Goal: Task Accomplishment & Management: Use online tool/utility

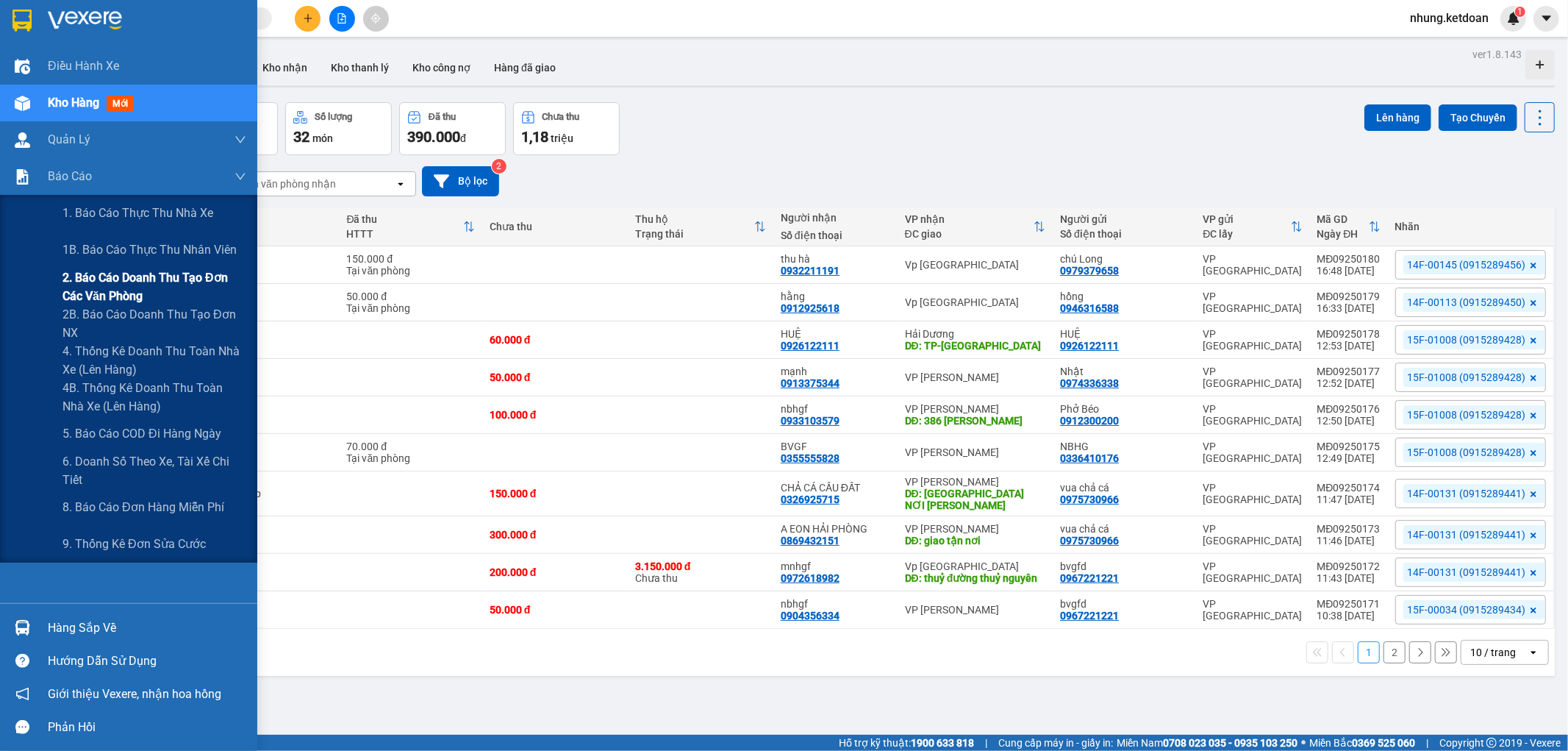
click at [131, 291] on span "2. Báo cáo doanh thu tạo đơn các văn phòng" at bounding box center [154, 287] width 184 height 37
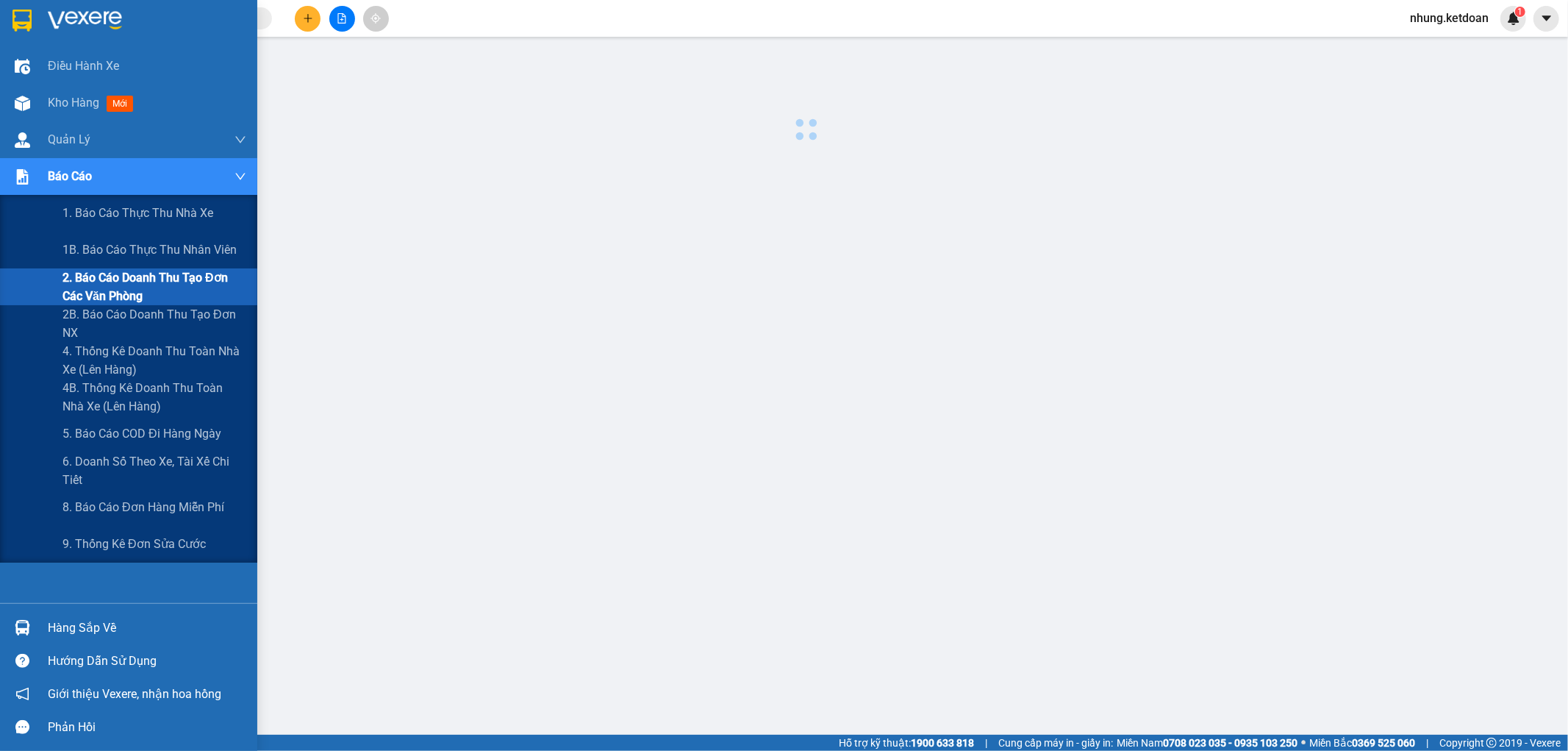
click at [131, 291] on span "2. Báo cáo doanh thu tạo đơn các văn phòng" at bounding box center [154, 287] width 184 height 37
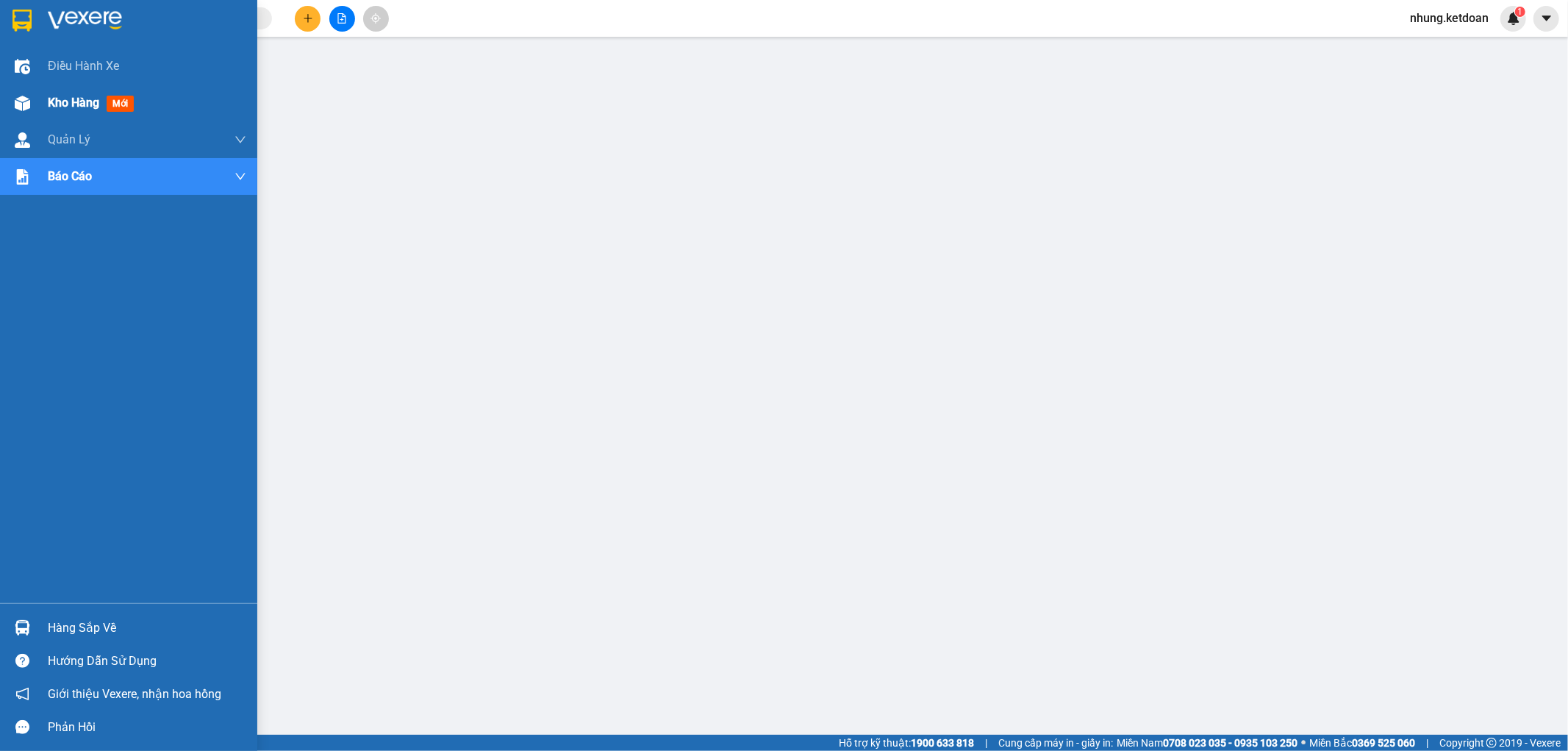
click at [57, 98] on span "Kho hàng" at bounding box center [73, 102] width 51 height 14
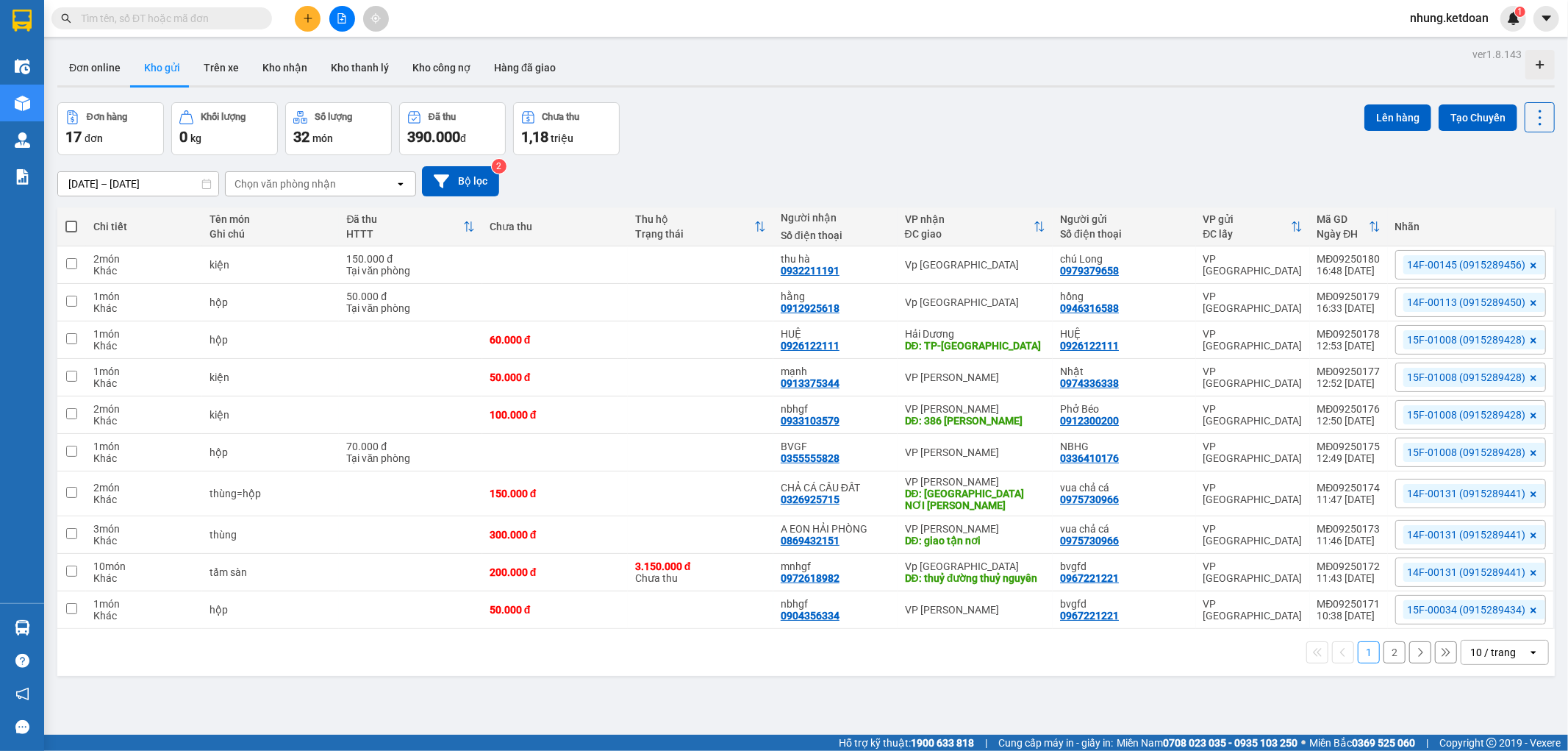
click at [1384, 657] on button "2" at bounding box center [1394, 652] width 22 height 22
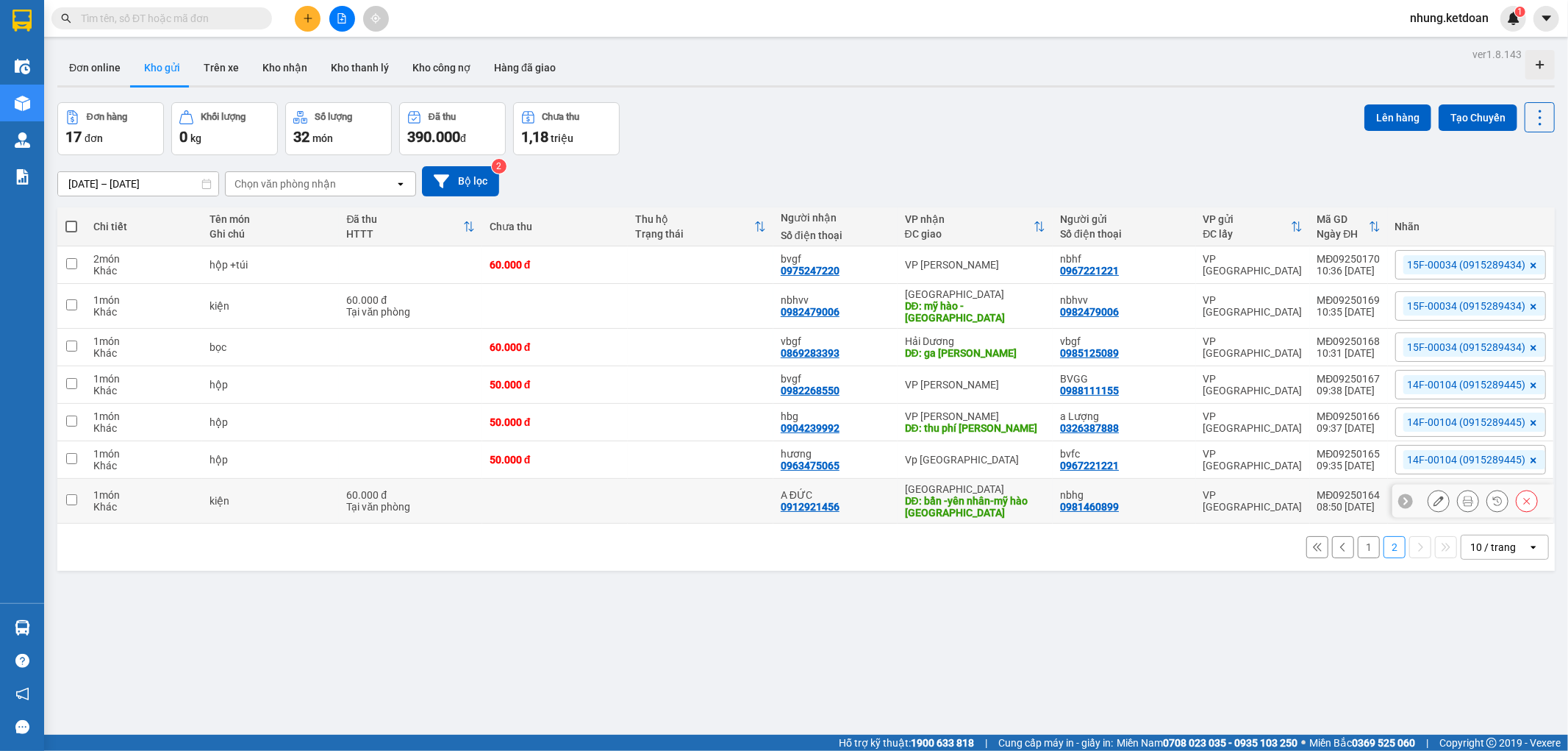
click at [535, 500] on td at bounding box center [555, 501] width 145 height 45
checkbox input "true"
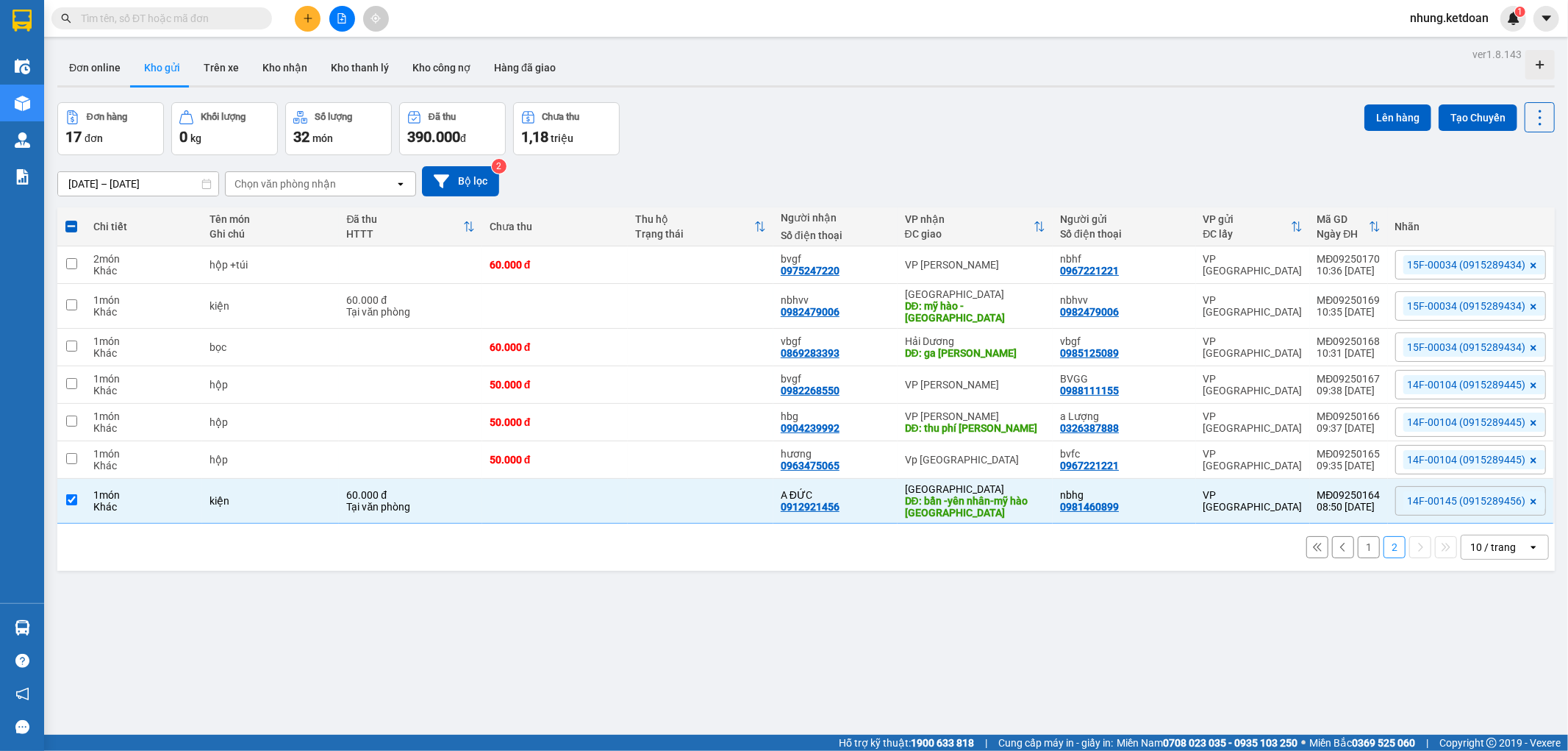
click at [1364, 99] on div "ver 1.8.143 Đơn online Kho gửi Trên xe Kho nhận Kho thanh lý Kho công nợ Hàng đ…" at bounding box center [806, 419] width 1510 height 751
click at [1383, 108] on button "Lên hàng" at bounding box center [1397, 118] width 67 height 26
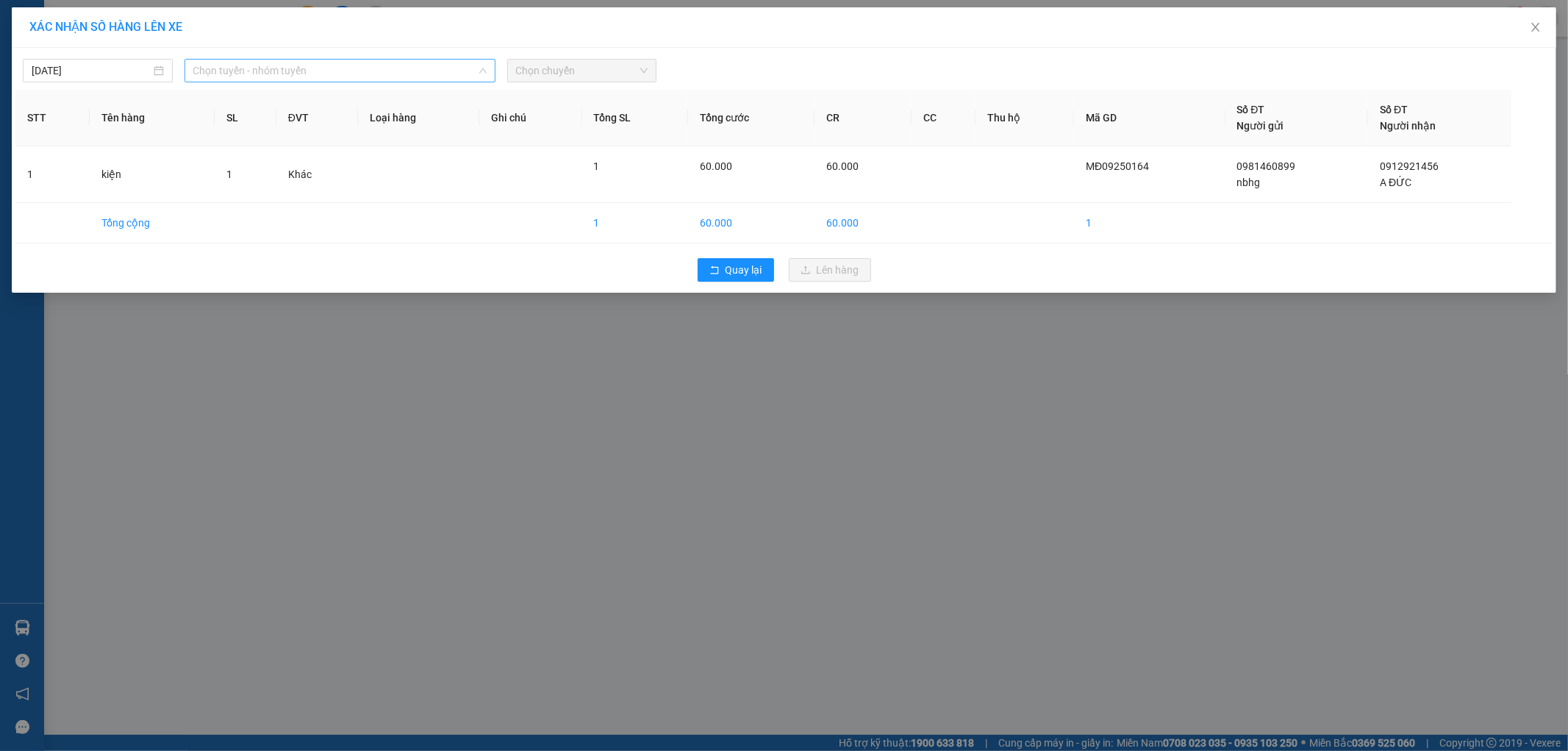
click at [320, 70] on span "Chọn tuyến - nhóm tuyến" at bounding box center [341, 70] width 294 height 22
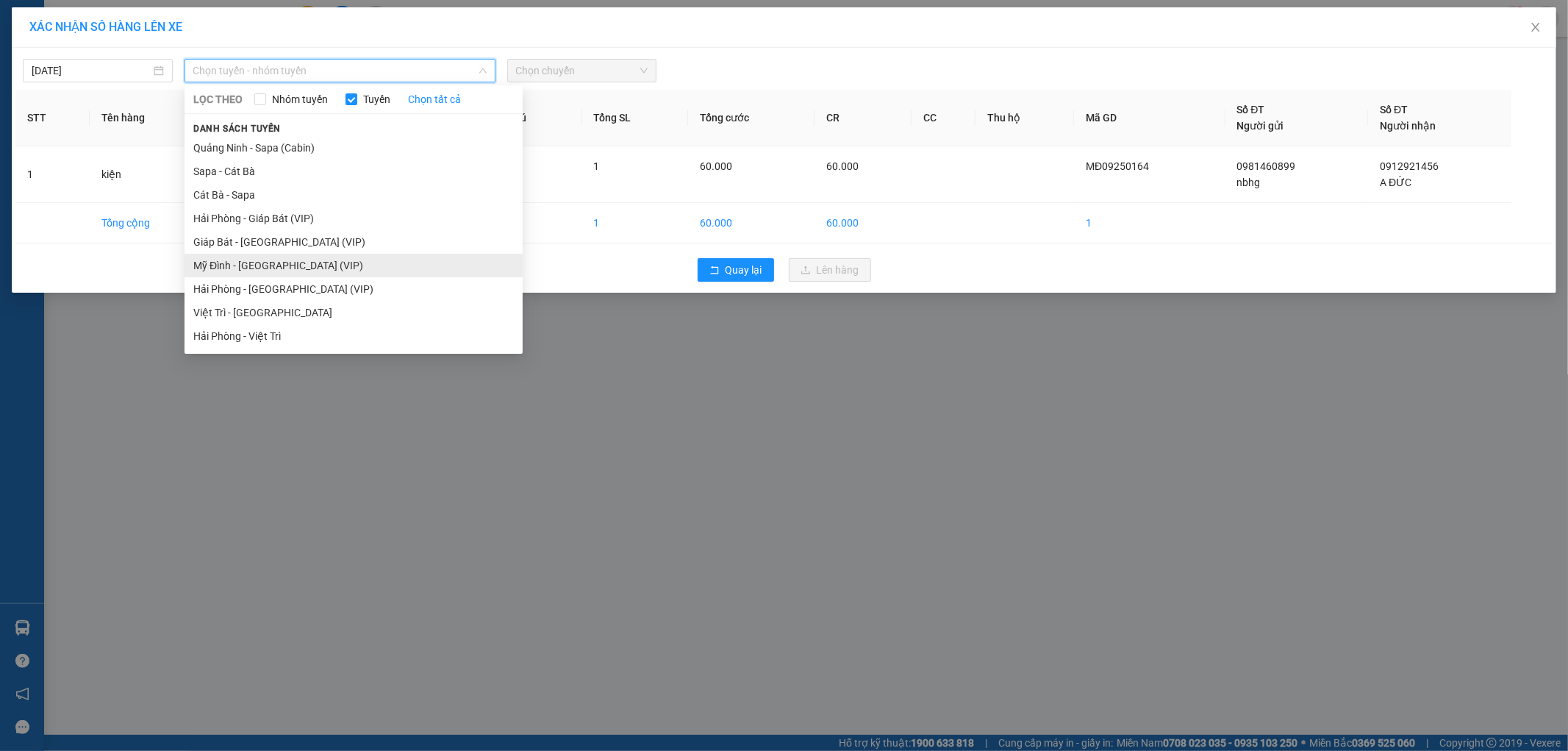
click at [235, 262] on li "Mỹ Đình - [GEOGRAPHIC_DATA] (VIP)" at bounding box center [354, 265] width 338 height 24
click at [235, 262] on div "Quay lại Lên hàng" at bounding box center [784, 270] width 1537 height 38
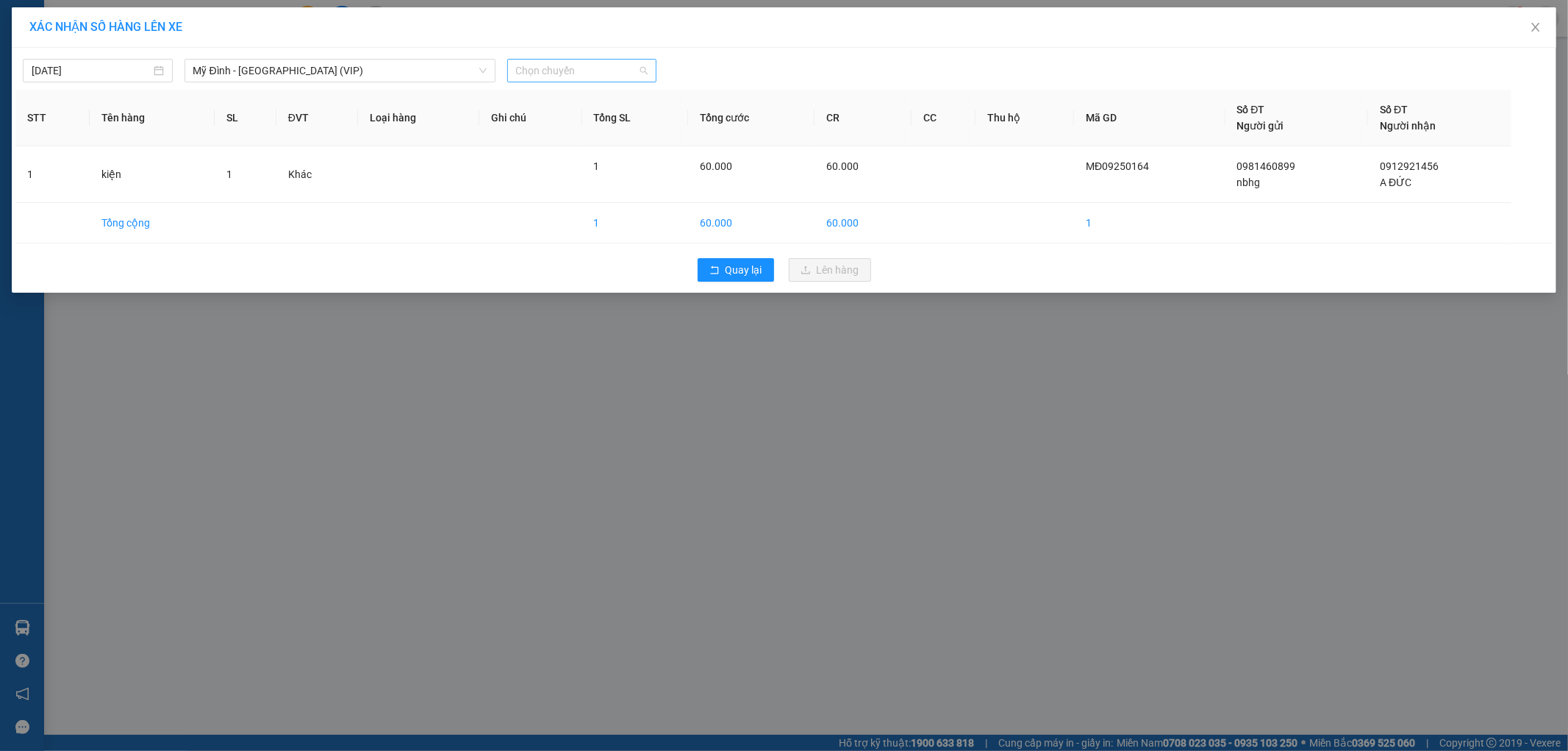
click at [570, 66] on span "Chọn chuyến" at bounding box center [583, 70] width 132 height 22
click at [582, 232] on div "08:50 - 14F-001.45" at bounding box center [573, 230] width 115 height 16
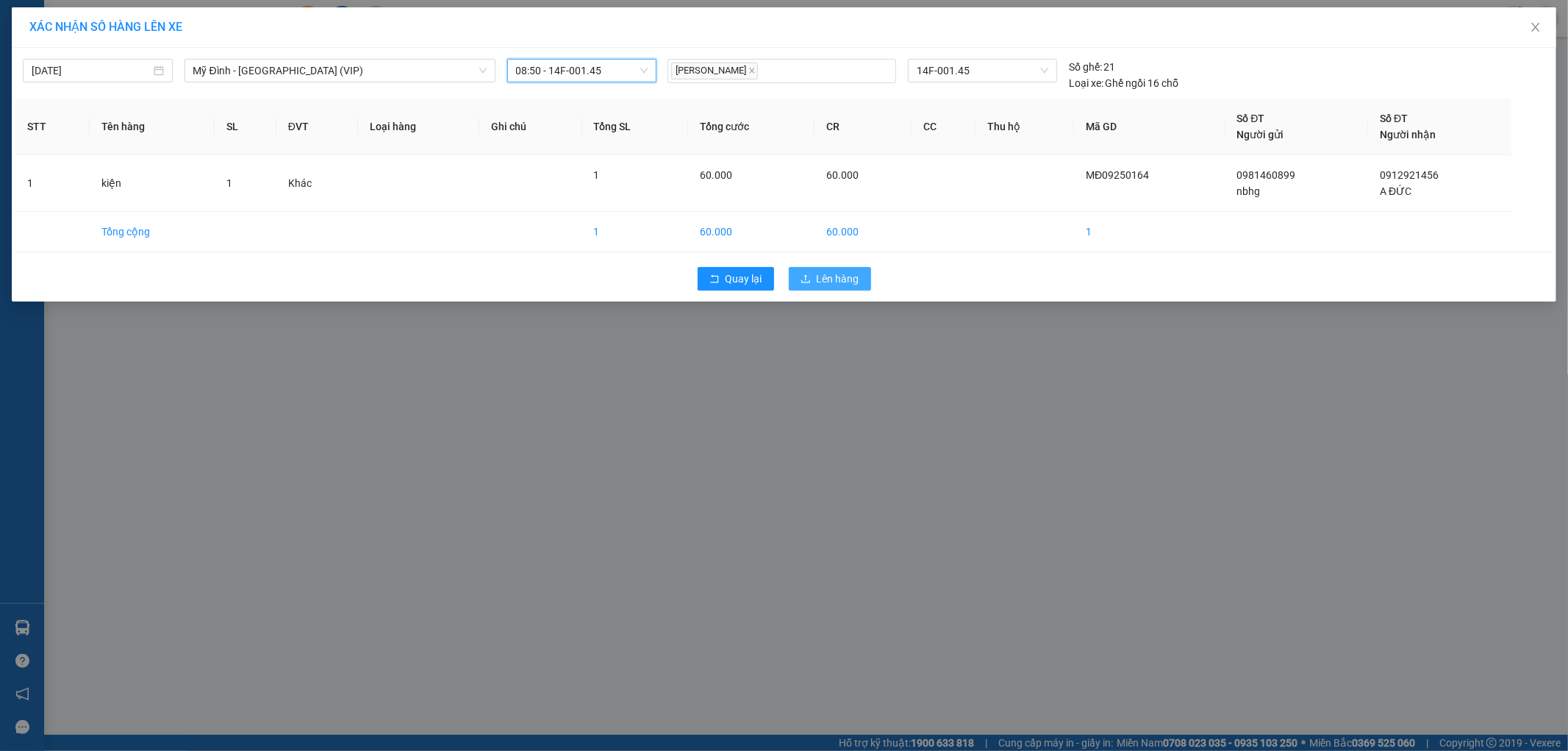
click at [822, 284] on span "Lên hàng" at bounding box center [838, 278] width 42 height 16
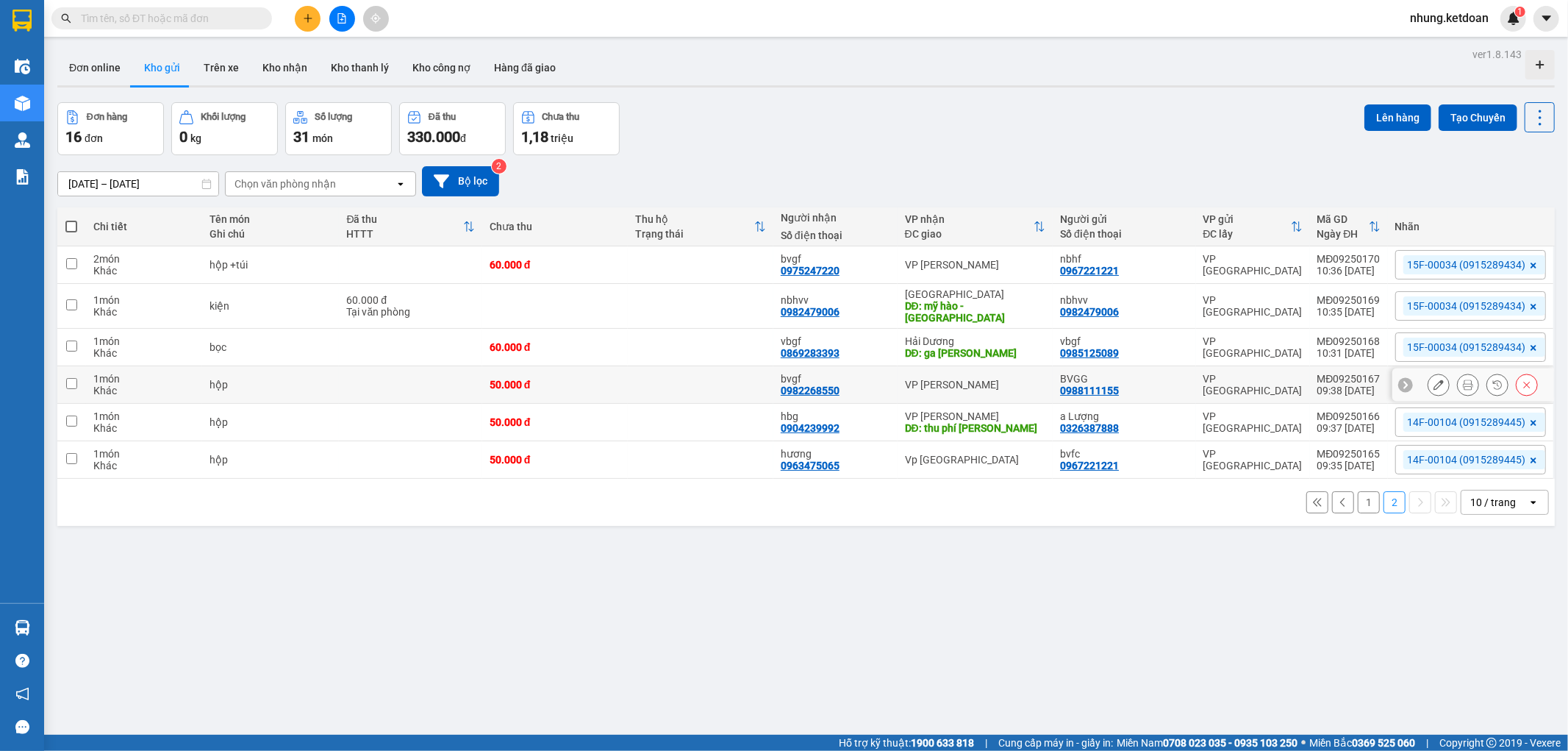
click at [619, 384] on div "50.000 đ" at bounding box center [555, 384] width 131 height 12
checkbox input "false"
click at [588, 416] on div "50.000 đ" at bounding box center [555, 421] width 131 height 12
checkbox input "true"
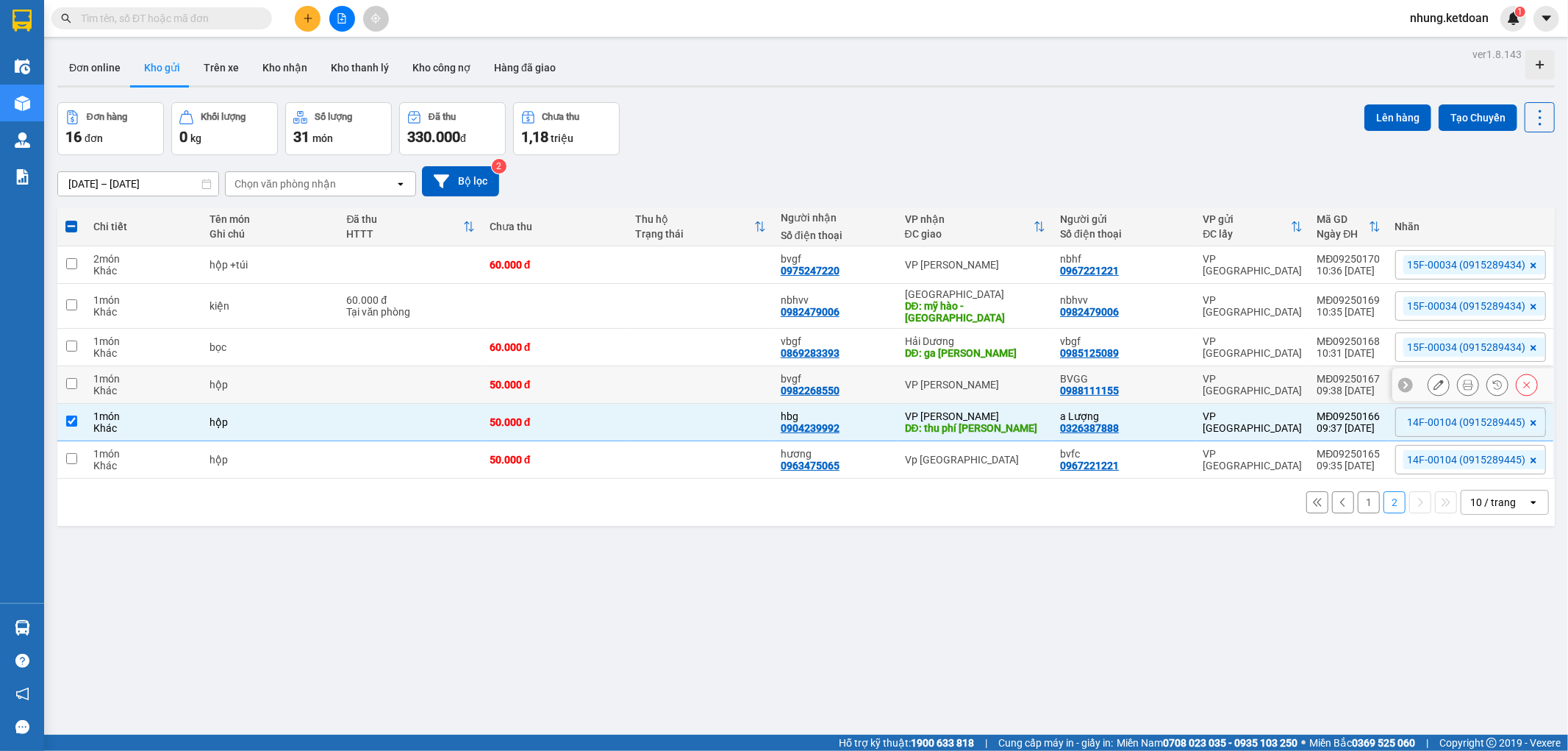
click at [596, 384] on td "50.000 đ" at bounding box center [555, 384] width 145 height 38
checkbox input "true"
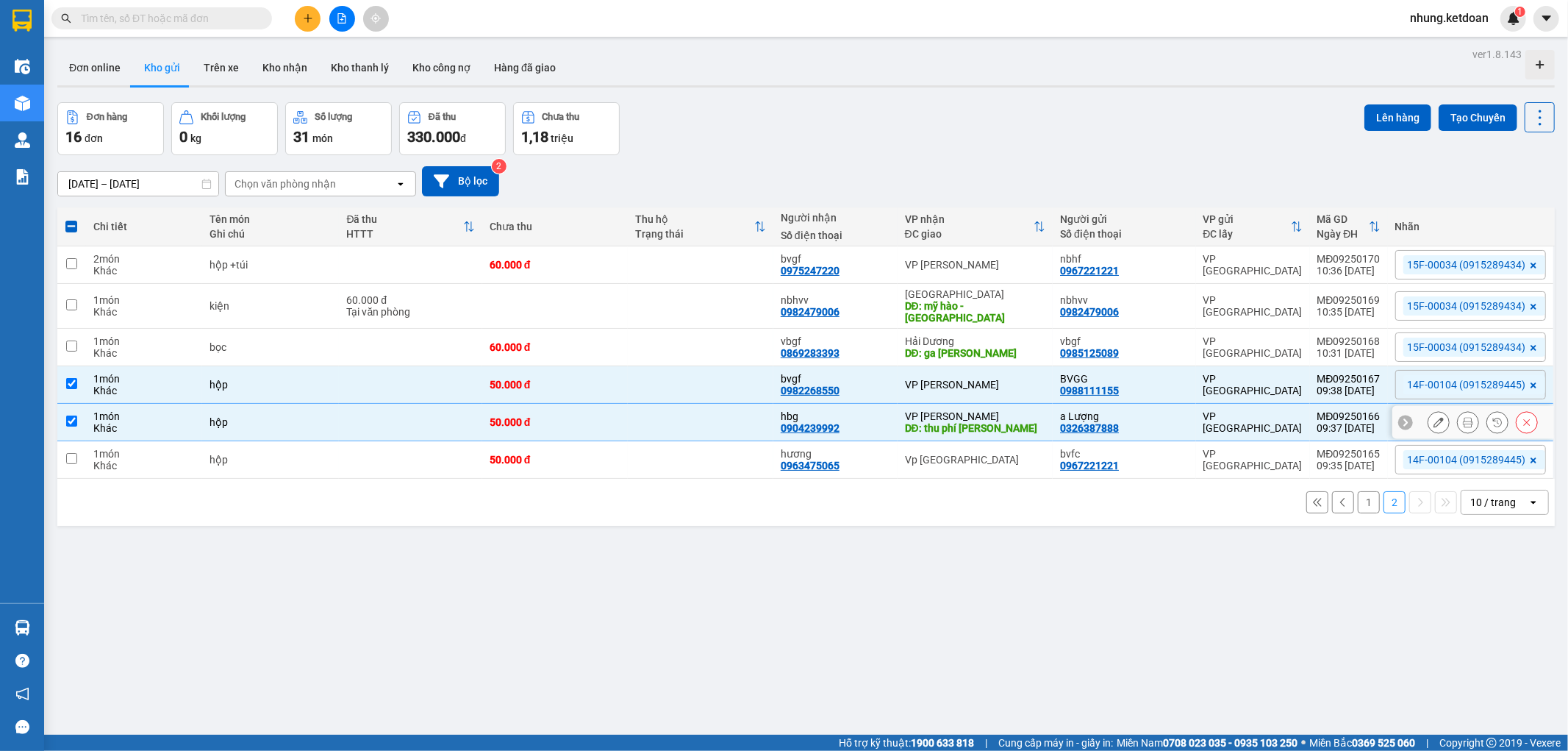
click at [589, 429] on td "50.000 đ" at bounding box center [555, 422] width 145 height 38
checkbox input "false"
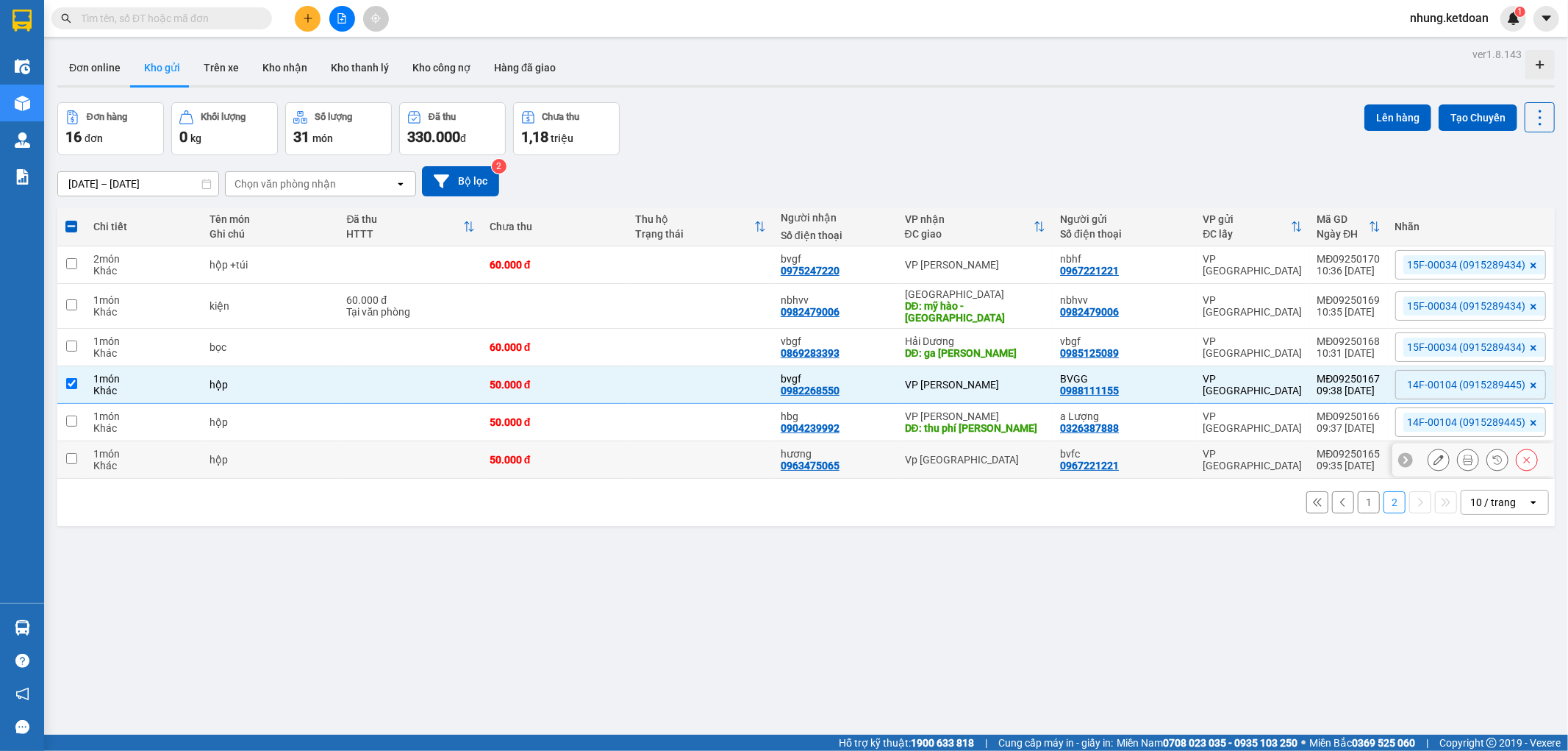
click at [590, 454] on div "50.000 đ" at bounding box center [555, 459] width 131 height 12
checkbox input "true"
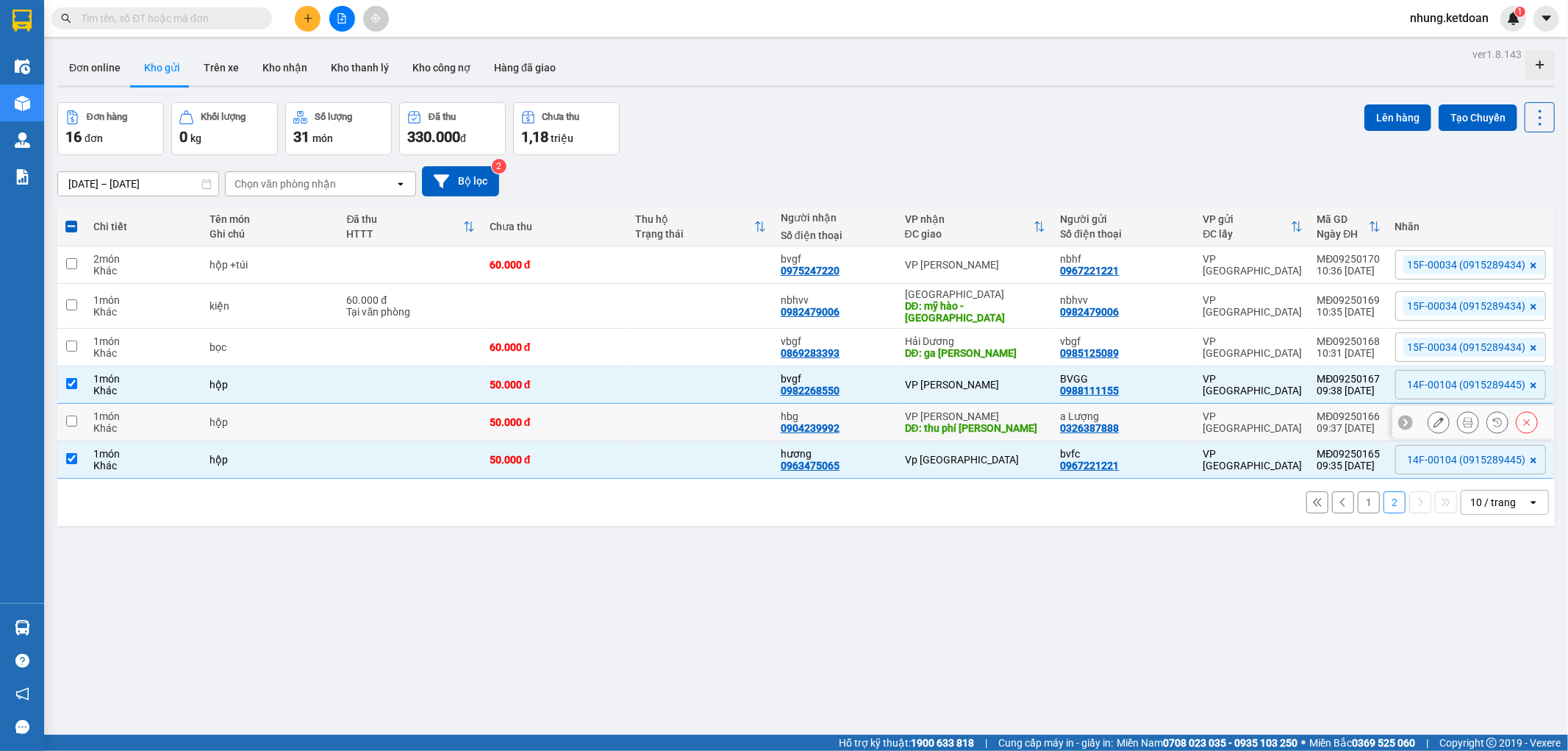
click at [607, 416] on div "50.000 đ" at bounding box center [555, 421] width 131 height 12
checkbox input "true"
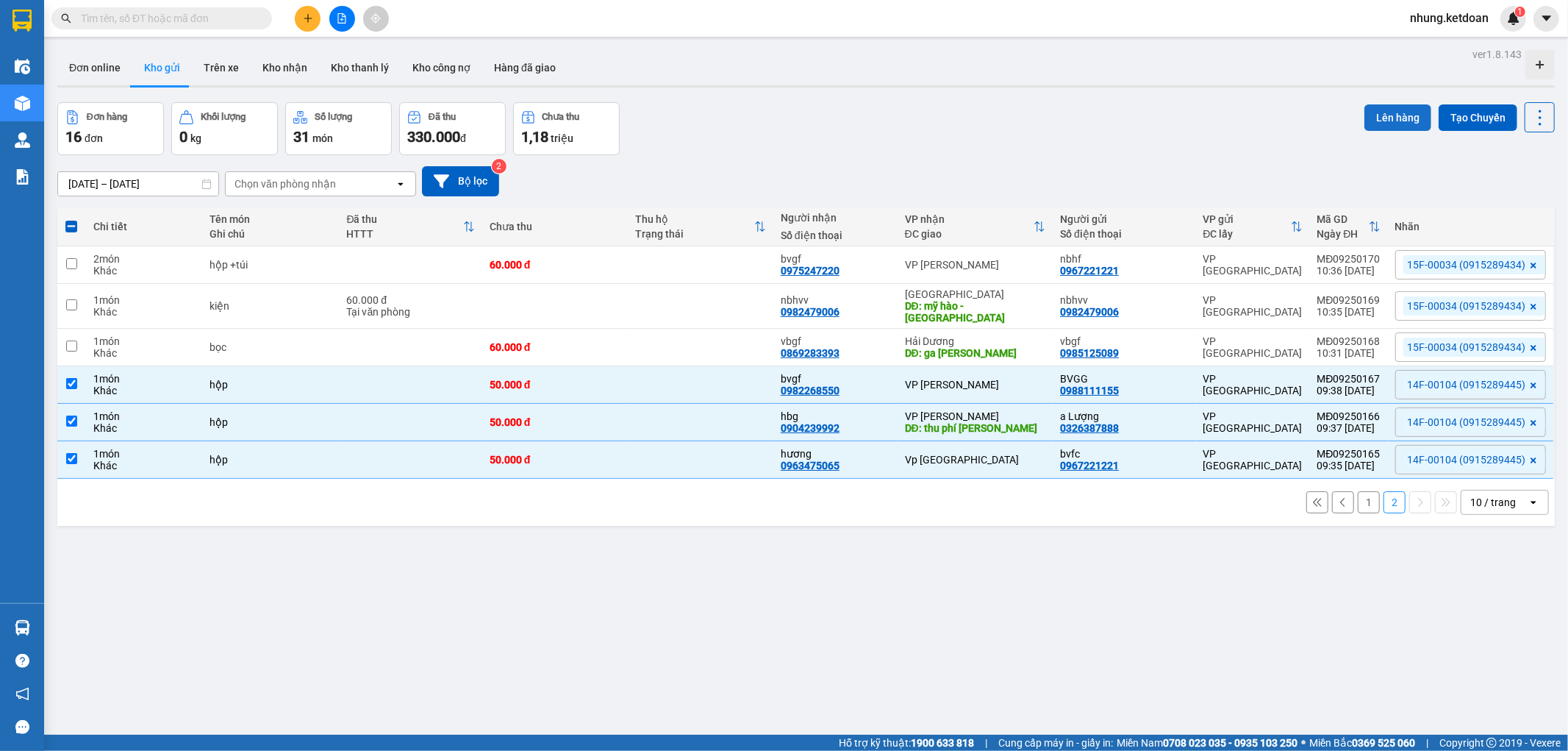
click at [1370, 112] on button "Lên hàng" at bounding box center [1397, 118] width 67 height 26
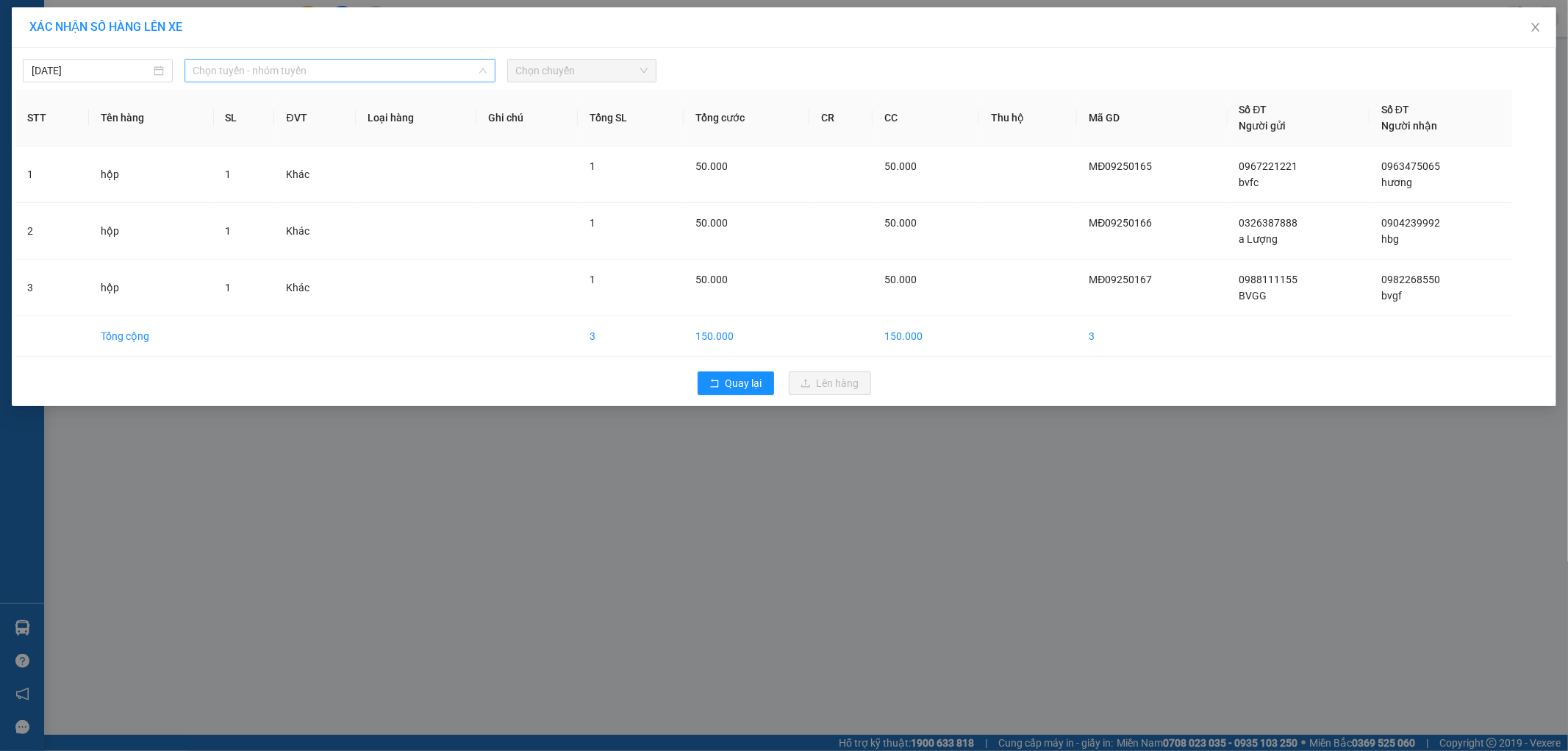
click at [262, 75] on span "Chọn tuyến - nhóm tuyến" at bounding box center [341, 70] width 294 height 22
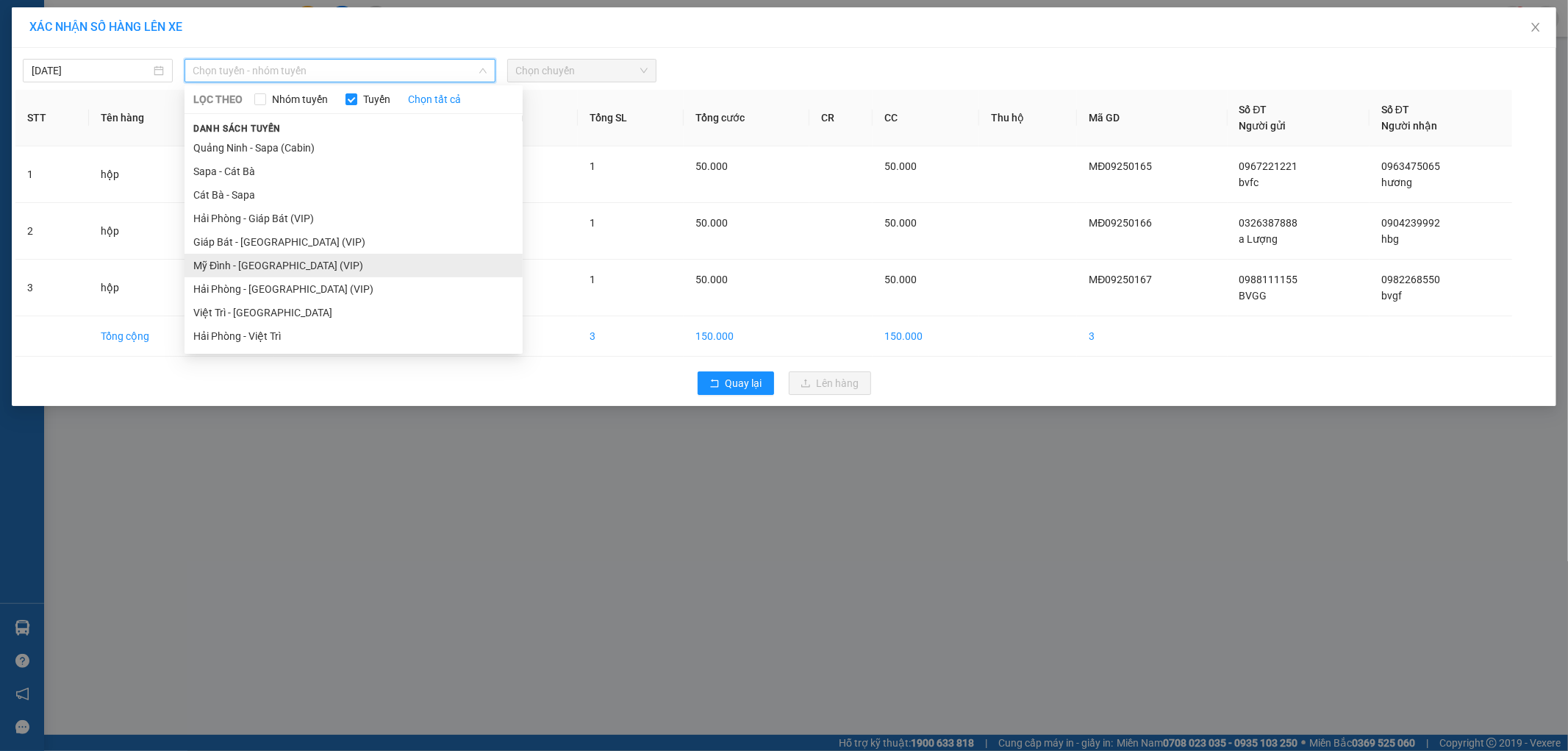
click at [225, 263] on li "Mỹ Đình - [GEOGRAPHIC_DATA] (VIP)" at bounding box center [354, 265] width 338 height 24
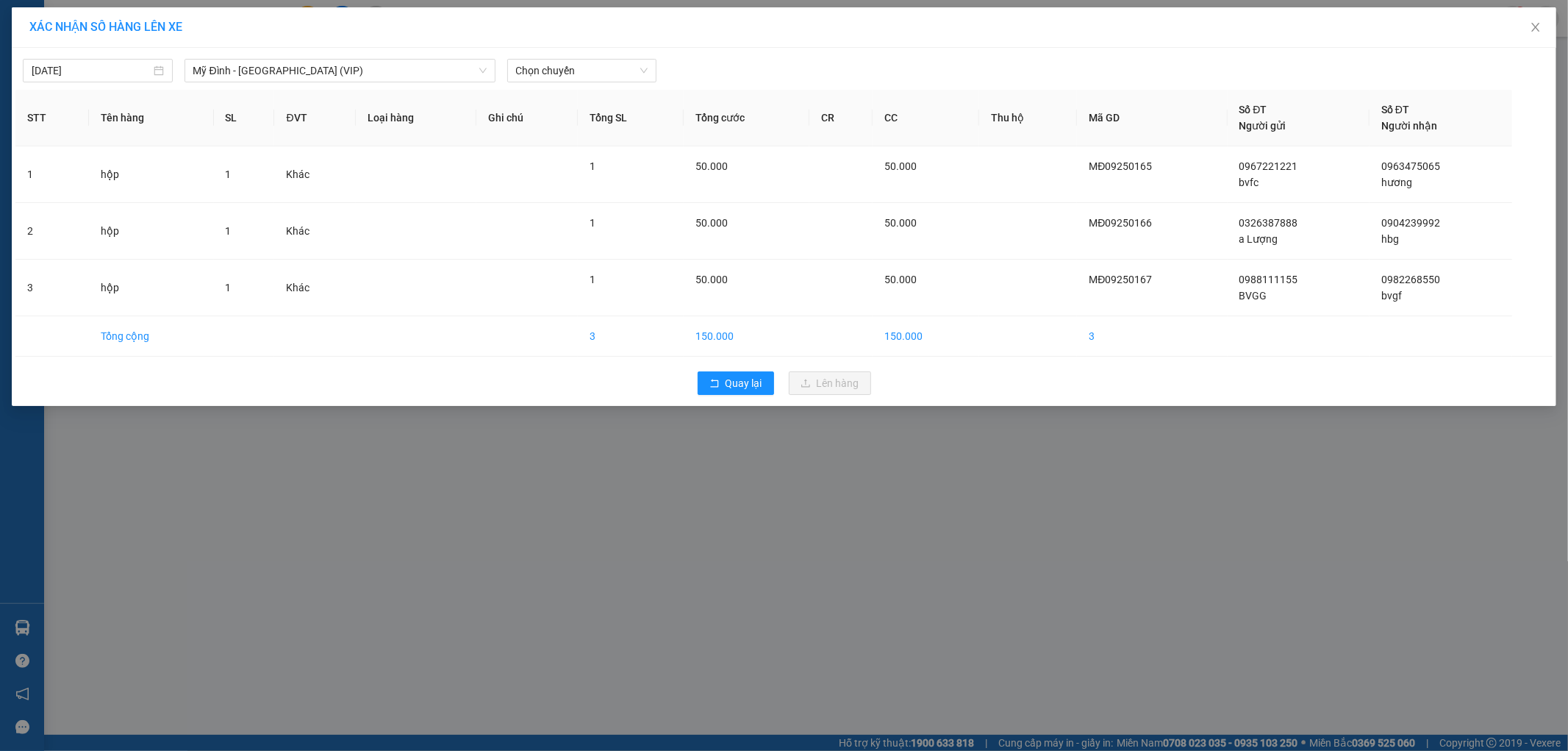
click at [559, 84] on div "[DATE] [GEOGRAPHIC_DATA] - [GEOGRAPHIC_DATA] (VIP) LỌC THEO Nhóm tuyến Tuyến Ch…" at bounding box center [784, 227] width 1545 height 358
click at [562, 76] on span "Chọn chuyến" at bounding box center [583, 70] width 132 height 22
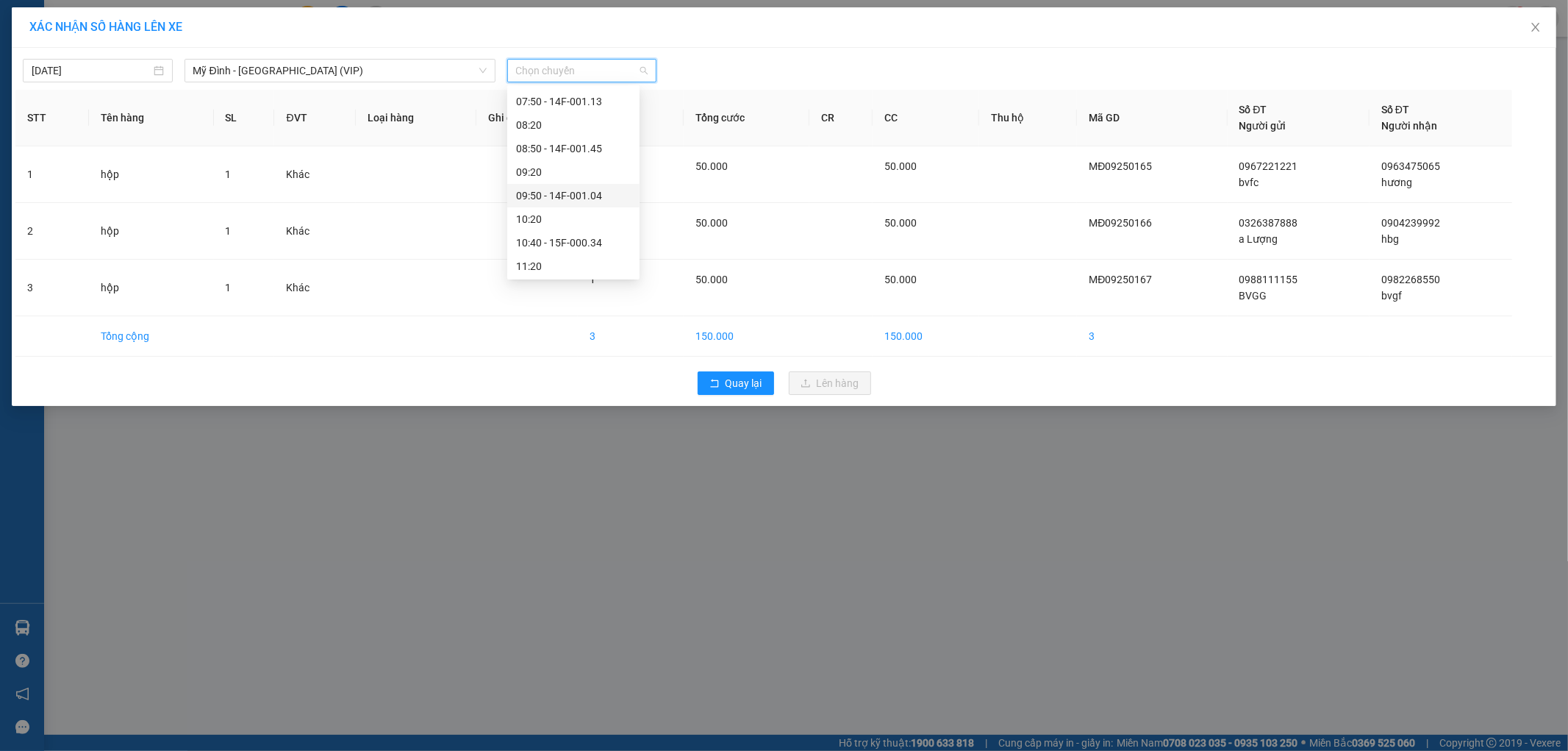
click at [604, 193] on div "09:50 - 14F-001.04" at bounding box center [573, 195] width 115 height 16
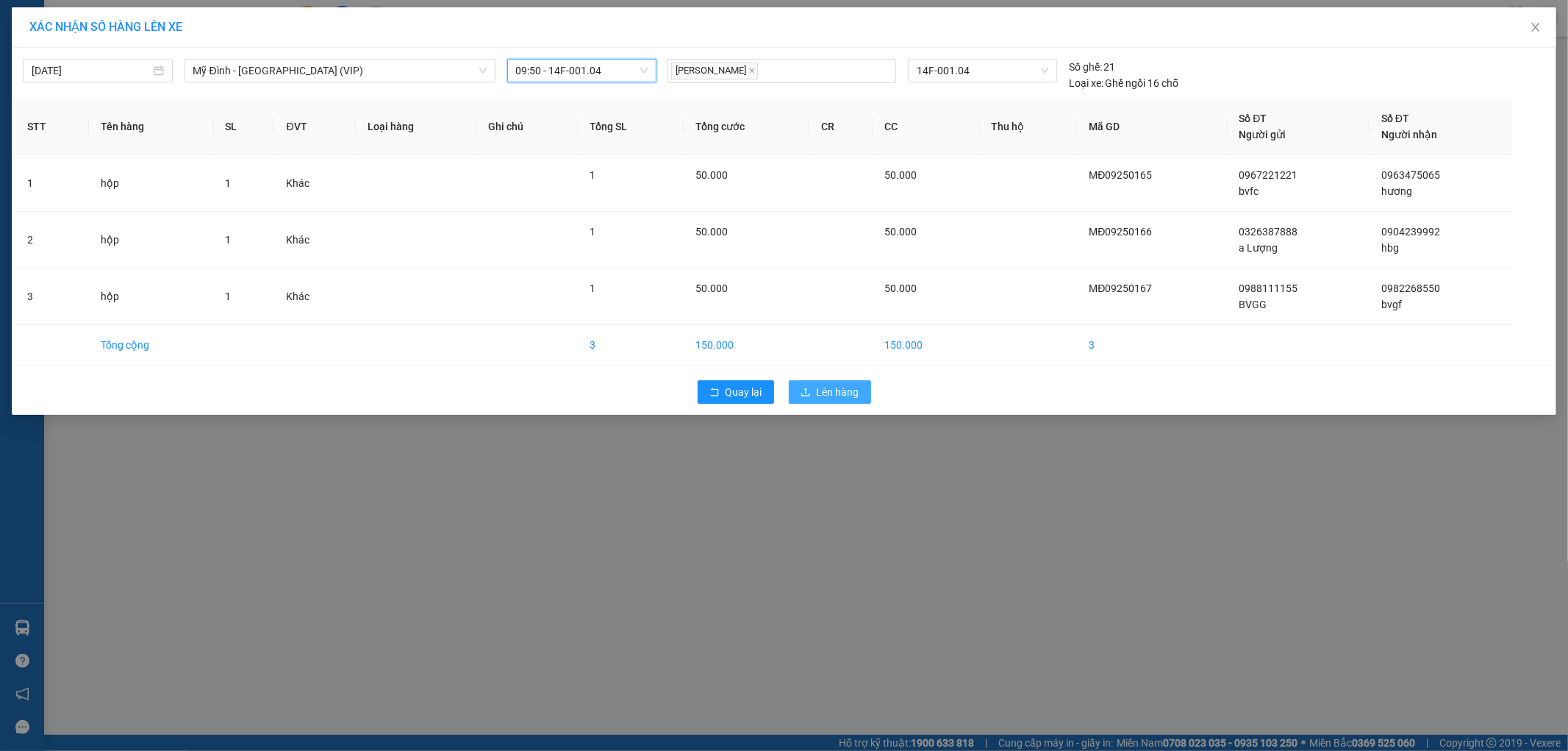
click at [829, 395] on span "Lên hàng" at bounding box center [838, 391] width 42 height 16
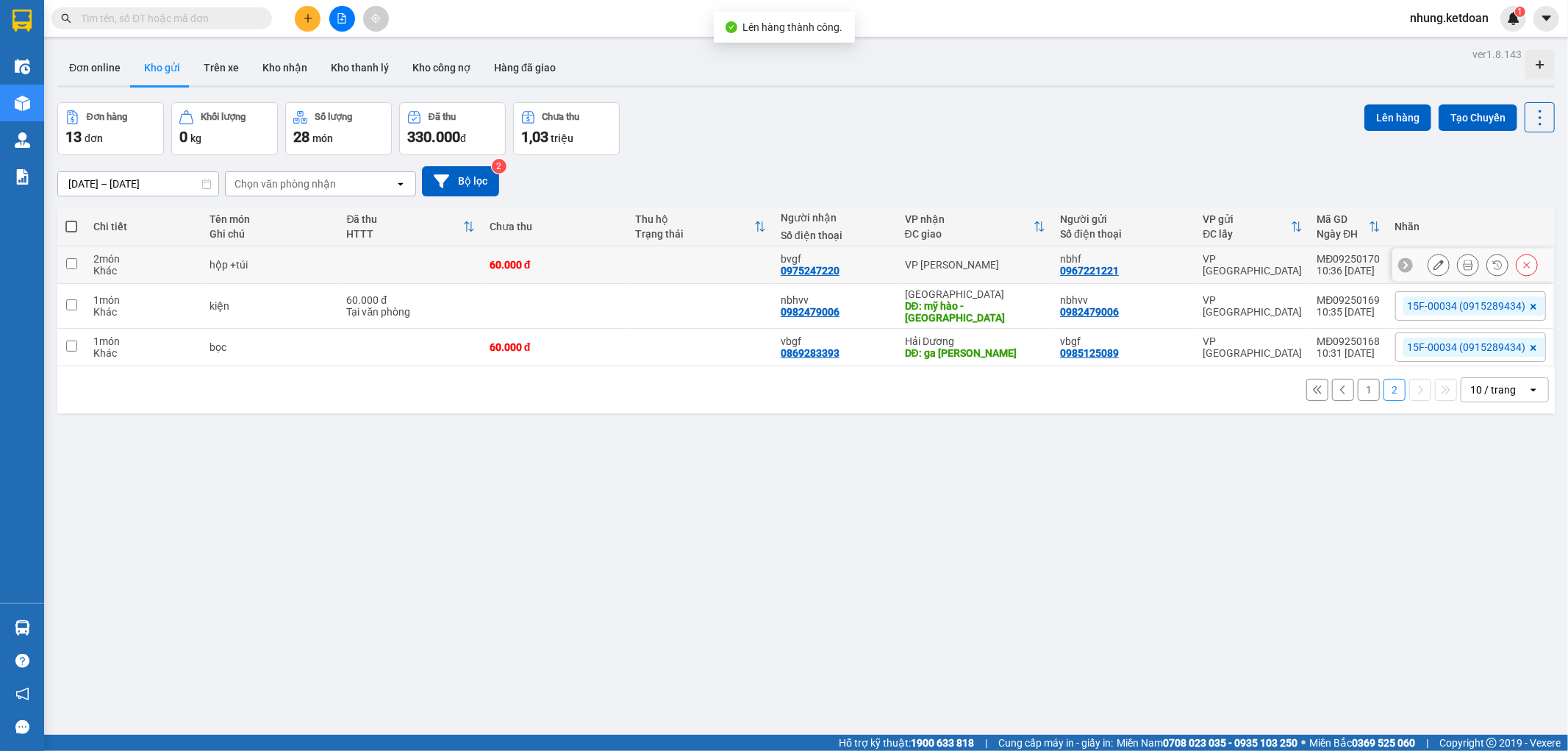
click at [436, 256] on td at bounding box center [410, 264] width 143 height 38
checkbox input "true"
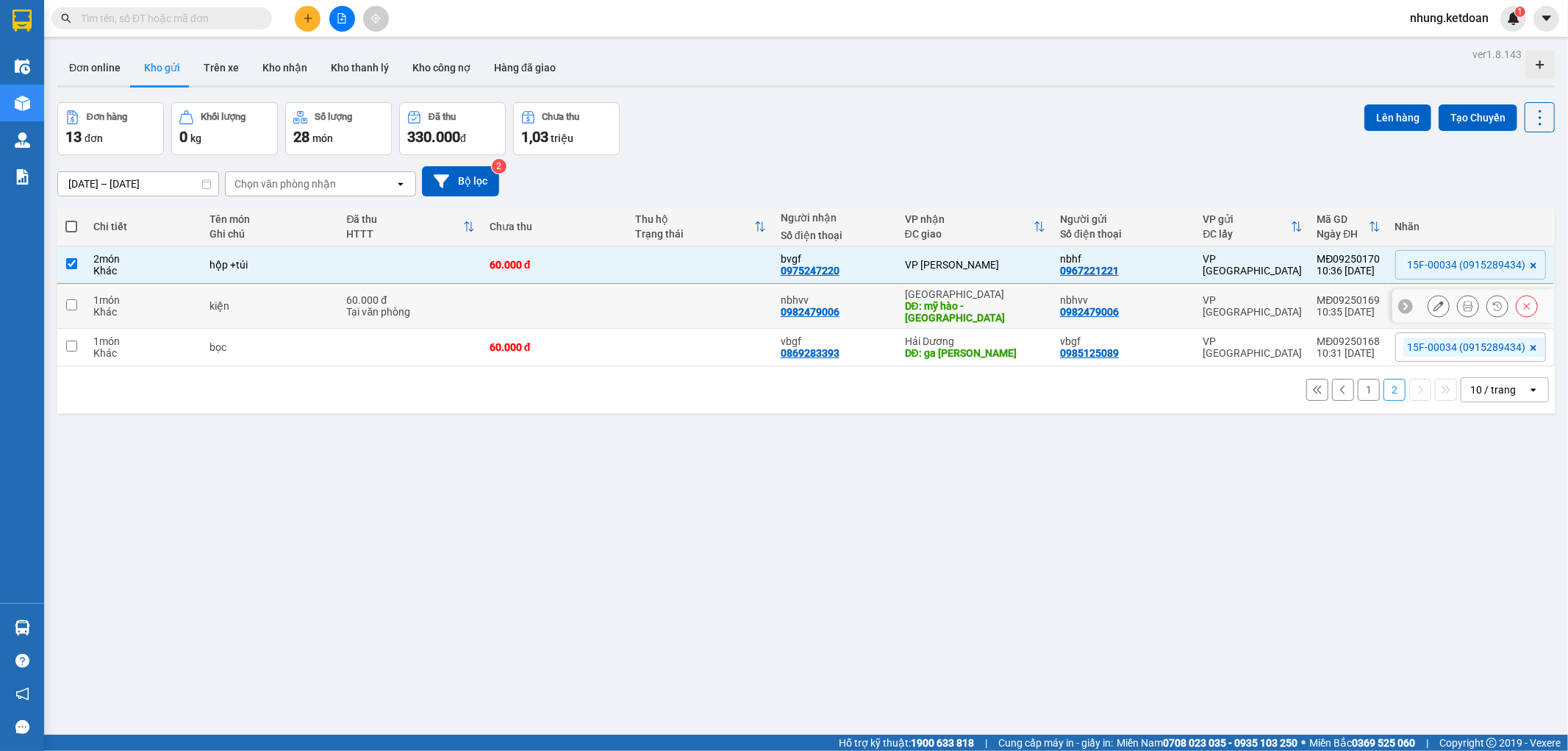
click at [459, 319] on td "60.000 đ Tại văn phòng" at bounding box center [410, 306] width 143 height 45
checkbox input "false"
click at [450, 346] on td at bounding box center [410, 347] width 143 height 38
checkbox input "true"
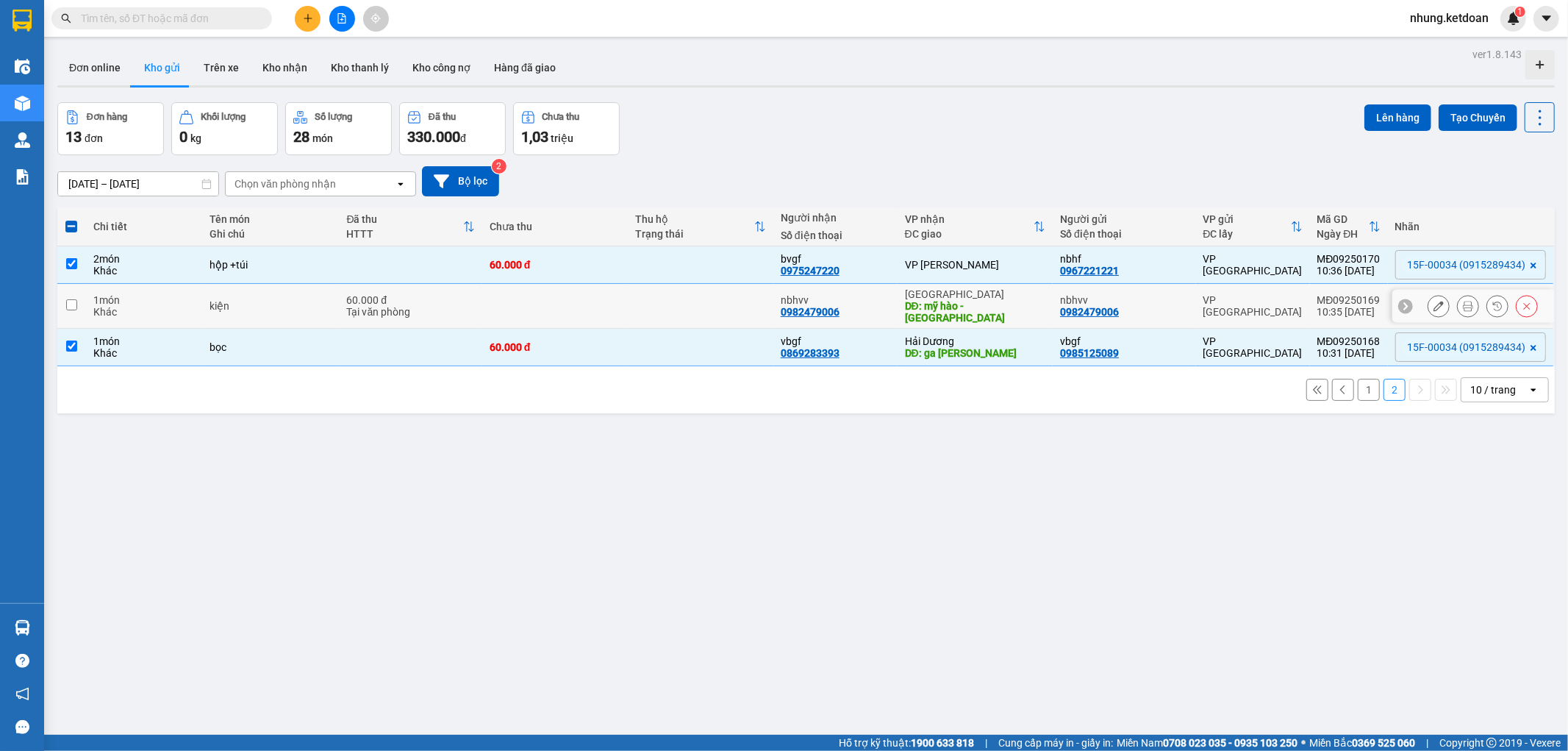
click at [466, 309] on div "Tại văn phòng" at bounding box center [410, 311] width 128 height 12
checkbox input "true"
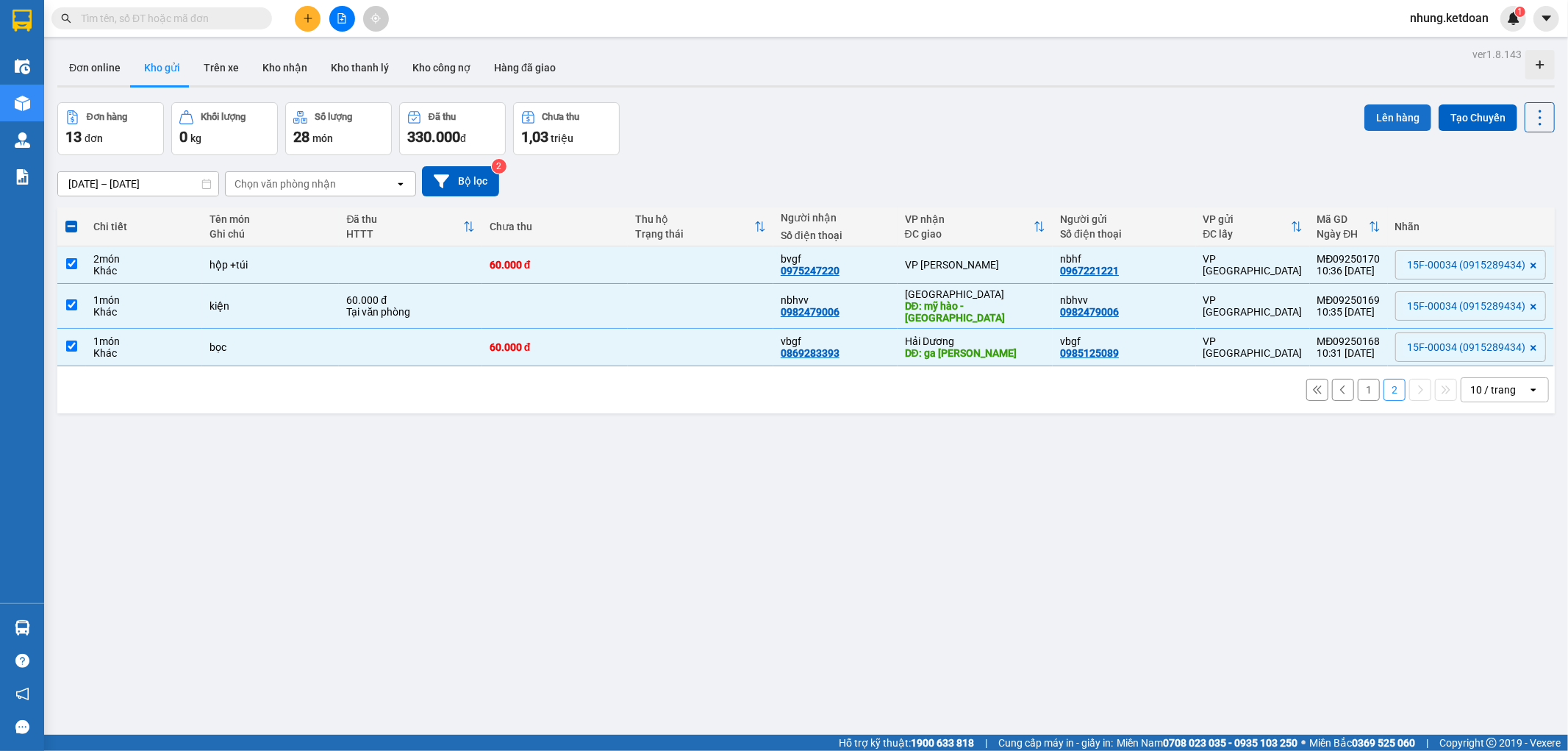
click at [1394, 127] on button "Lên hàng" at bounding box center [1397, 118] width 67 height 26
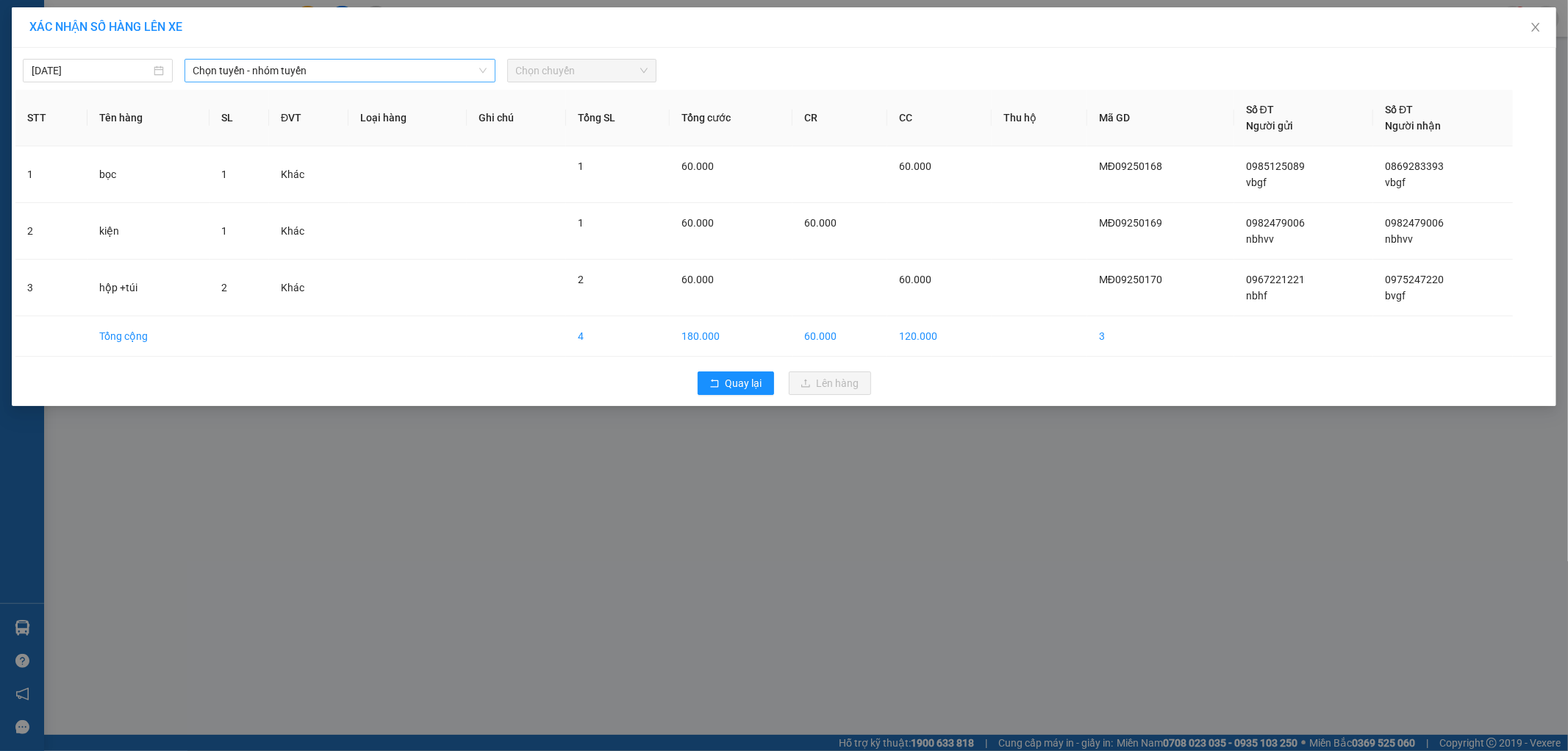
click at [264, 78] on span "Chọn tuyến - nhóm tuyến" at bounding box center [341, 70] width 294 height 22
click at [267, 59] on div "Chọn tuyến - nhóm tuyến" at bounding box center [340, 71] width 311 height 24
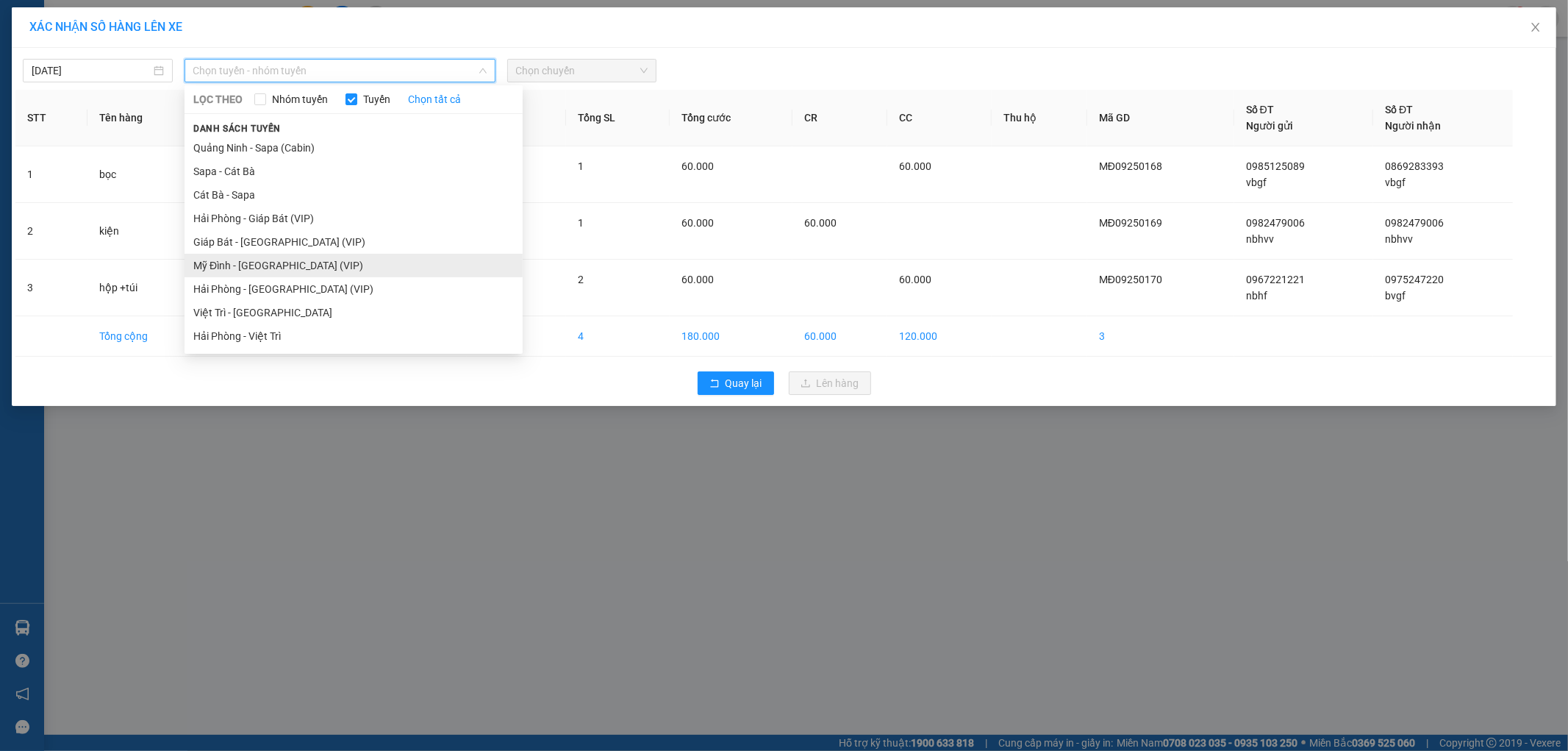
click at [225, 268] on li "Mỹ Đình - [GEOGRAPHIC_DATA] (VIP)" at bounding box center [354, 265] width 338 height 24
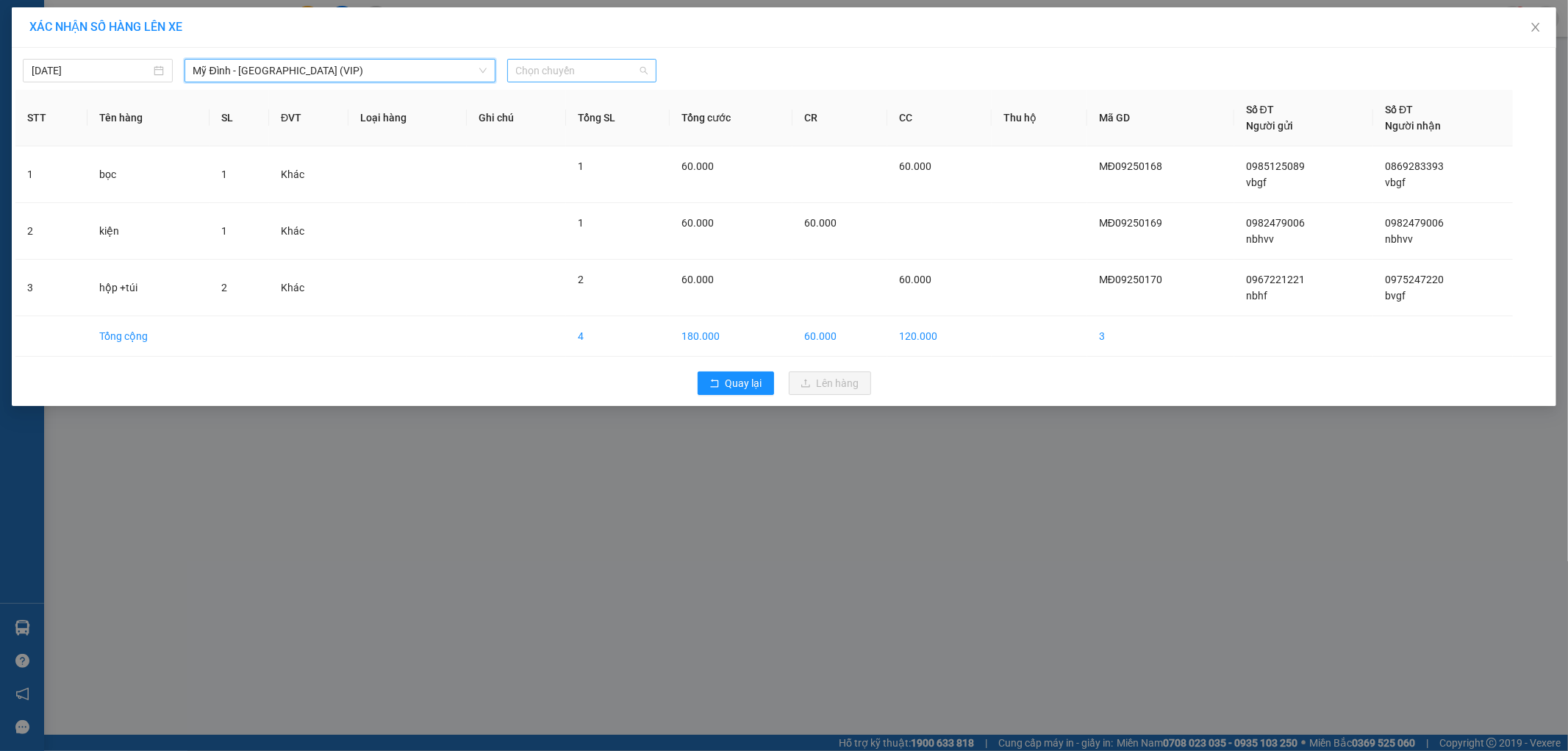
click at [545, 76] on span "Chọn chuyến" at bounding box center [583, 70] width 132 height 22
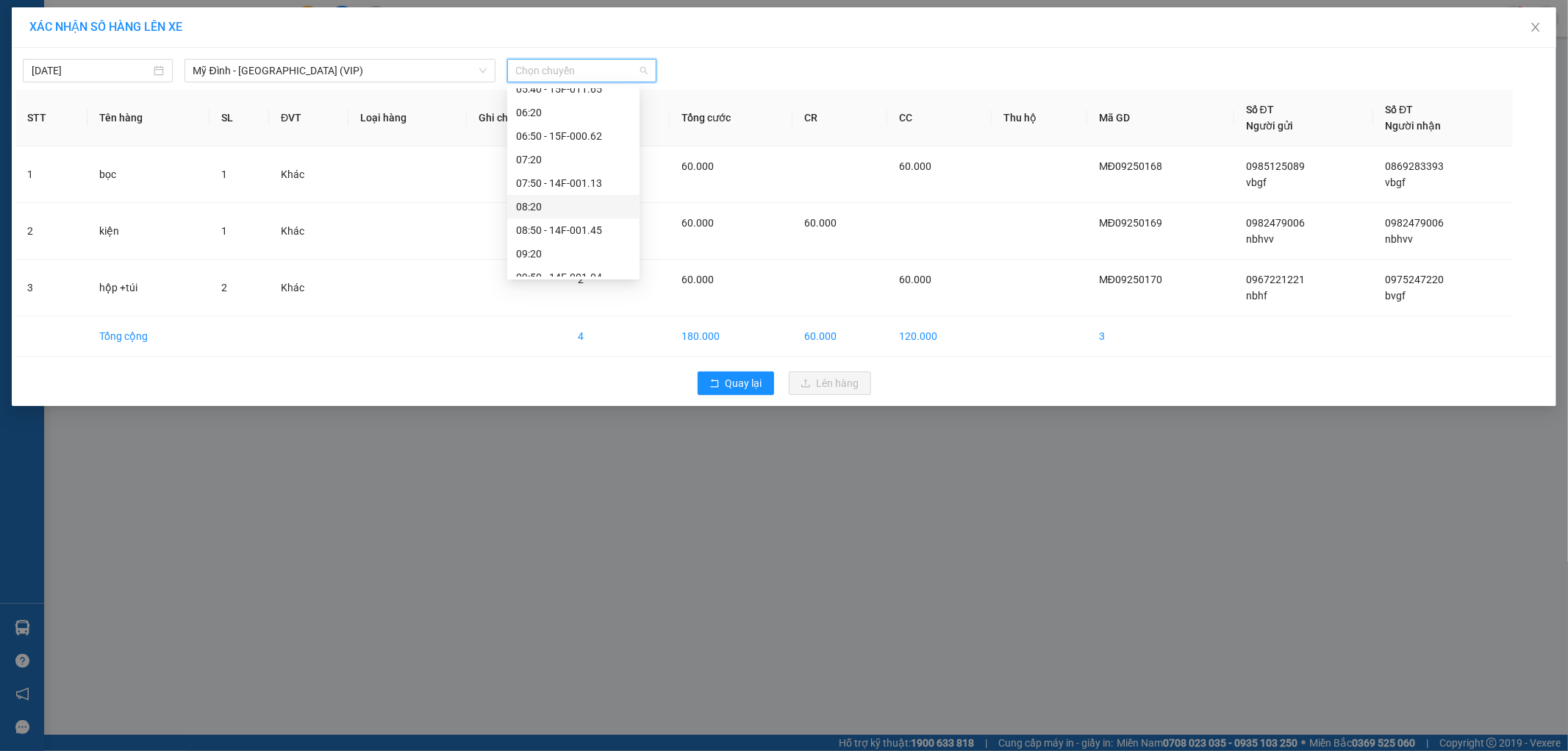
scroll to position [163, 0]
click at [604, 244] on div "10:40 - 15F-000.34" at bounding box center [573, 242] width 115 height 16
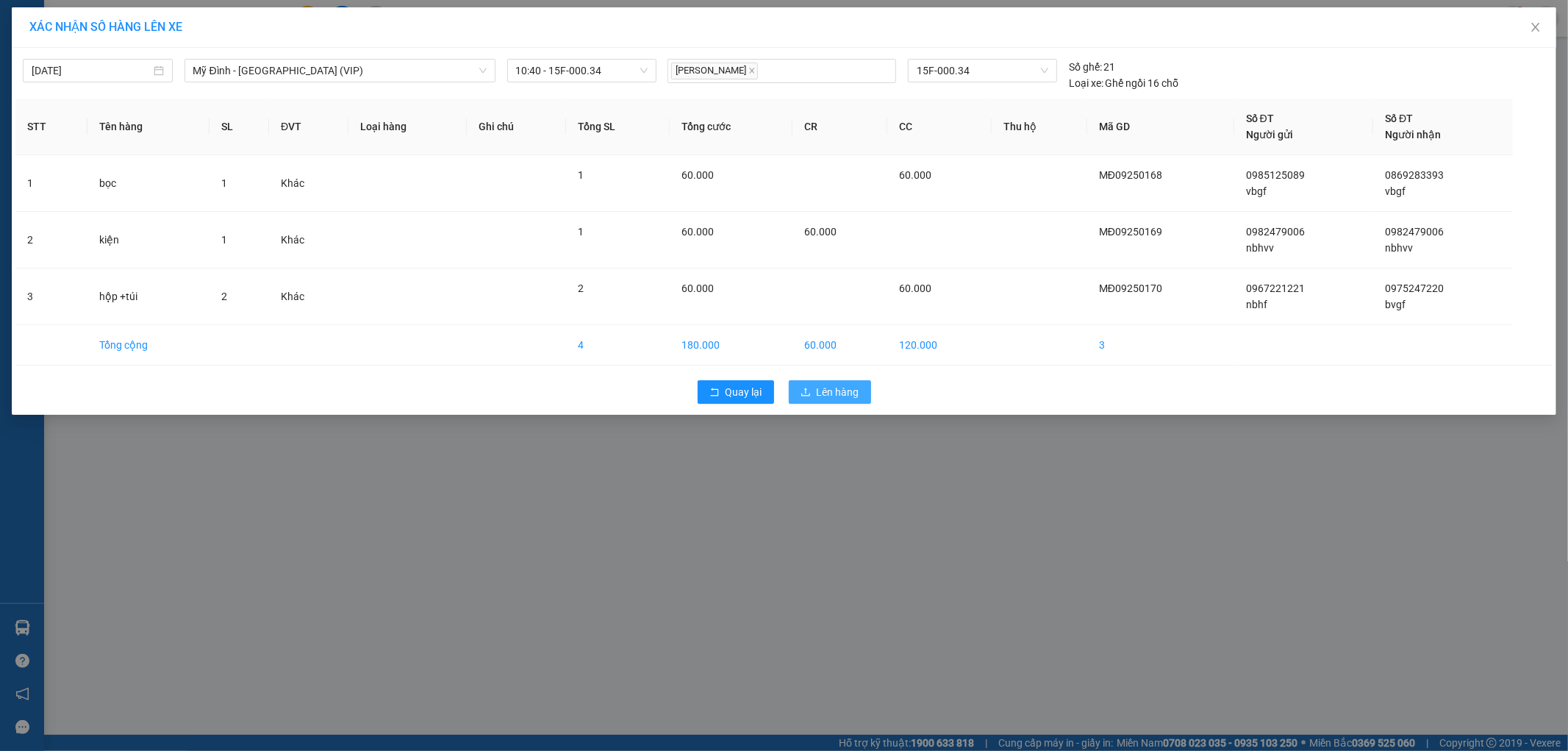
click at [844, 400] on button "Lên hàng" at bounding box center [829, 392] width 82 height 24
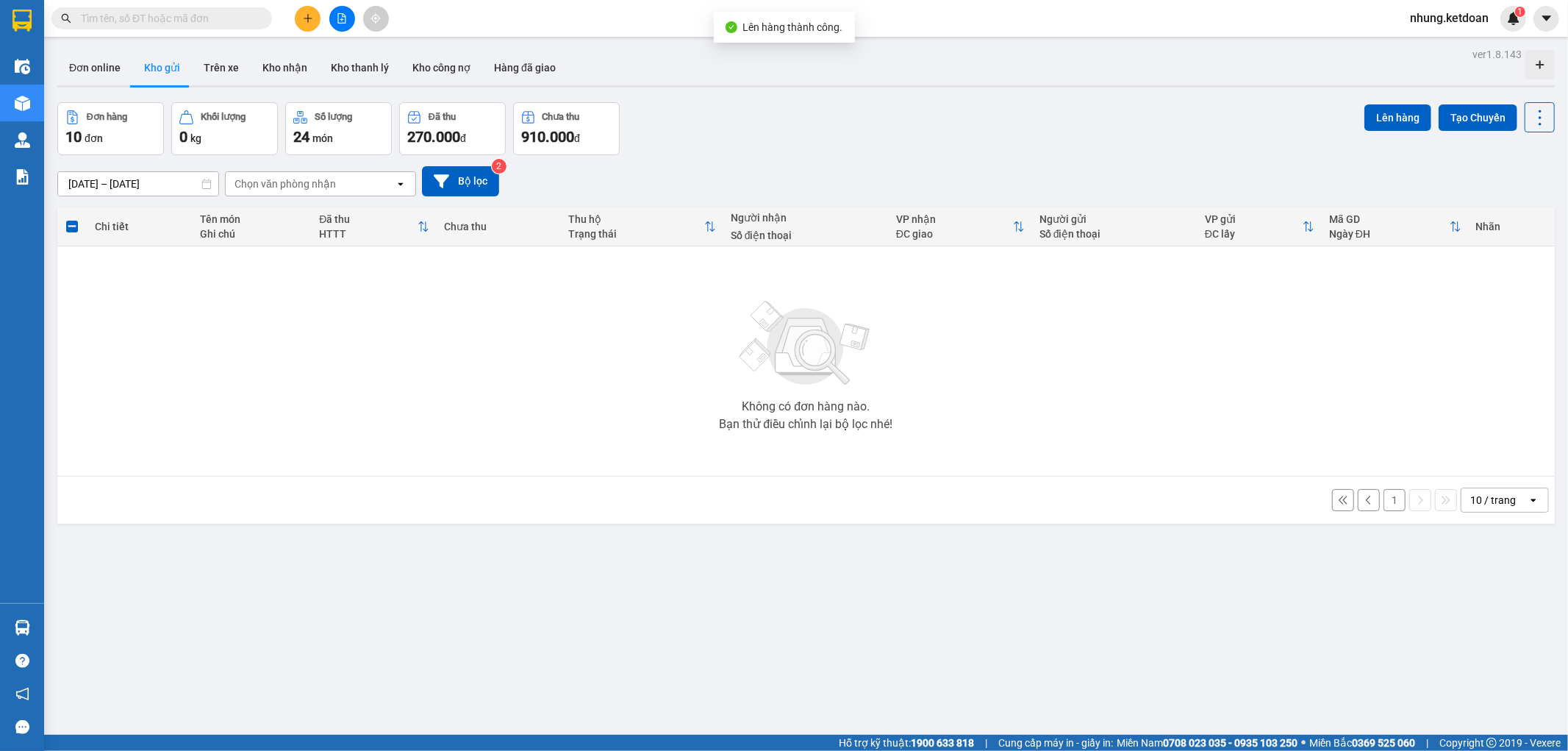
click at [1390, 495] on button "1" at bounding box center [1394, 500] width 22 height 22
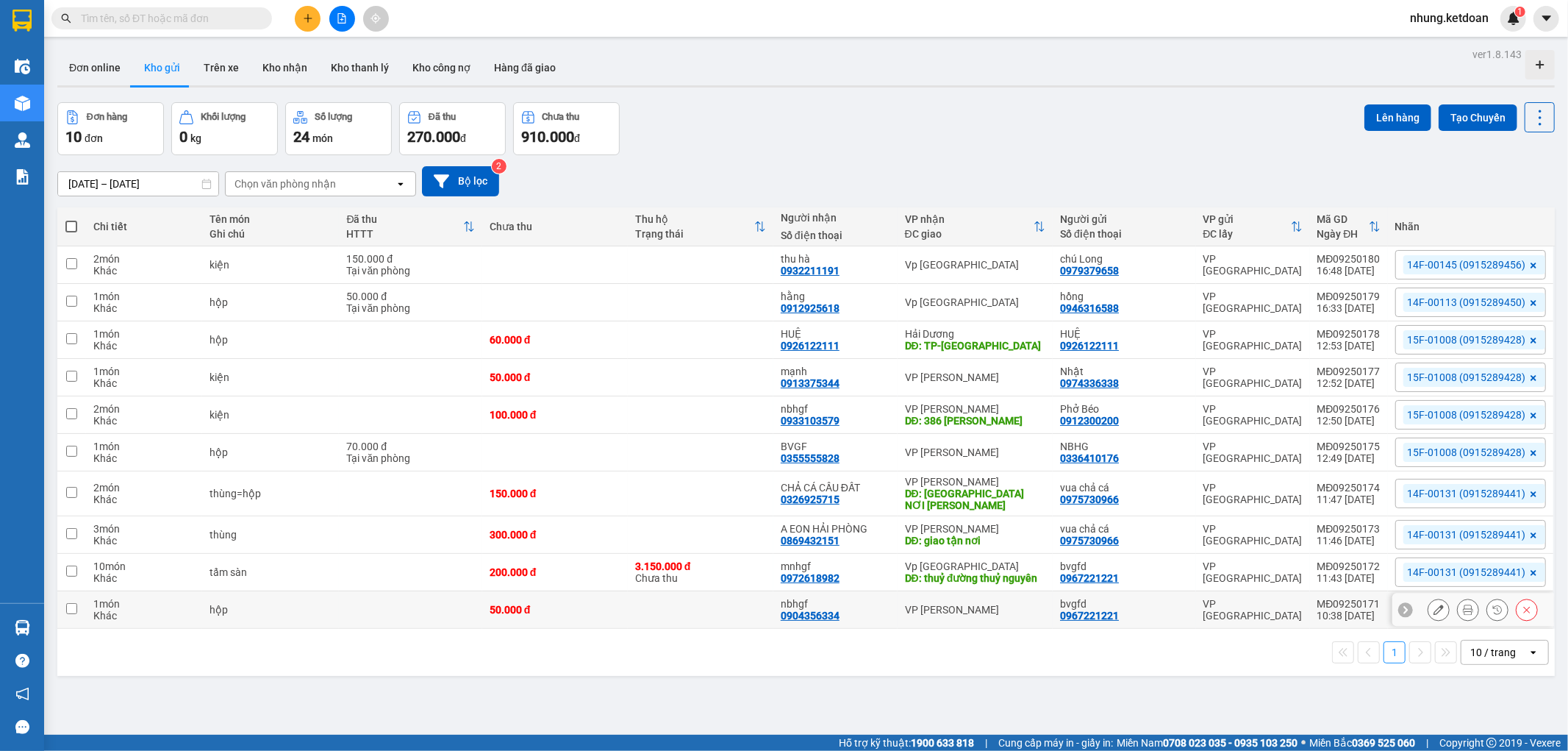
drag, startPoint x: 570, startPoint y: 613, endPoint x: 562, endPoint y: 626, distance: 15.3
click at [570, 616] on div "50.000 đ" at bounding box center [555, 609] width 131 height 12
checkbox input "true"
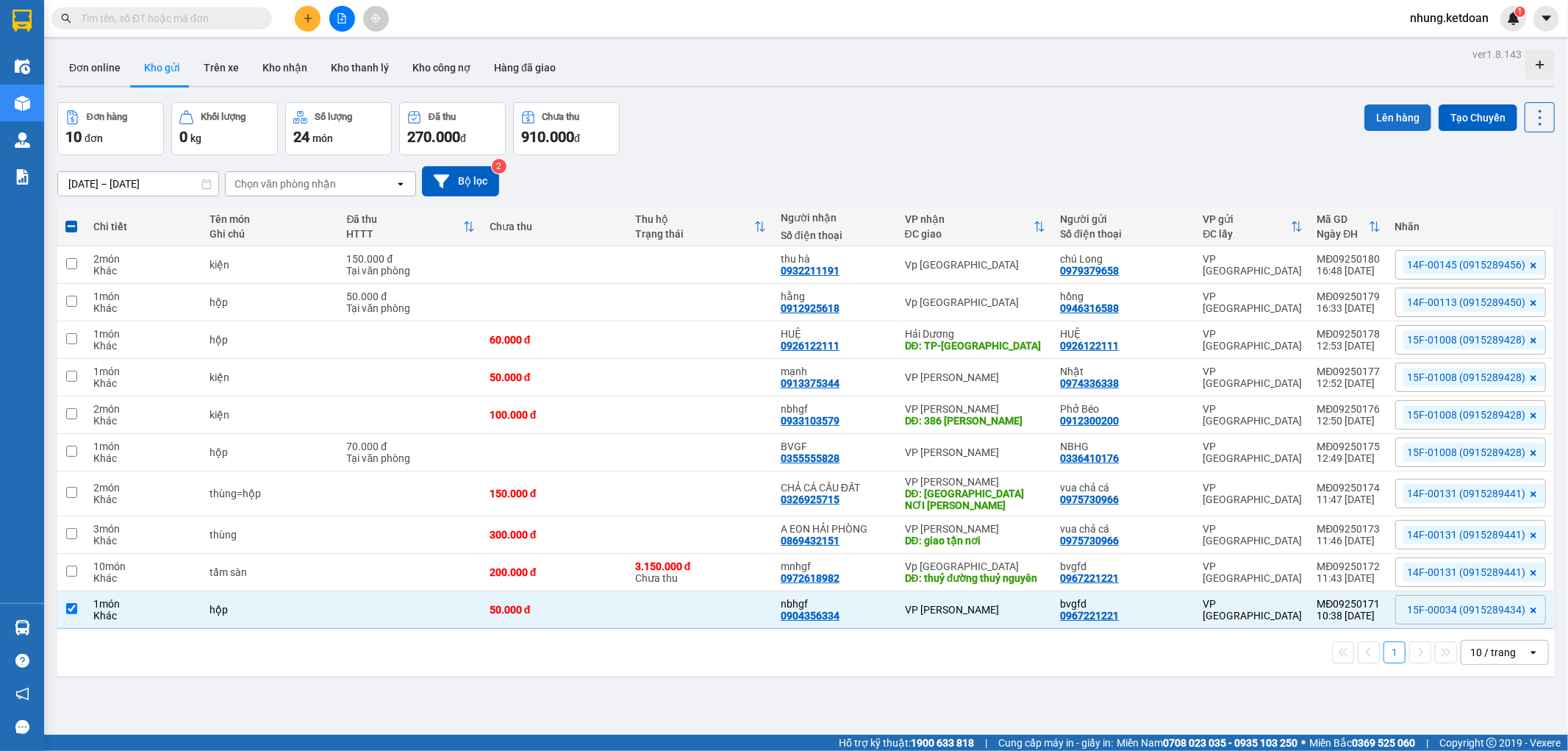
click at [1376, 118] on button "Lên hàng" at bounding box center [1397, 118] width 67 height 26
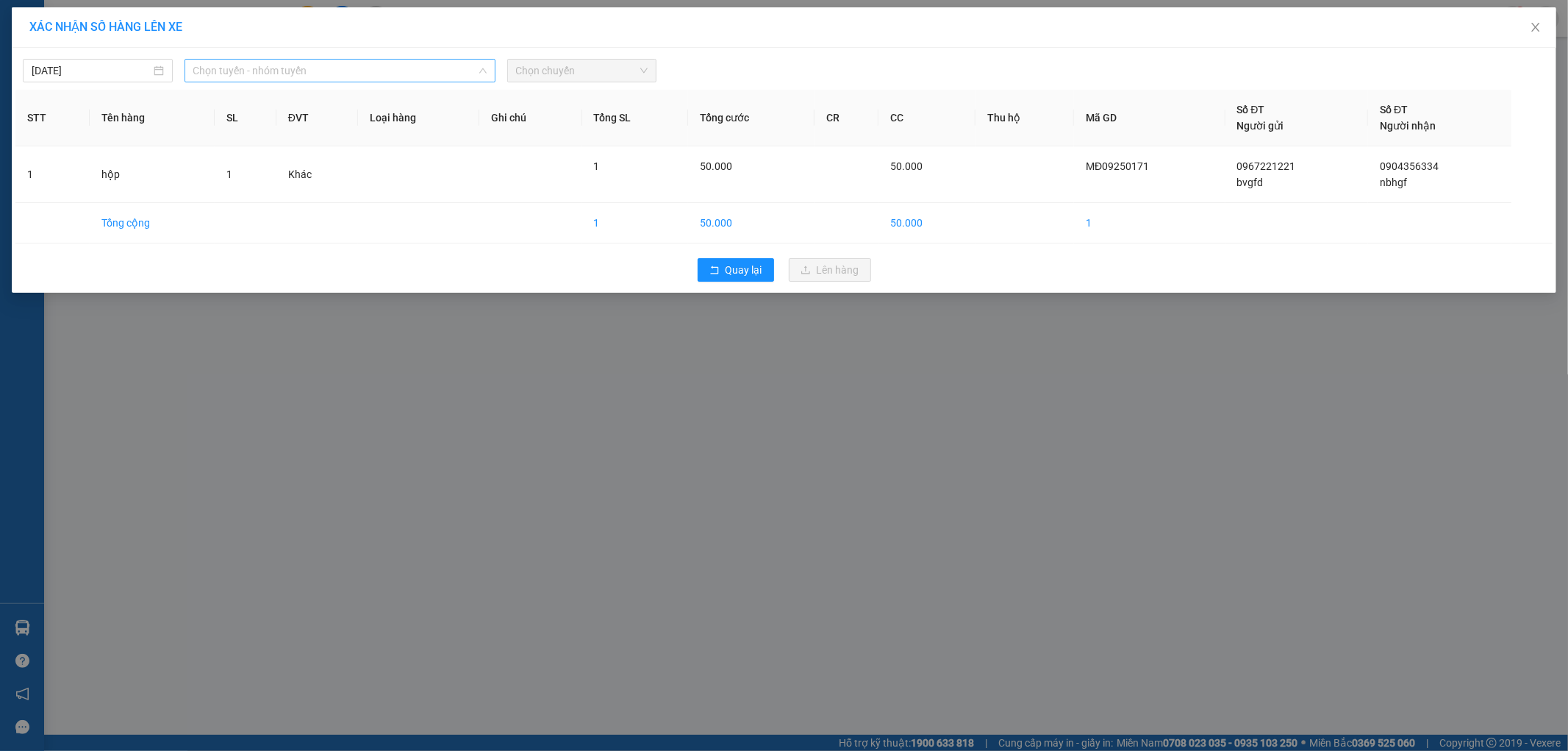
click at [234, 79] on span "Chọn tuyến - nhóm tuyến" at bounding box center [341, 70] width 294 height 22
click at [278, 68] on span "Chọn tuyến - nhóm tuyến" at bounding box center [341, 70] width 294 height 22
click at [275, 58] on div "[DATE] Chọn tuyến - nhóm tuyến Chọn tuyến - nhóm tuyến LỌC THEO Nhóm tuyến Tuyế…" at bounding box center [784, 67] width 1537 height 31
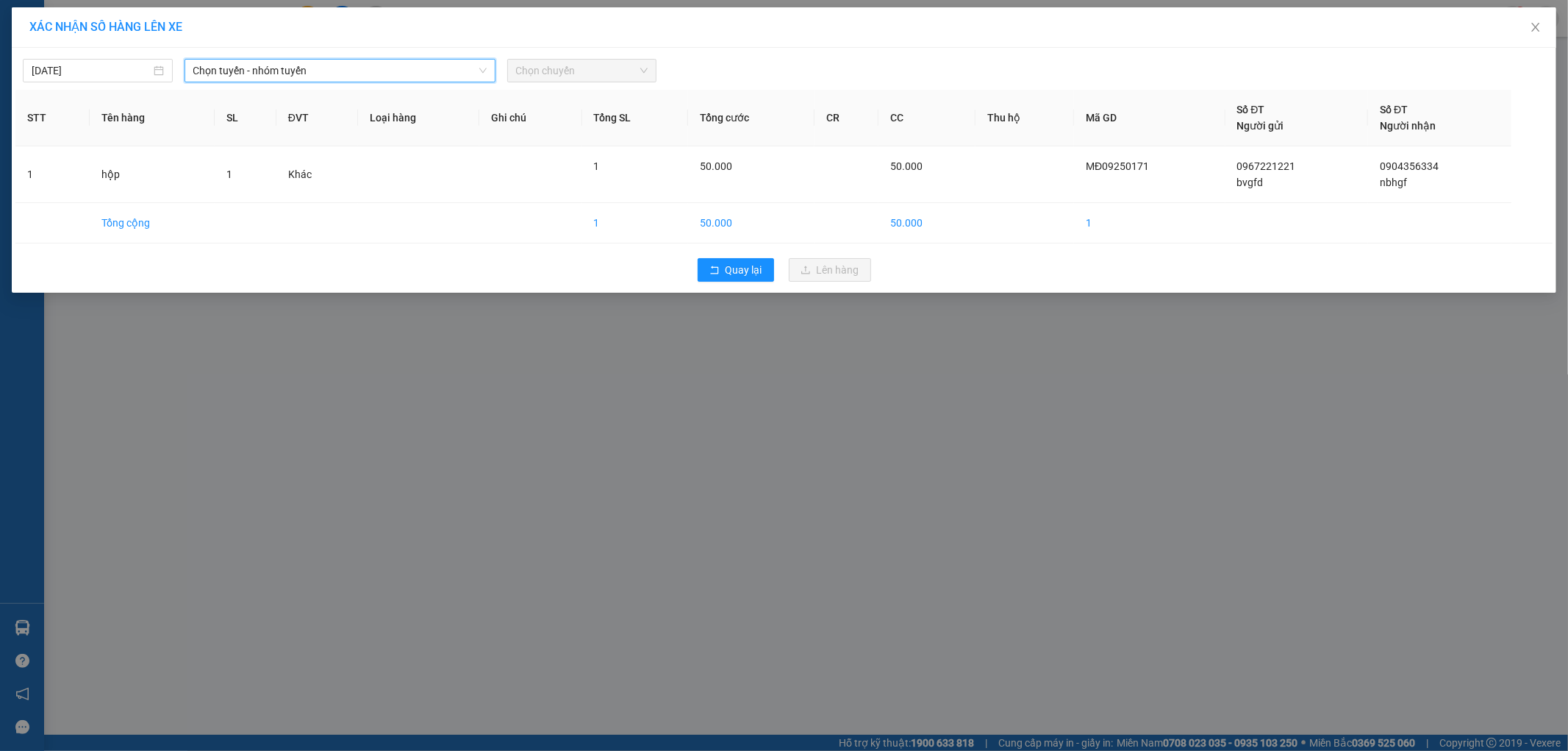
click at [275, 58] on div "[DATE] Chọn tuyến - nhóm tuyến Chọn tuyến - nhóm tuyến LỌC THEO Nhóm tuyến Tuyế…" at bounding box center [784, 67] width 1537 height 31
click at [269, 68] on span "Chọn tuyến - nhóm tuyến" at bounding box center [341, 70] width 294 height 22
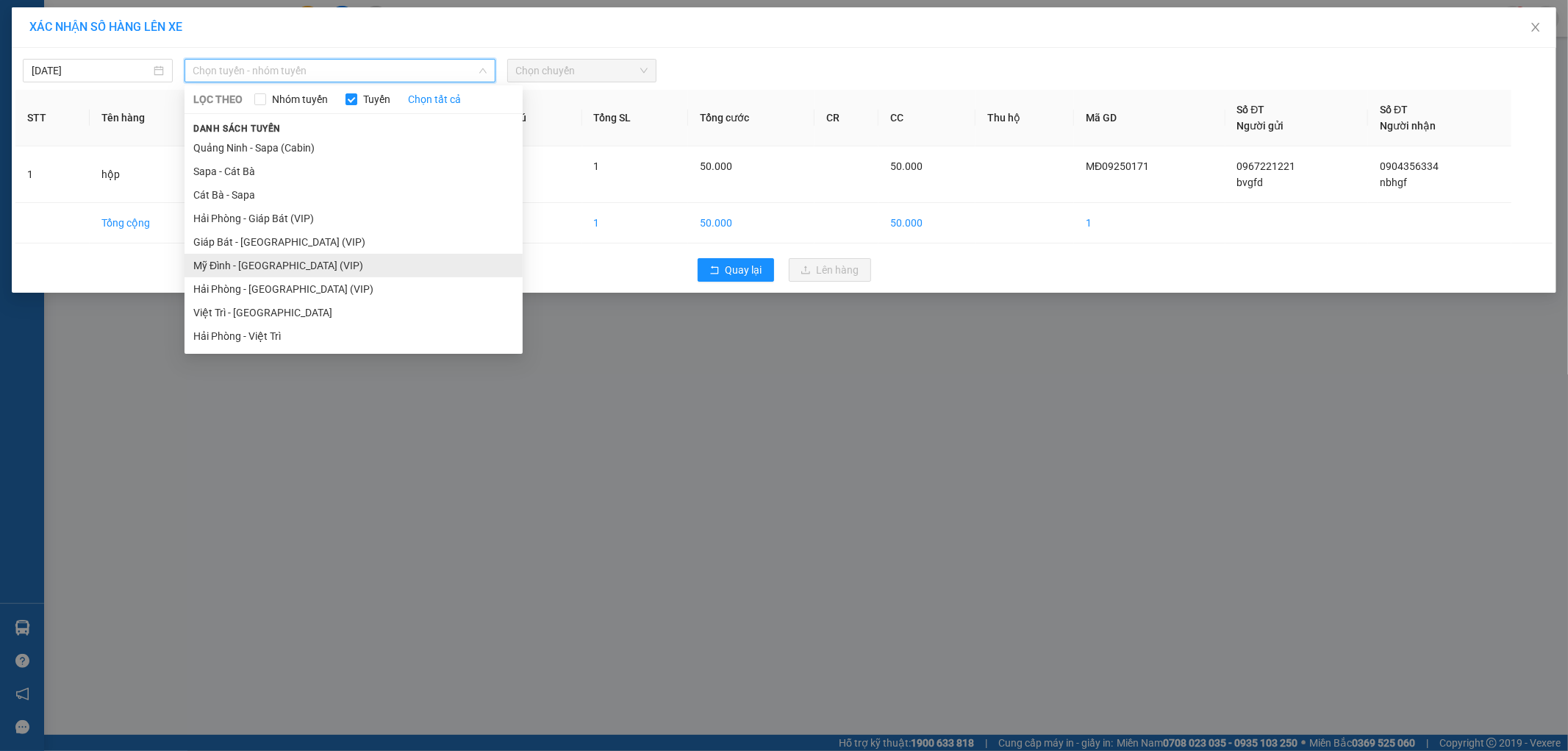
click at [261, 260] on li "Mỹ Đình - [GEOGRAPHIC_DATA] (VIP)" at bounding box center [354, 265] width 338 height 24
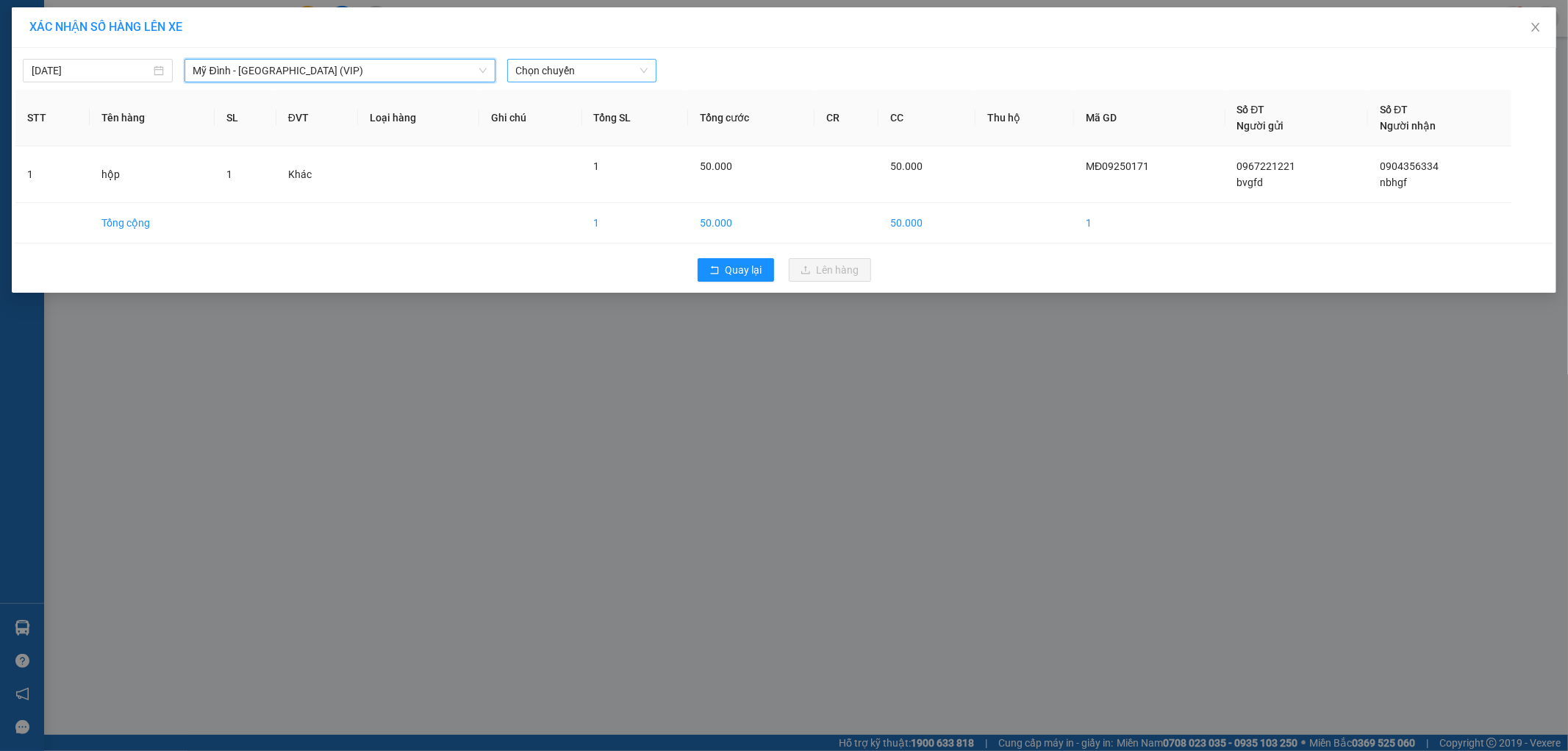
click at [556, 74] on span "Chọn chuyến" at bounding box center [583, 70] width 132 height 22
click at [578, 72] on span "Chọn chuyến" at bounding box center [583, 70] width 132 height 22
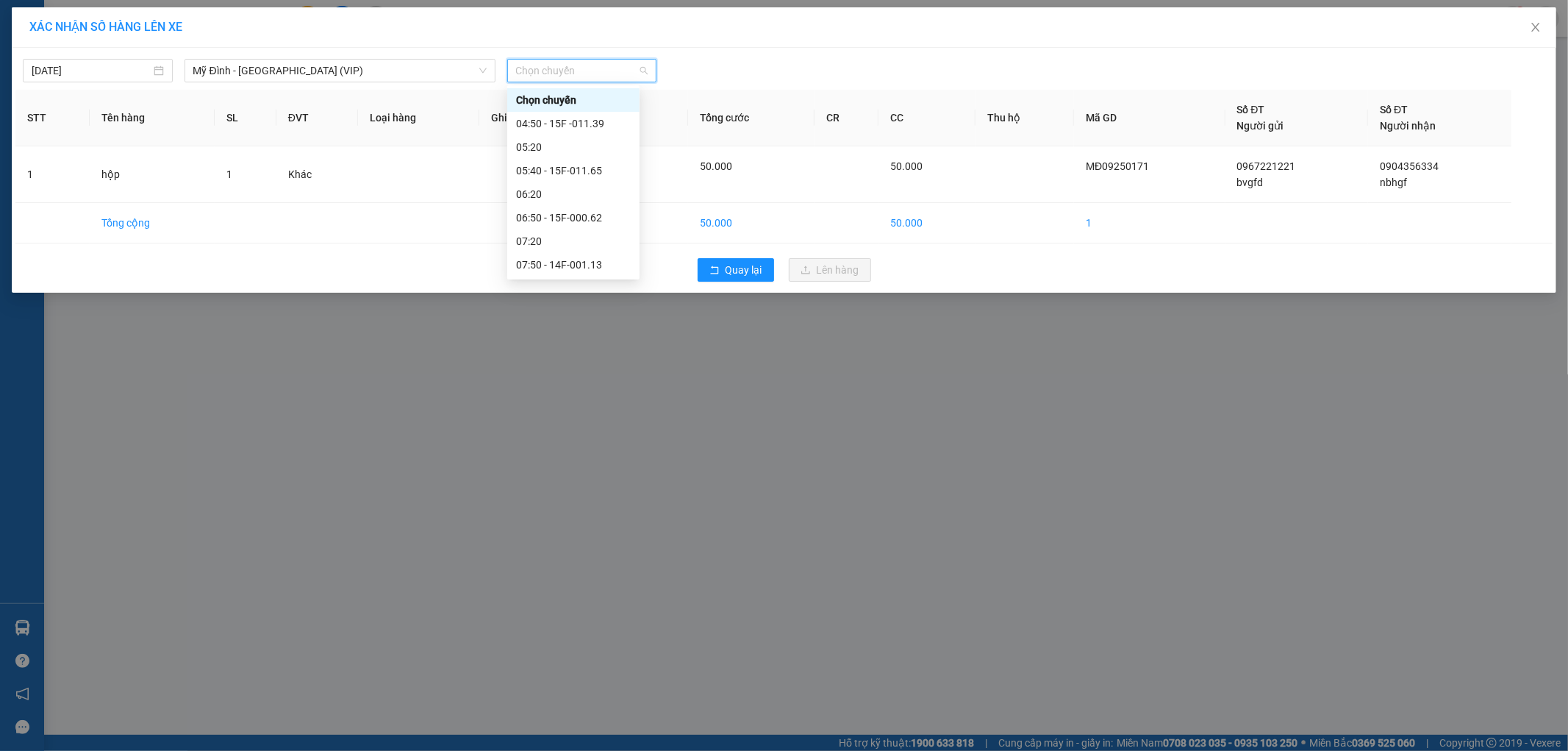
scroll to position [163, 0]
click at [603, 236] on div "10:40 - 15F-000.34" at bounding box center [573, 242] width 115 height 16
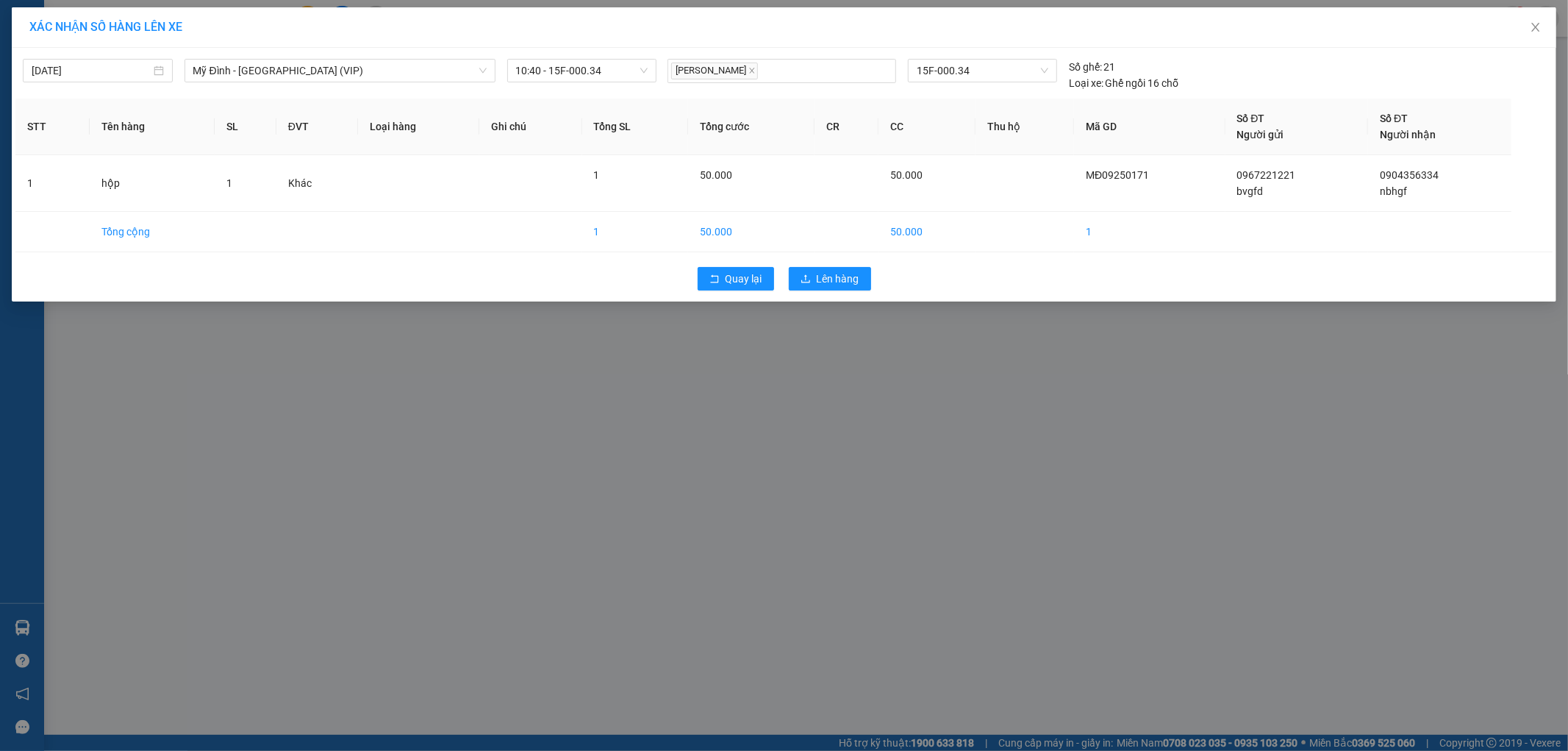
click at [856, 265] on div "Quay lại Lên hàng" at bounding box center [784, 279] width 1537 height 38
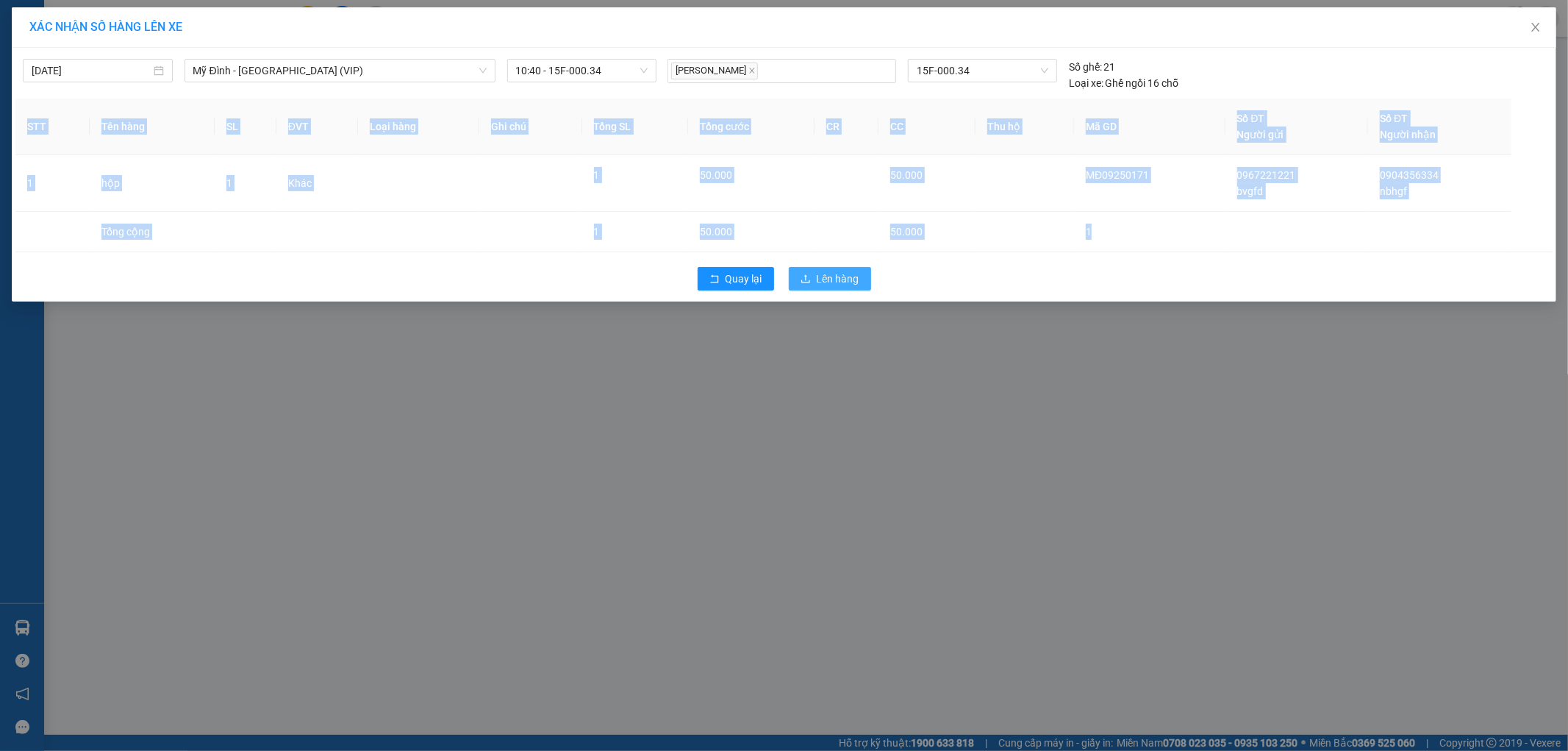
click at [839, 276] on span "Lên hàng" at bounding box center [838, 278] width 42 height 16
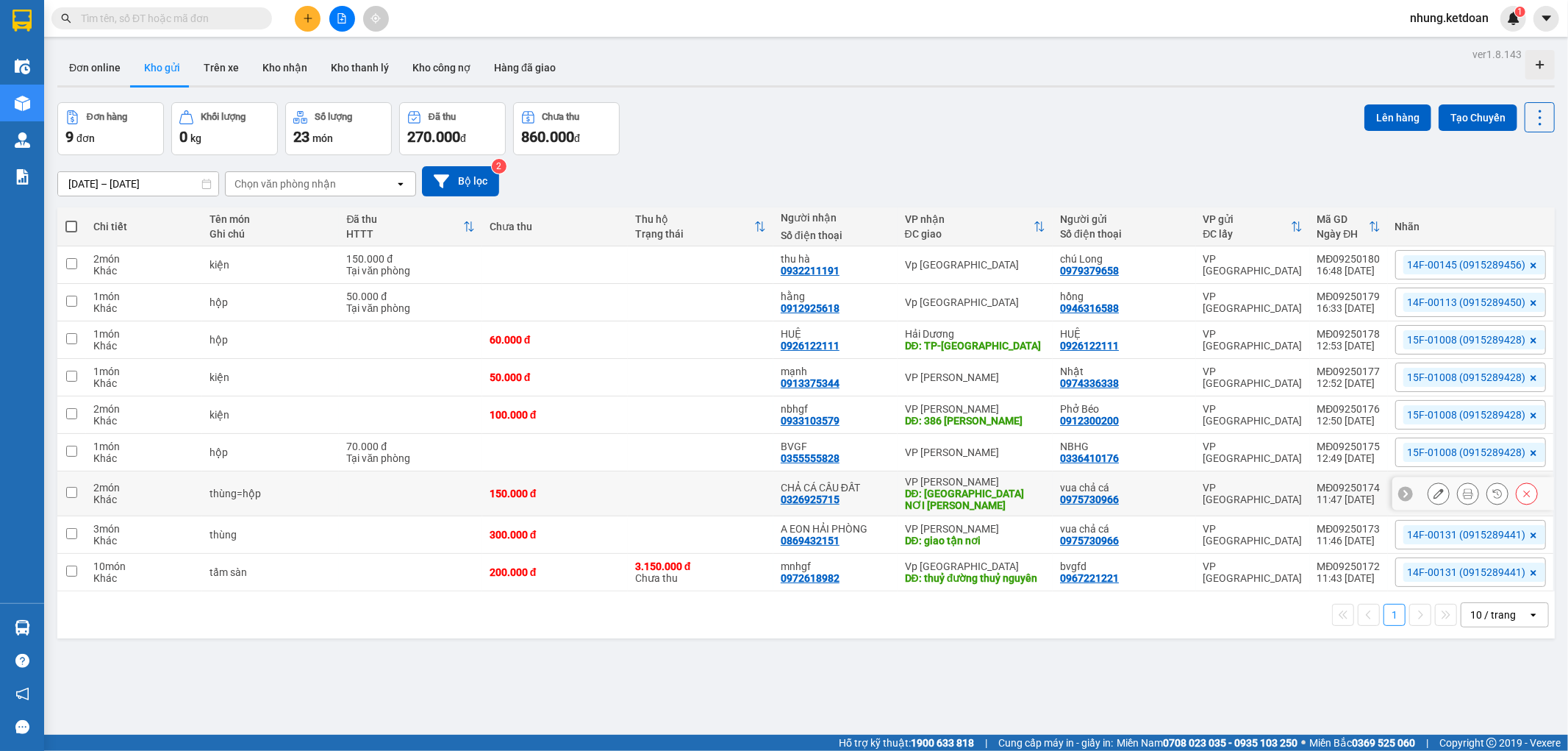
click at [657, 493] on td at bounding box center [700, 493] width 145 height 45
checkbox input "true"
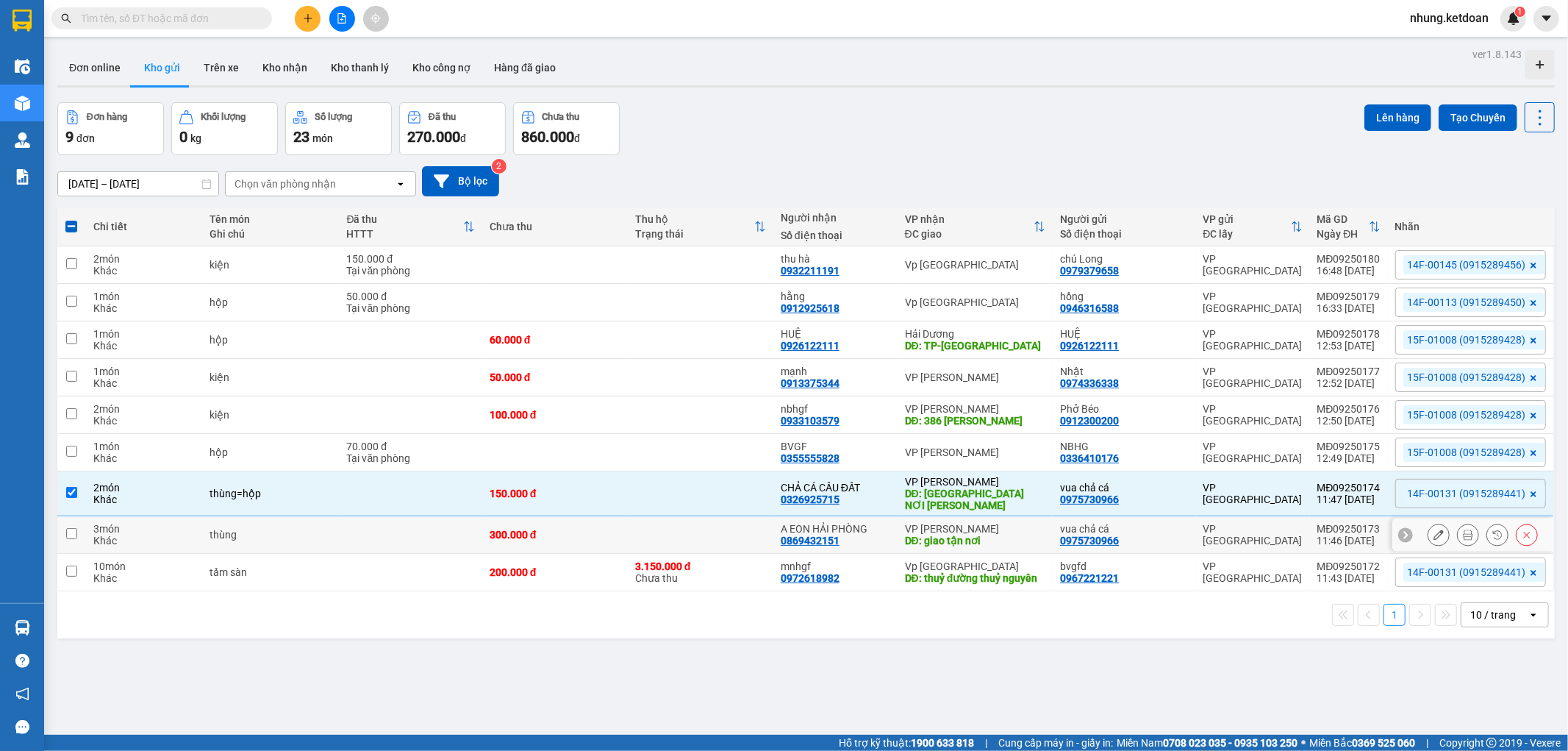
click at [596, 540] on div "300.000 đ" at bounding box center [555, 534] width 131 height 12
checkbox input "true"
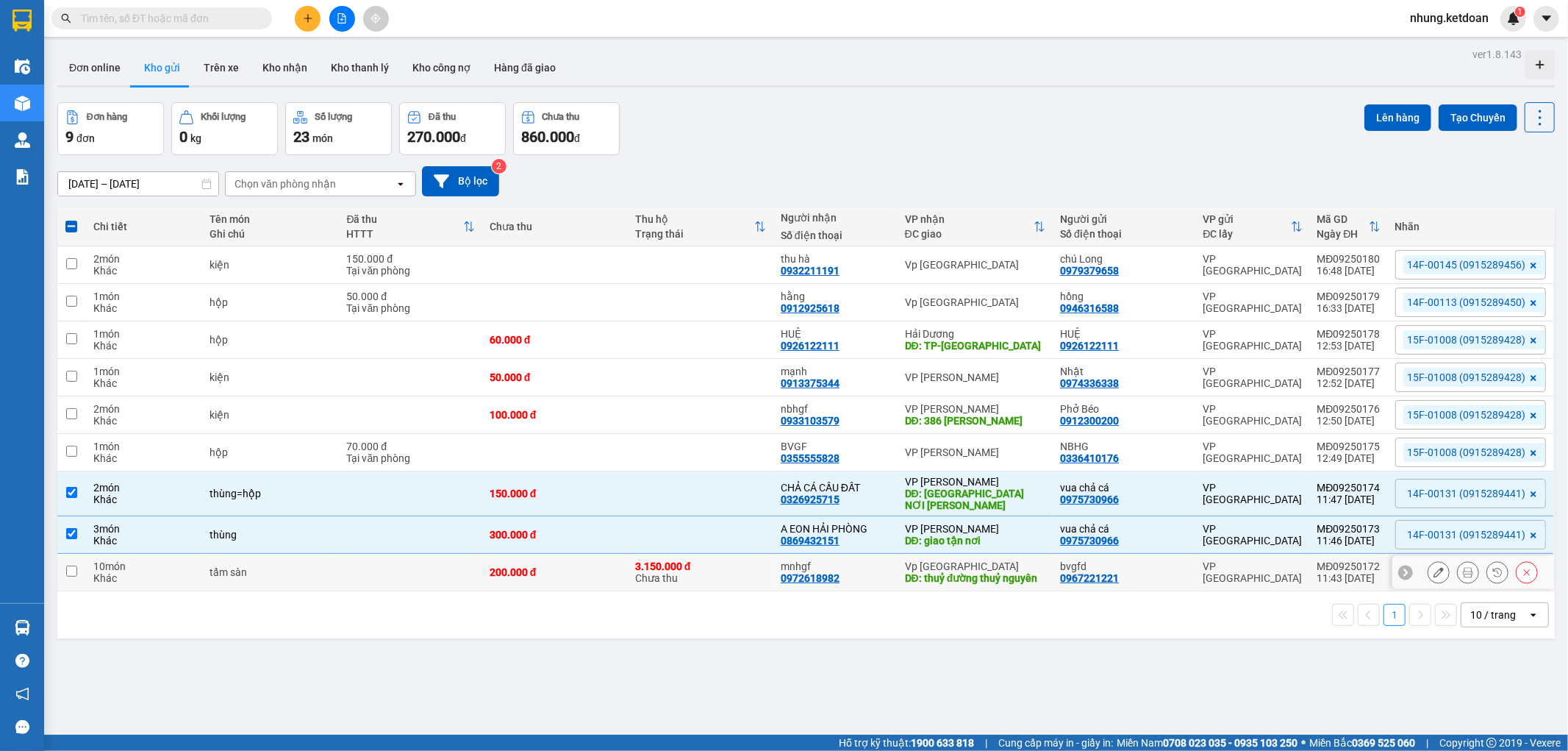
click at [576, 568] on td "200.000 đ" at bounding box center [555, 572] width 145 height 38
checkbox input "true"
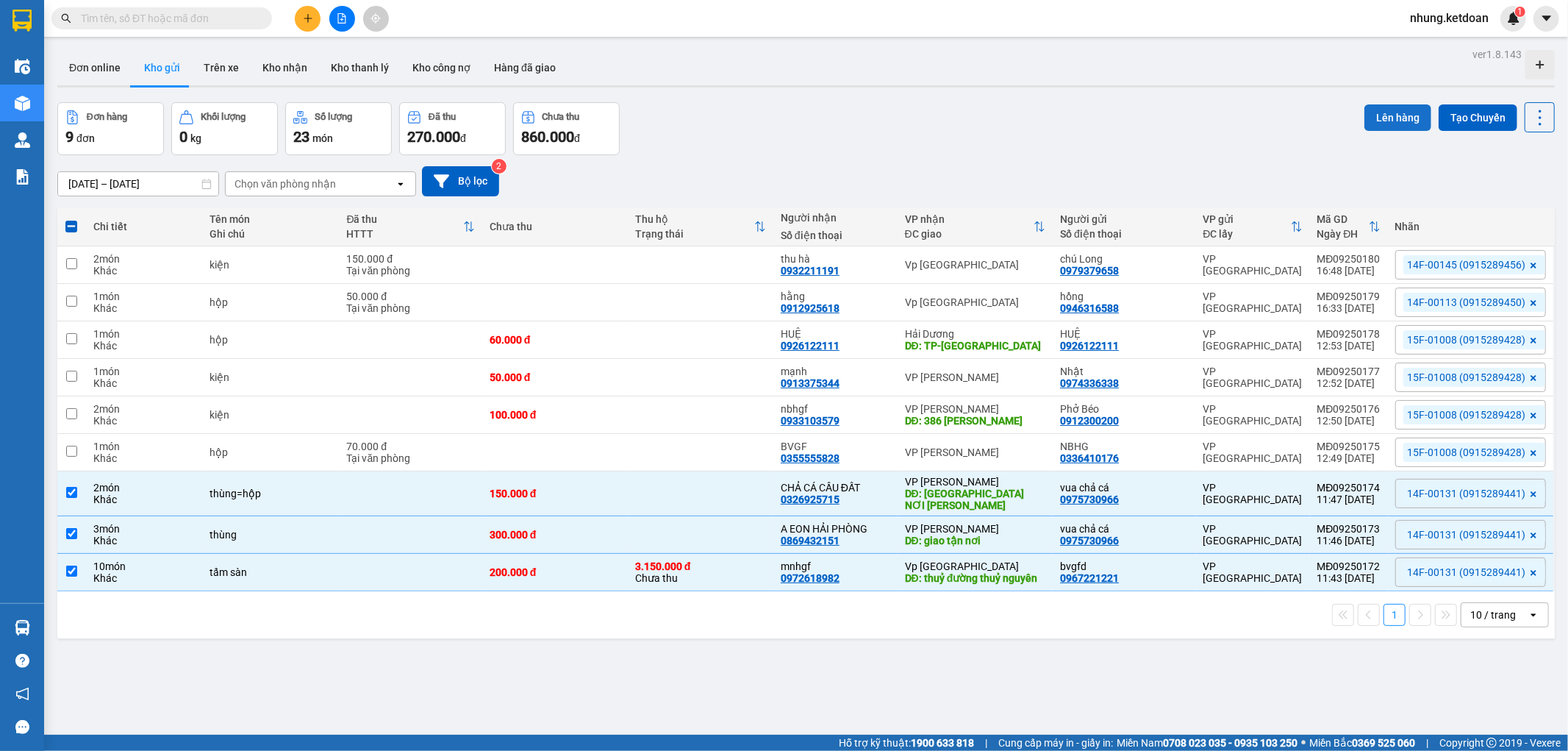
click at [1382, 119] on button "Lên hàng" at bounding box center [1397, 118] width 67 height 26
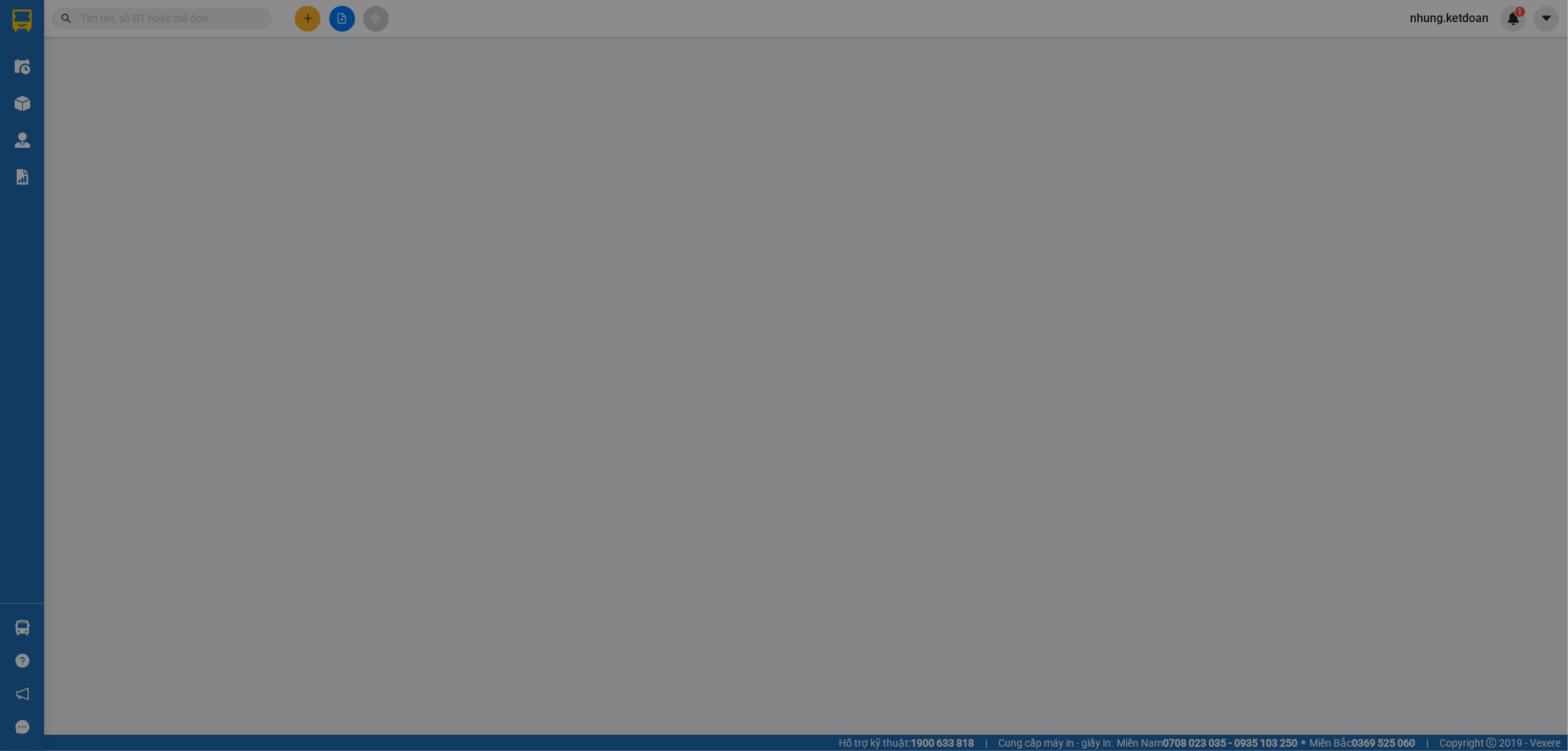
click at [1382, 120] on span "Người nhận" at bounding box center [1398, 125] width 56 height 12
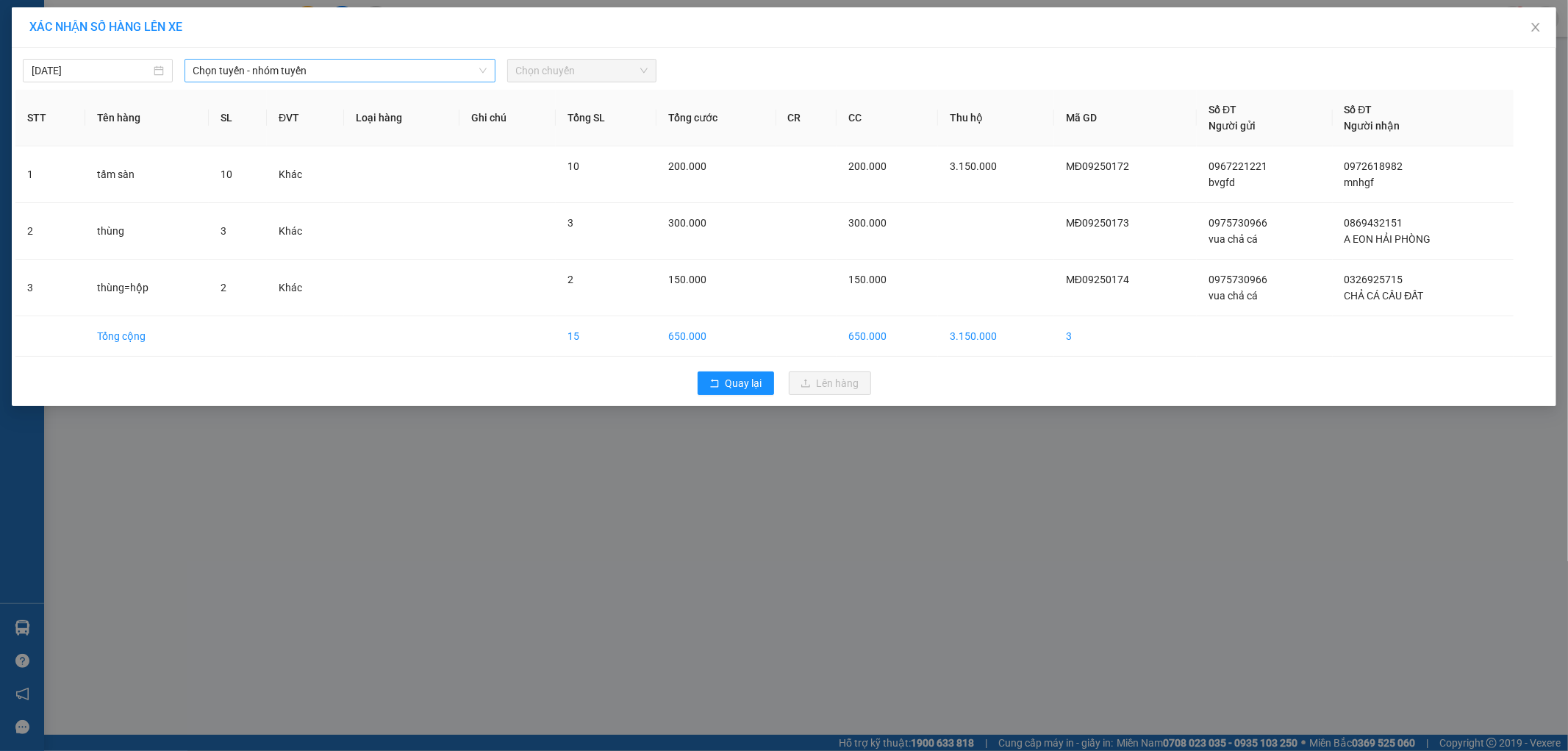
click at [314, 71] on span "Chọn tuyến - nhóm tuyến" at bounding box center [341, 70] width 294 height 22
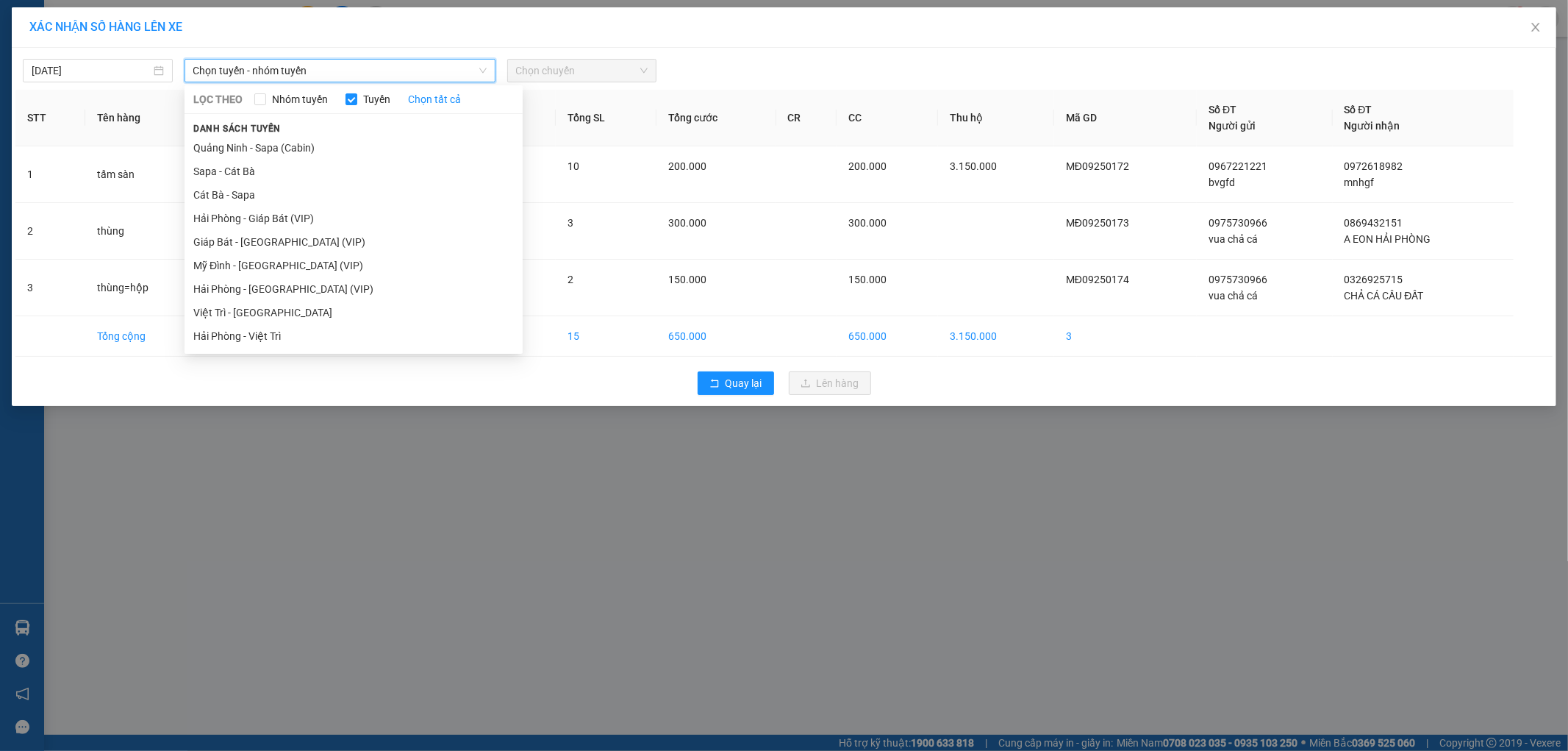
click at [314, 71] on span "Chọn tuyến - nhóm tuyến" at bounding box center [341, 70] width 294 height 22
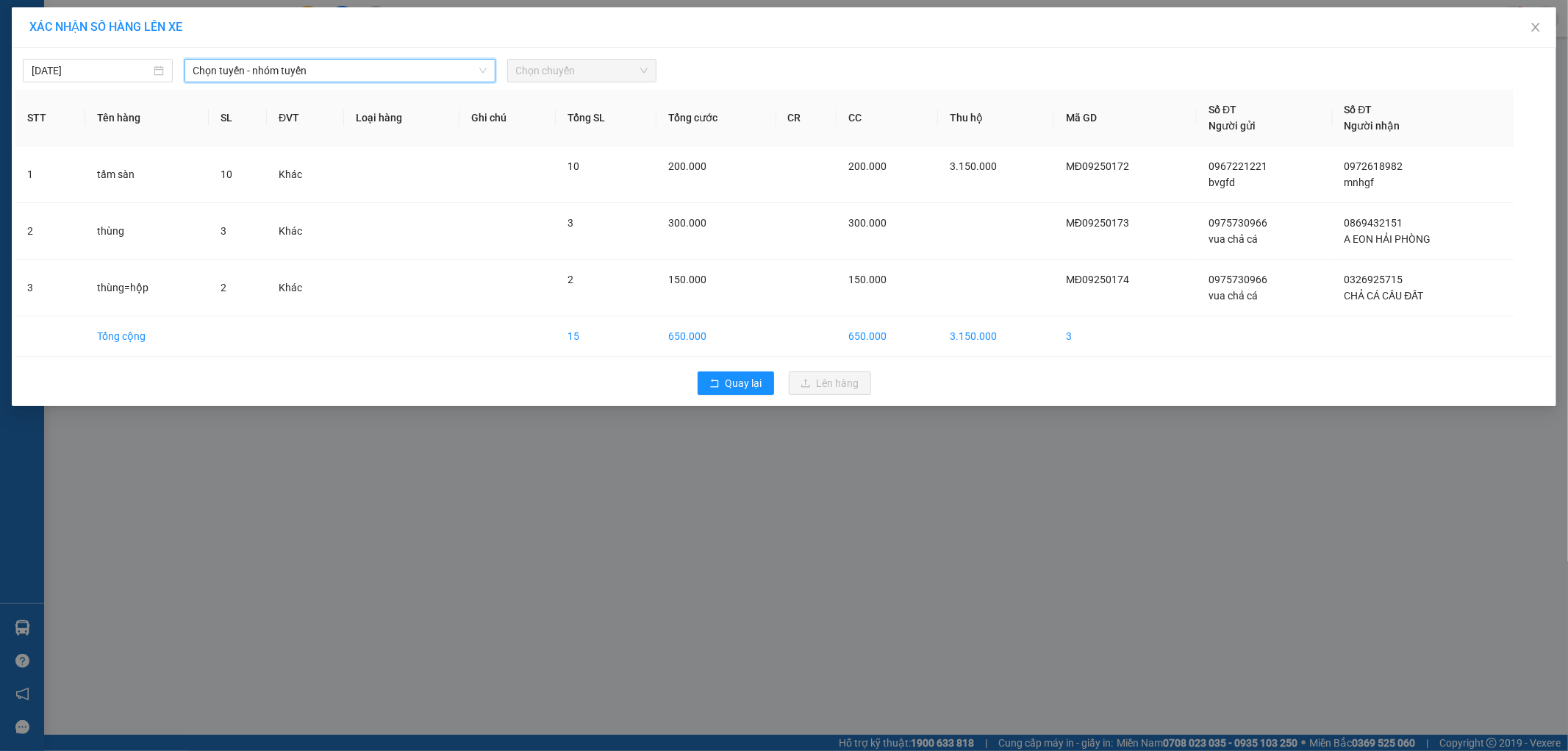
click at [226, 70] on span "Chọn tuyến - nhóm tuyến" at bounding box center [341, 70] width 294 height 22
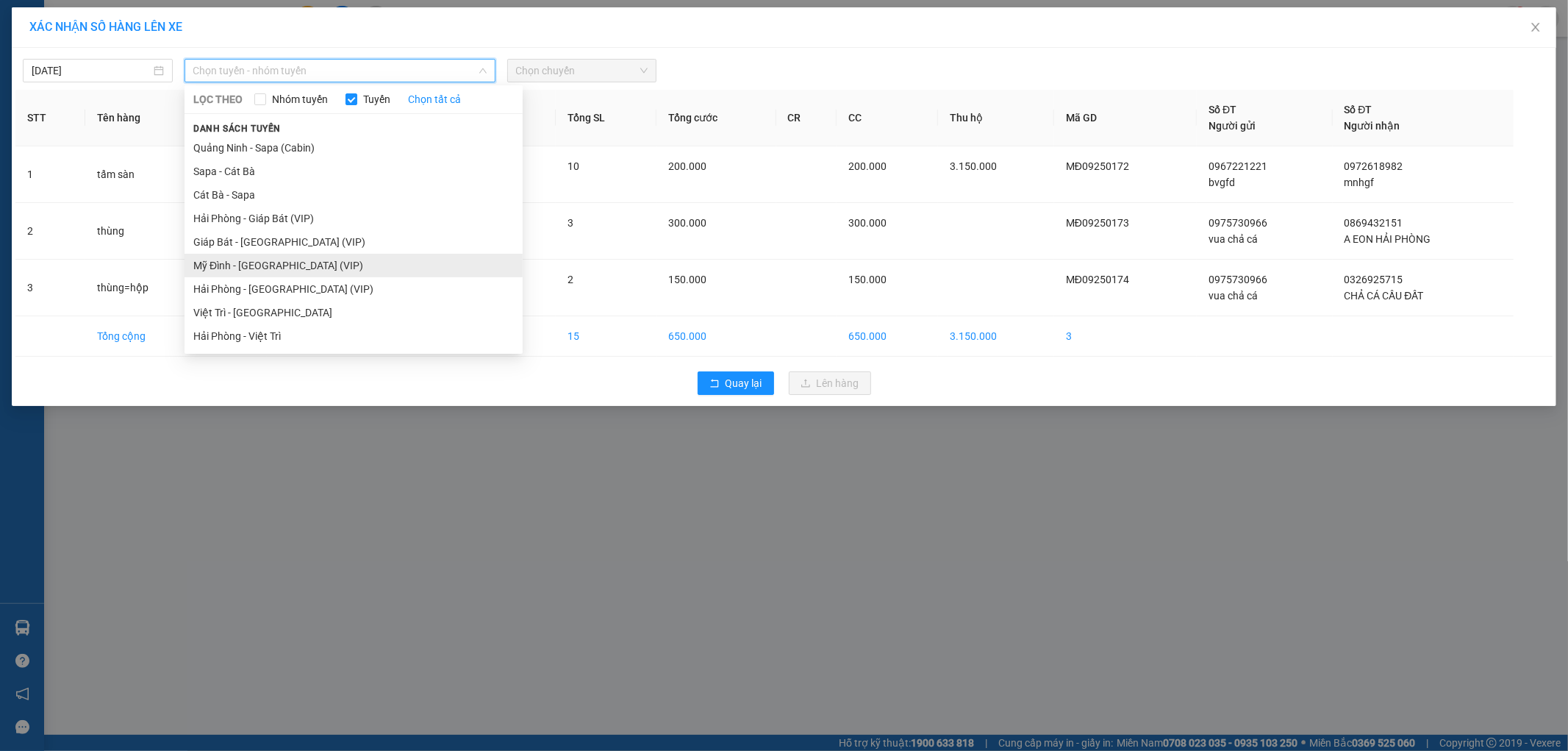
click at [237, 269] on li "Mỹ Đình - [GEOGRAPHIC_DATA] (VIP)" at bounding box center [354, 265] width 338 height 24
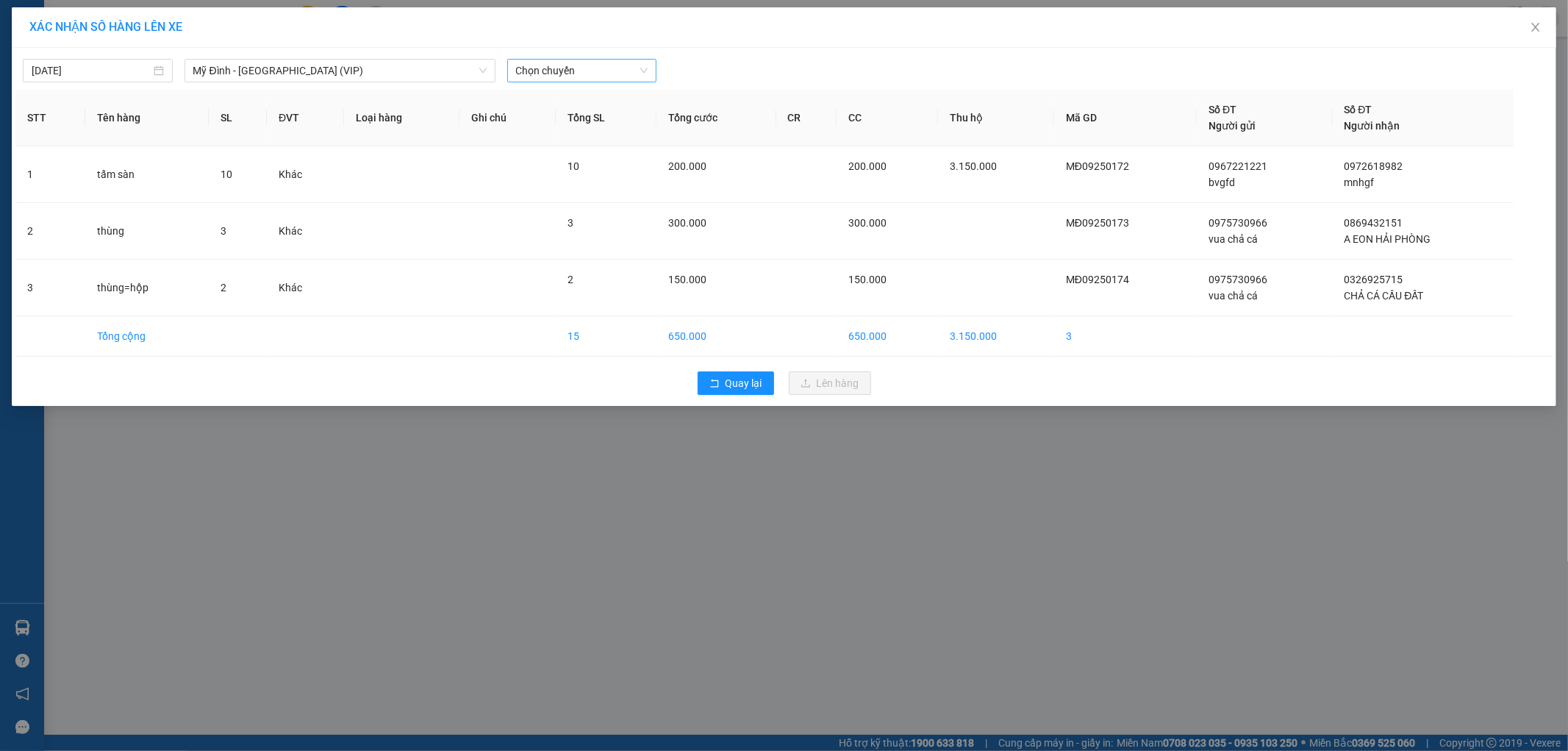
click at [537, 59] on span "Chọn chuyến" at bounding box center [583, 70] width 132 height 22
click at [576, 68] on span "Chọn chuyến" at bounding box center [583, 70] width 132 height 22
click at [599, 212] on div "11:50 - 14F-001.31" at bounding box center [573, 208] width 115 height 16
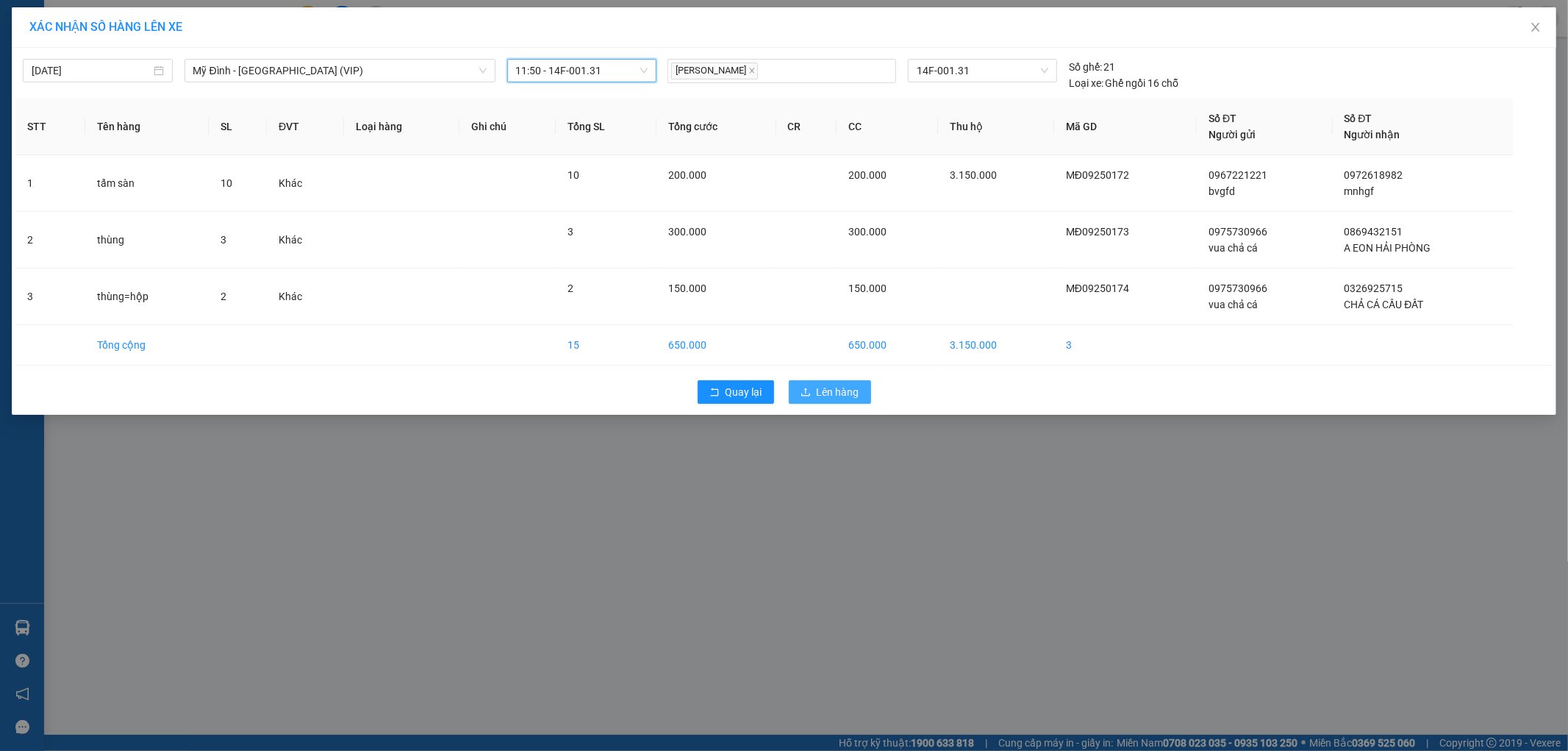
click at [846, 387] on span "Lên hàng" at bounding box center [838, 391] width 42 height 16
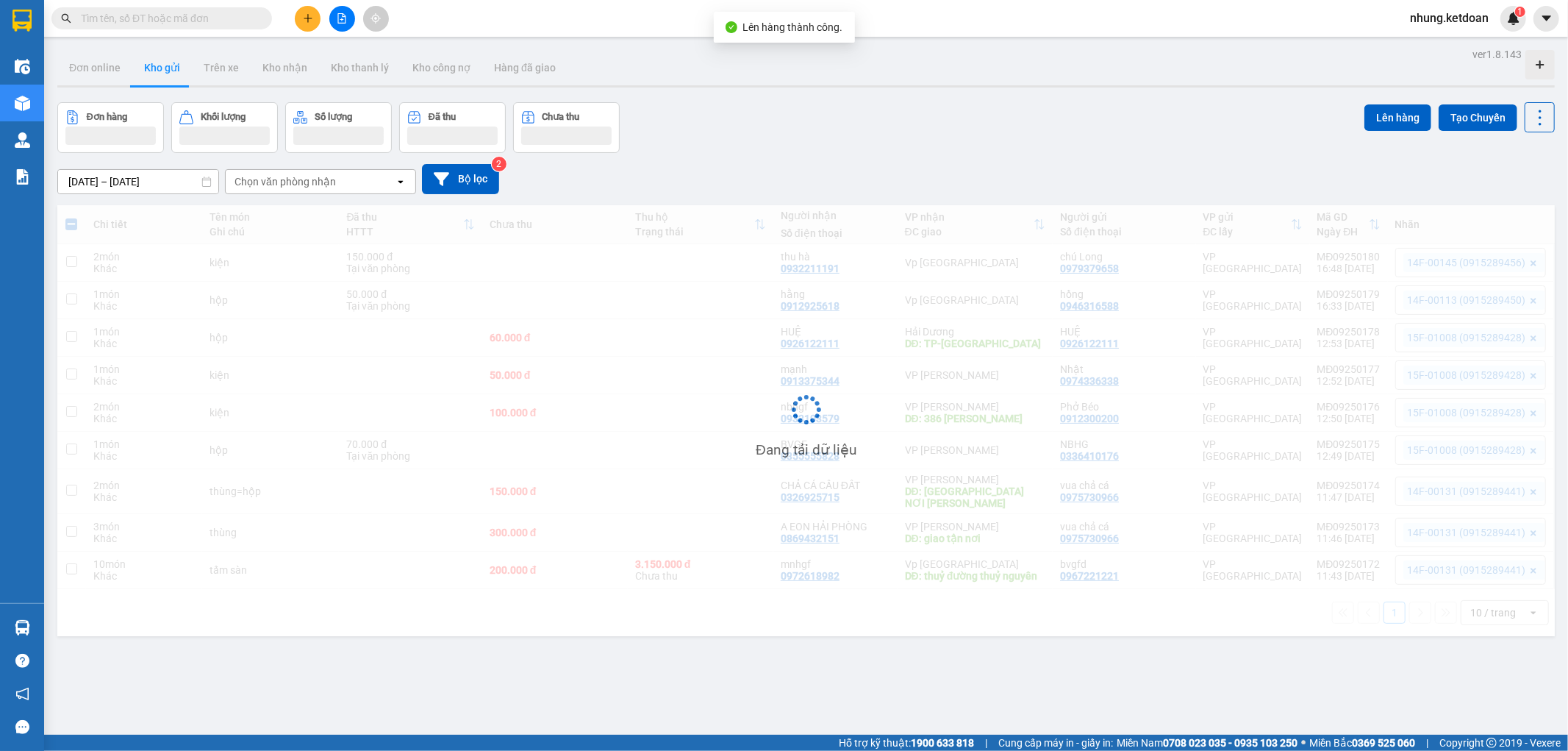
click at [837, 388] on div "Đang tải dữ liệu" at bounding box center [806, 420] width 1498 height 431
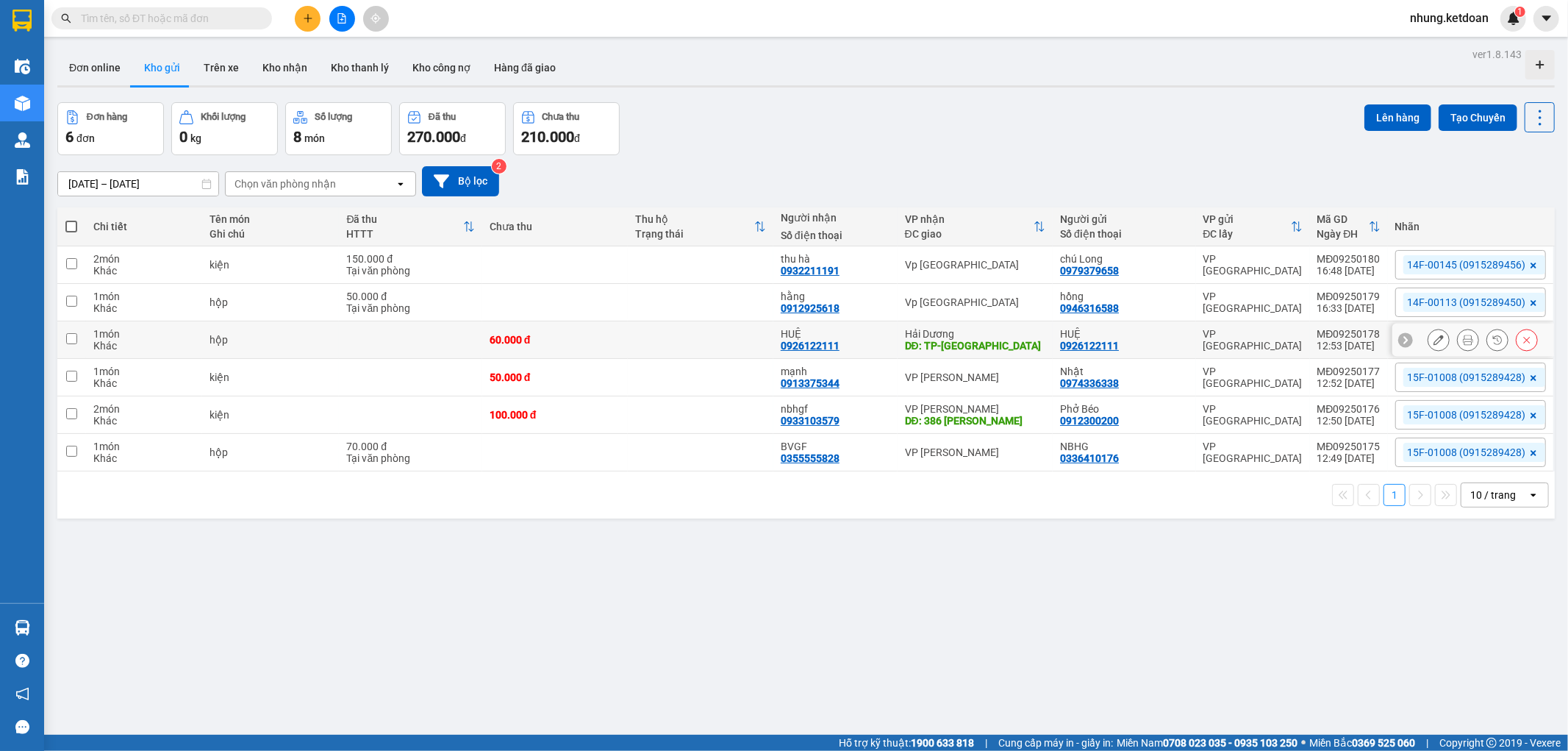
drag, startPoint x: 655, startPoint y: 337, endPoint x: 616, endPoint y: 370, distance: 51.1
click at [653, 340] on td at bounding box center [700, 340] width 145 height 38
checkbox input "true"
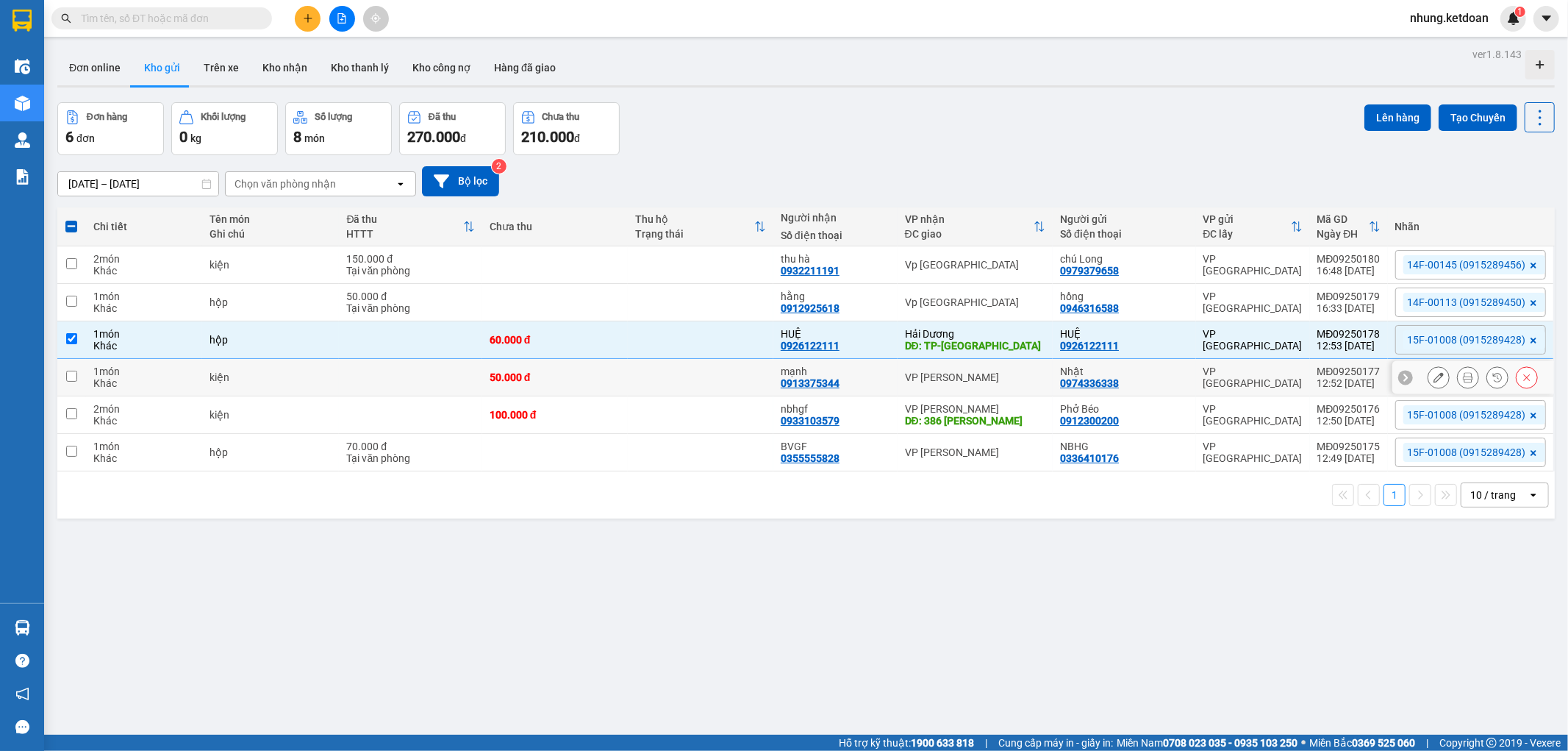
click at [613, 374] on div "50.000 đ" at bounding box center [555, 377] width 131 height 12
checkbox input "true"
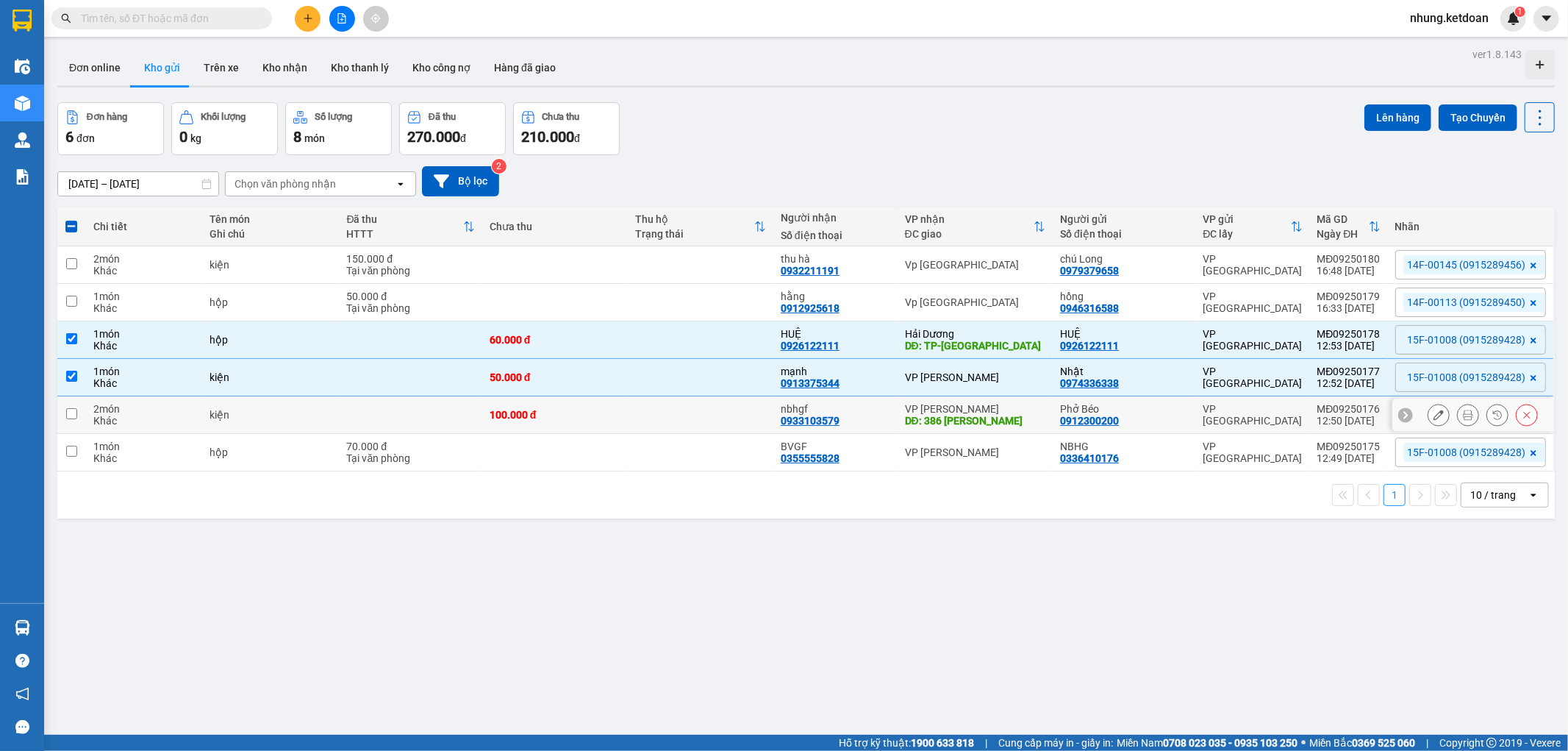
click at [616, 407] on td "100.000 đ" at bounding box center [555, 415] width 145 height 38
checkbox input "true"
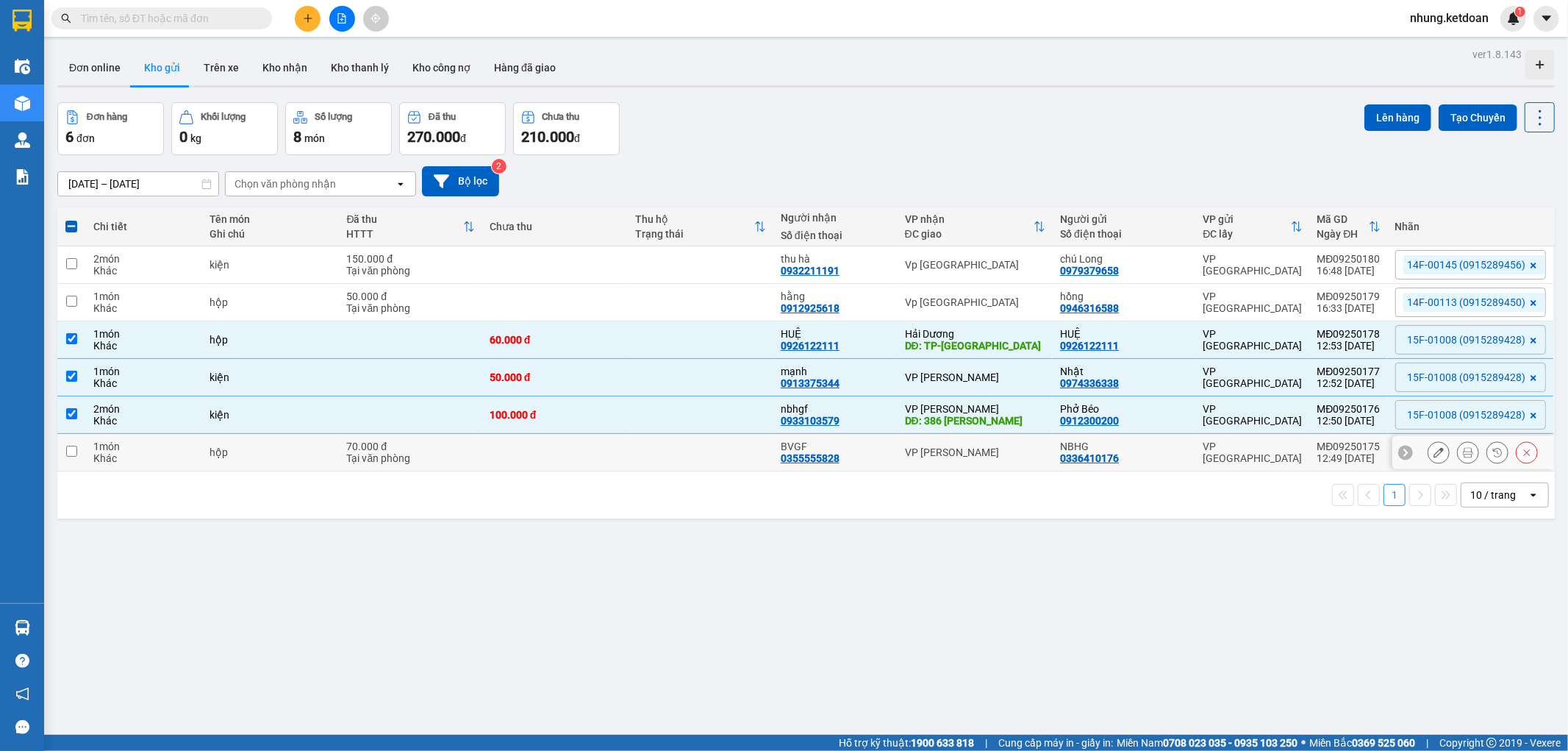
click at [578, 445] on td at bounding box center [555, 452] width 145 height 38
checkbox input "true"
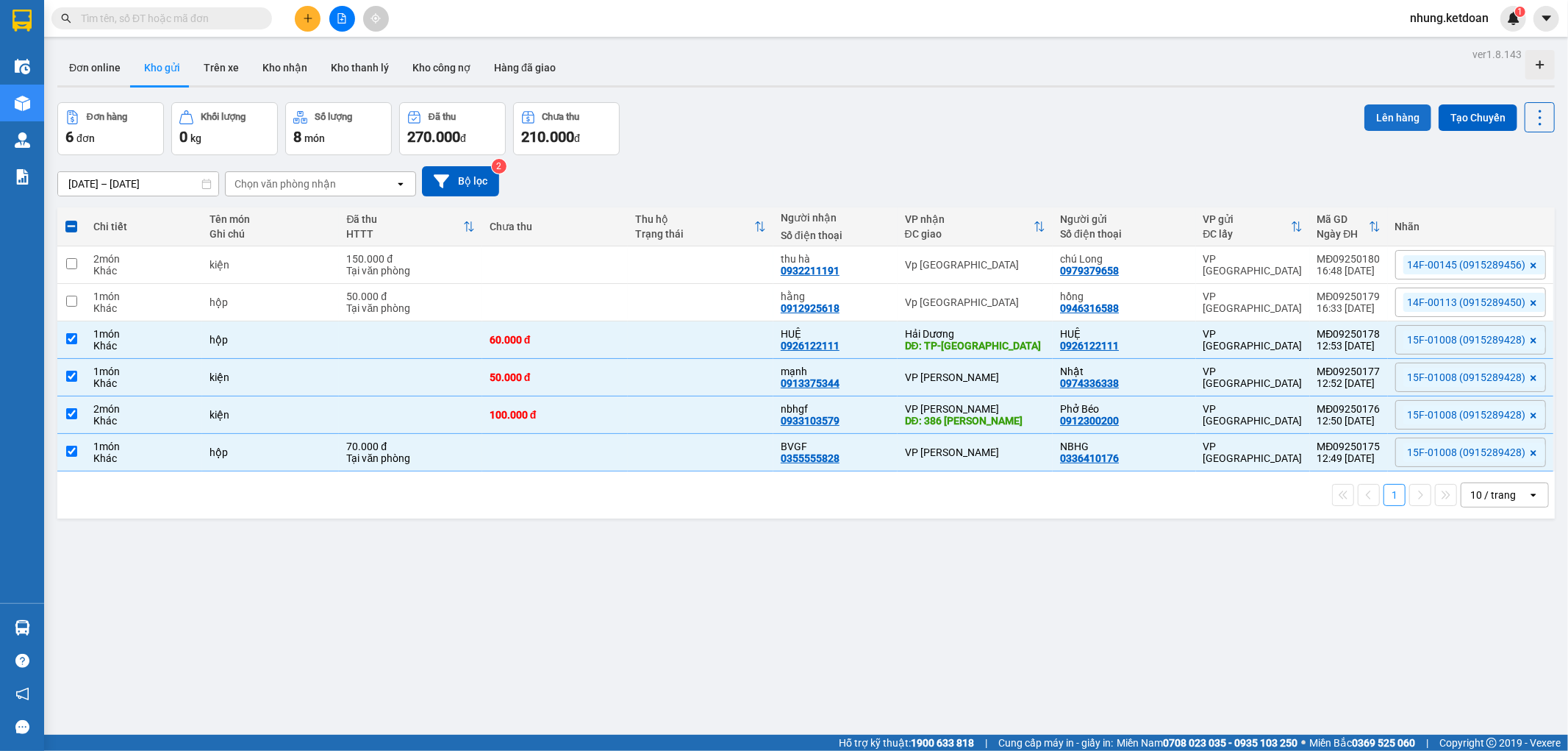
click at [1384, 115] on button "Lên hàng" at bounding box center [1397, 118] width 67 height 26
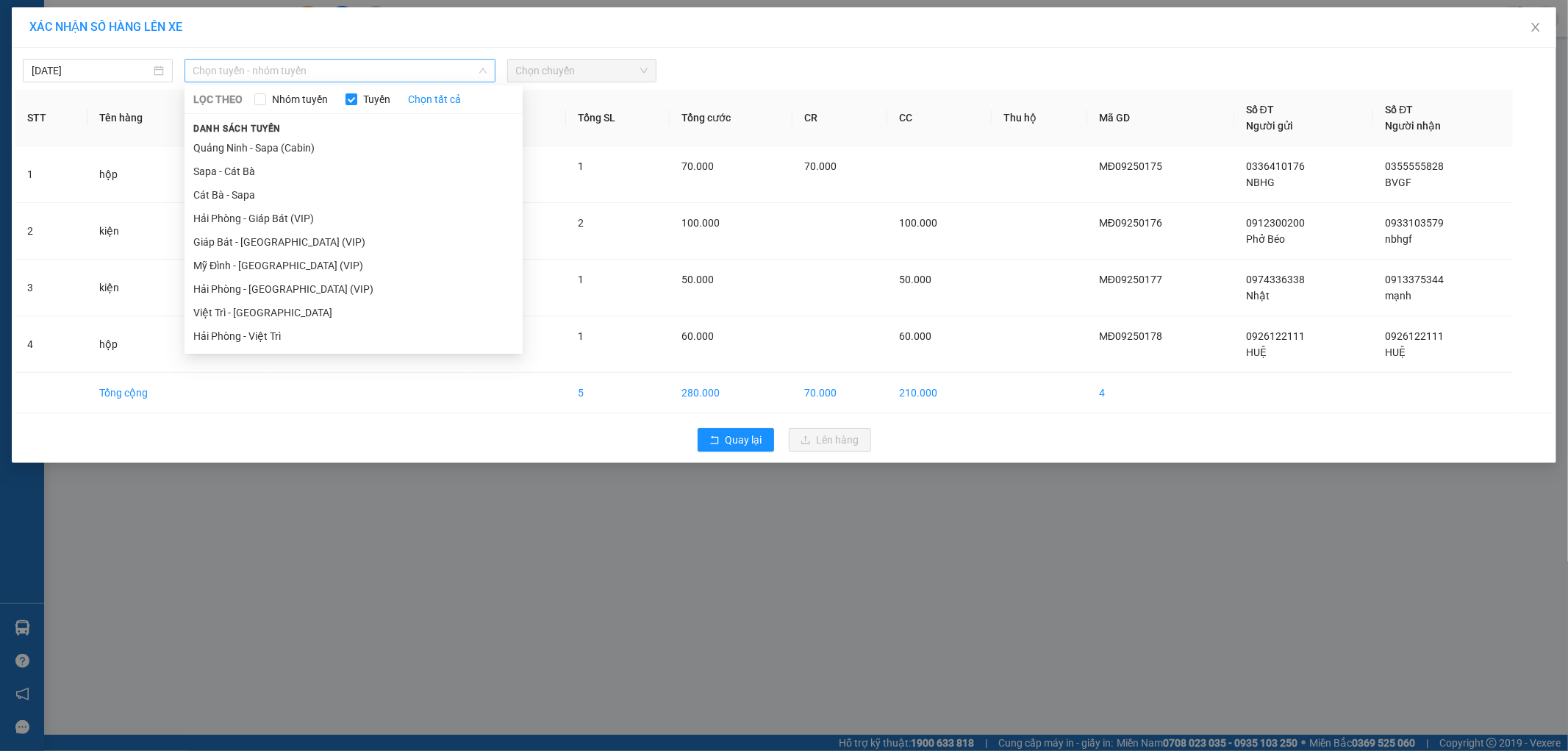
click at [281, 62] on span "Chọn tuyến - nhóm tuyến" at bounding box center [341, 70] width 294 height 22
click at [232, 261] on li "Mỹ Đình - [GEOGRAPHIC_DATA] (VIP)" at bounding box center [354, 265] width 338 height 24
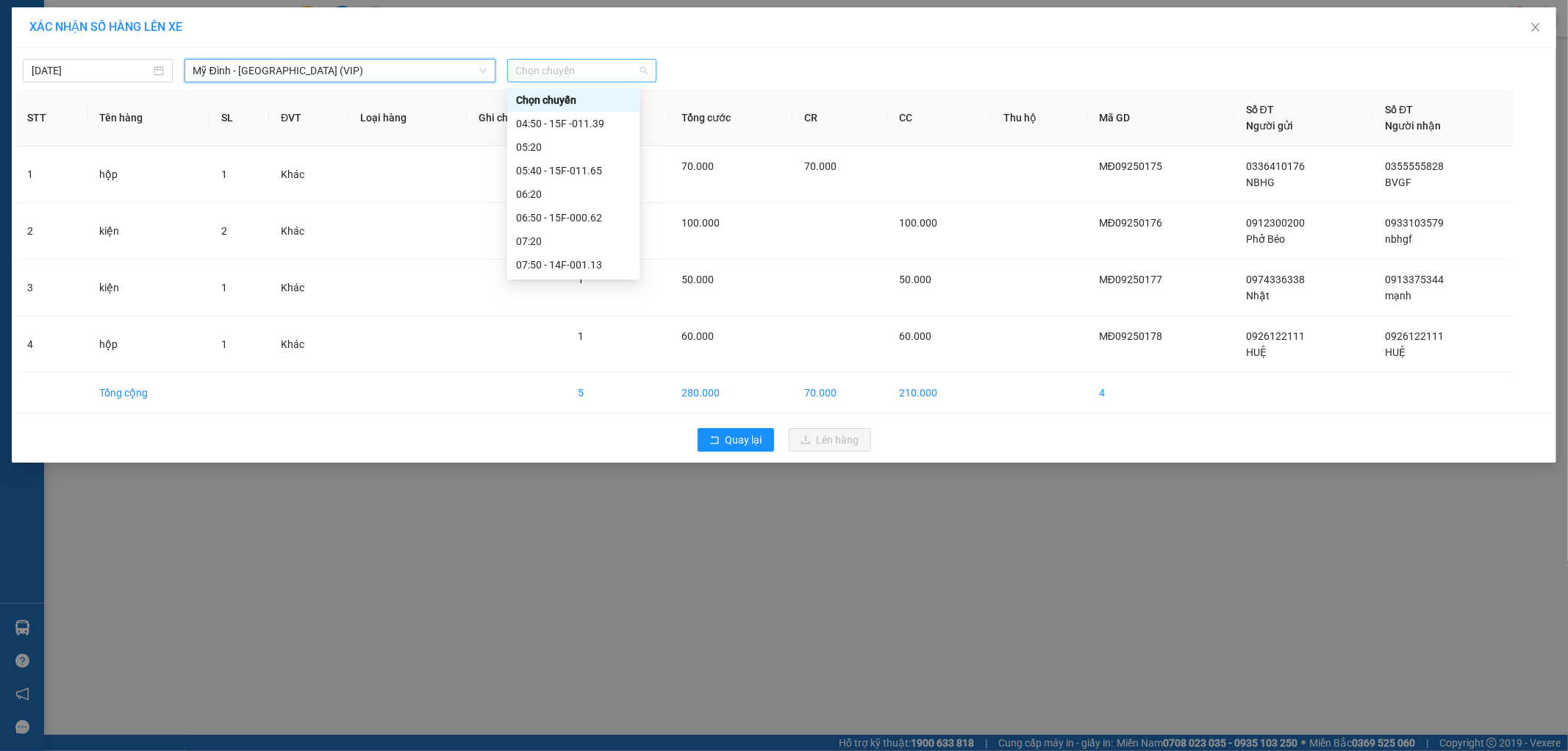
click at [569, 77] on span "Chọn chuyến" at bounding box center [583, 70] width 132 height 22
click at [601, 254] on div "12:50 - 15F -010.08" at bounding box center [573, 254] width 115 height 16
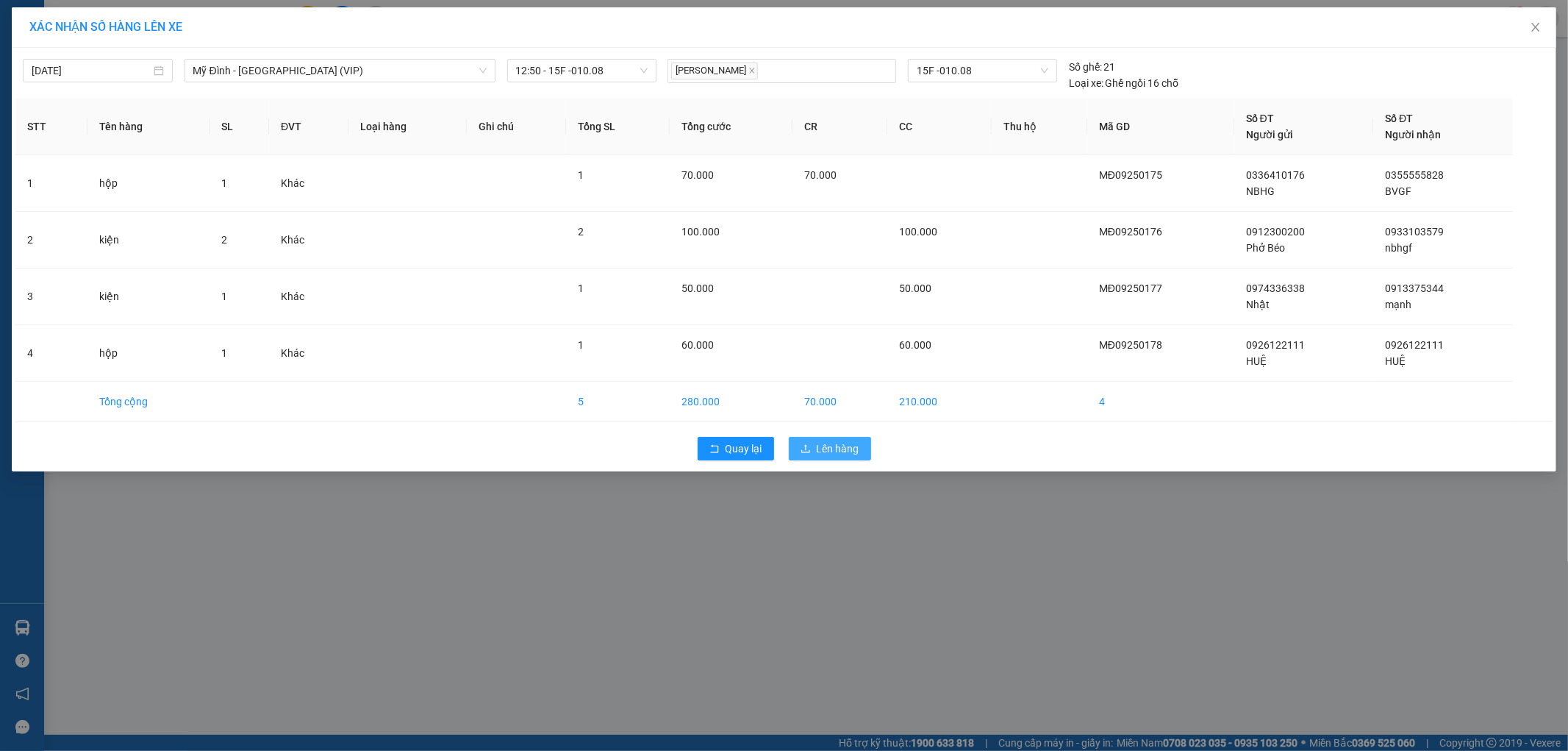
click at [832, 445] on span "Lên hàng" at bounding box center [838, 448] width 42 height 16
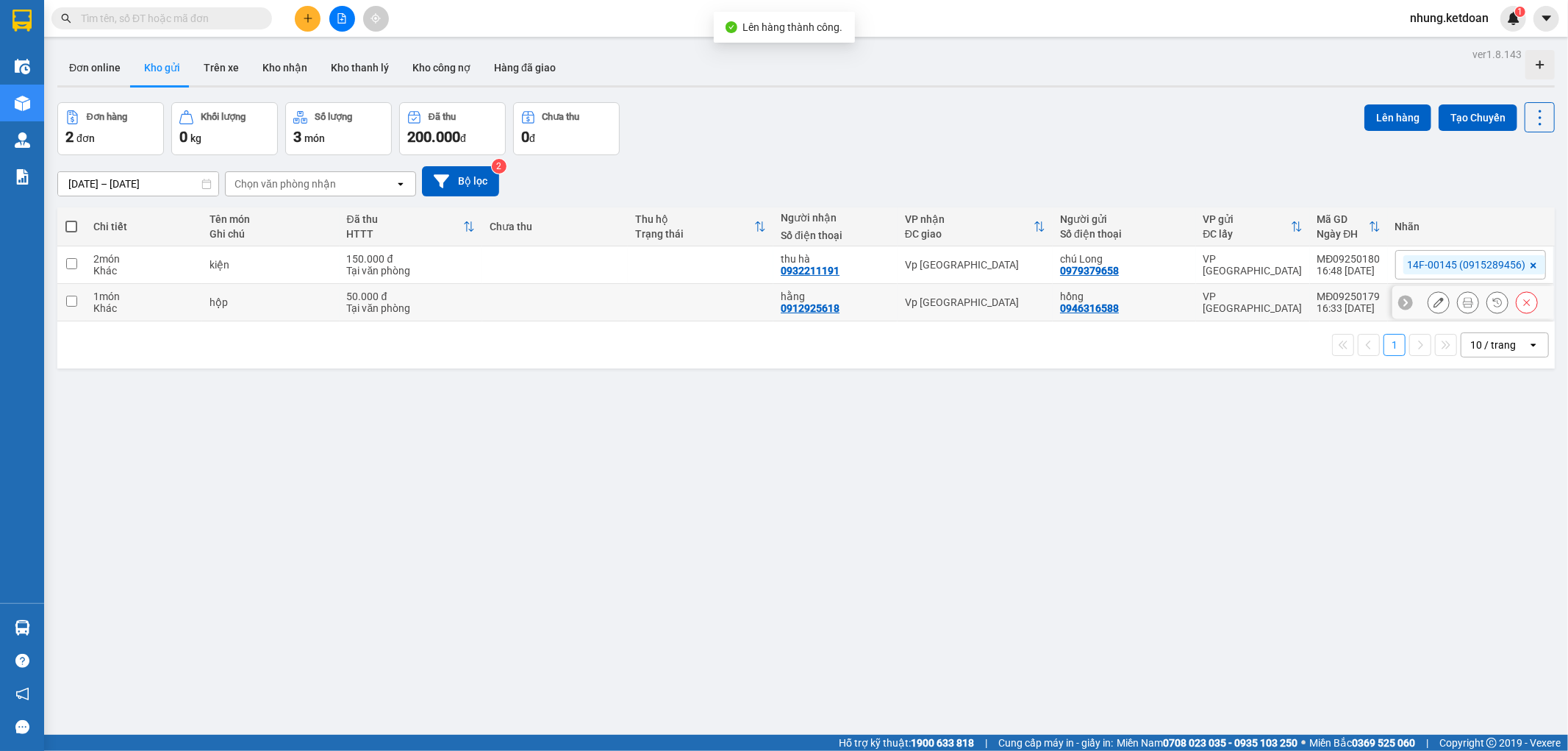
drag, startPoint x: 575, startPoint y: 287, endPoint x: 656, endPoint y: 260, distance: 85.4
click at [578, 284] on td at bounding box center [555, 302] width 145 height 38
checkbox input "true"
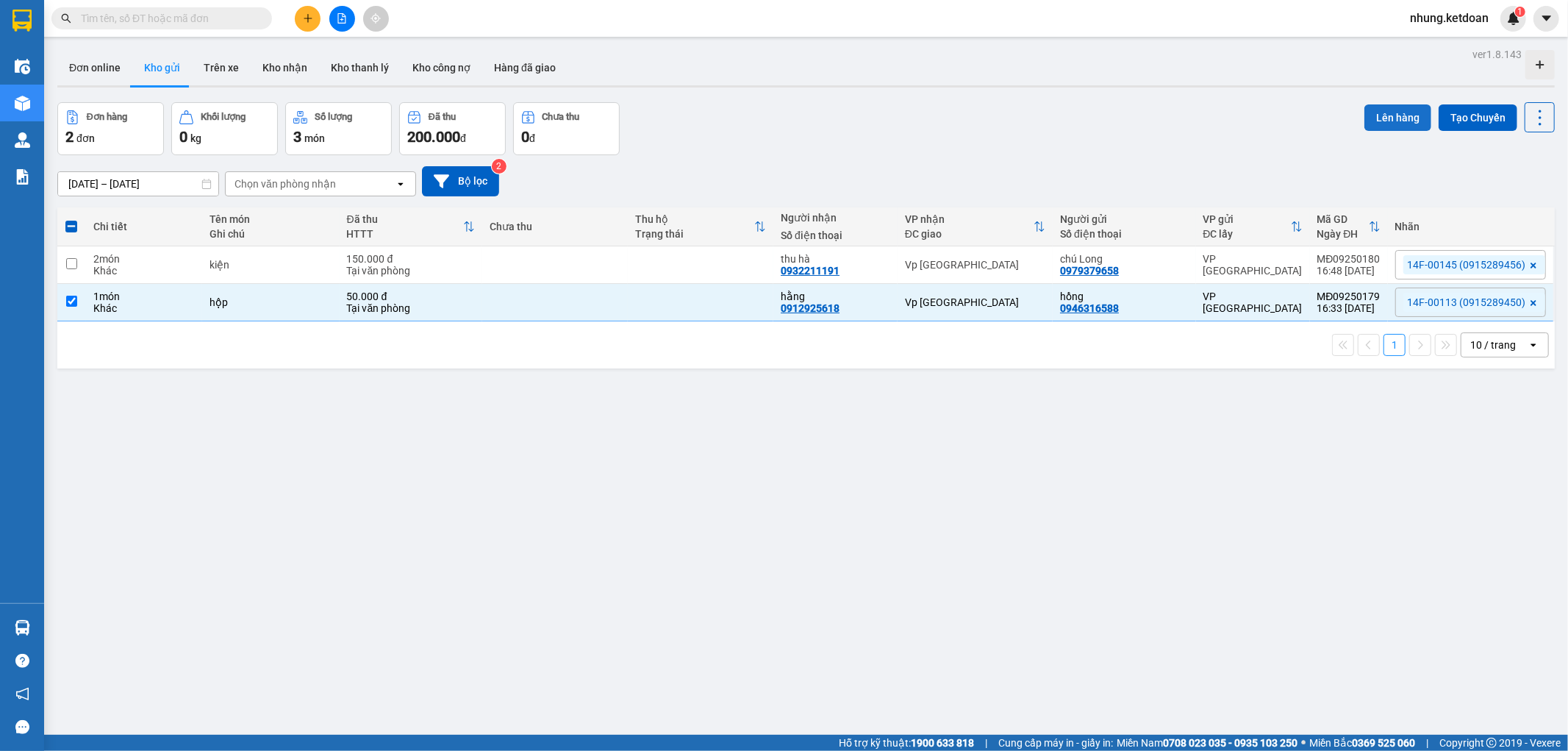
click at [1403, 119] on button "Lên hàng" at bounding box center [1397, 118] width 67 height 26
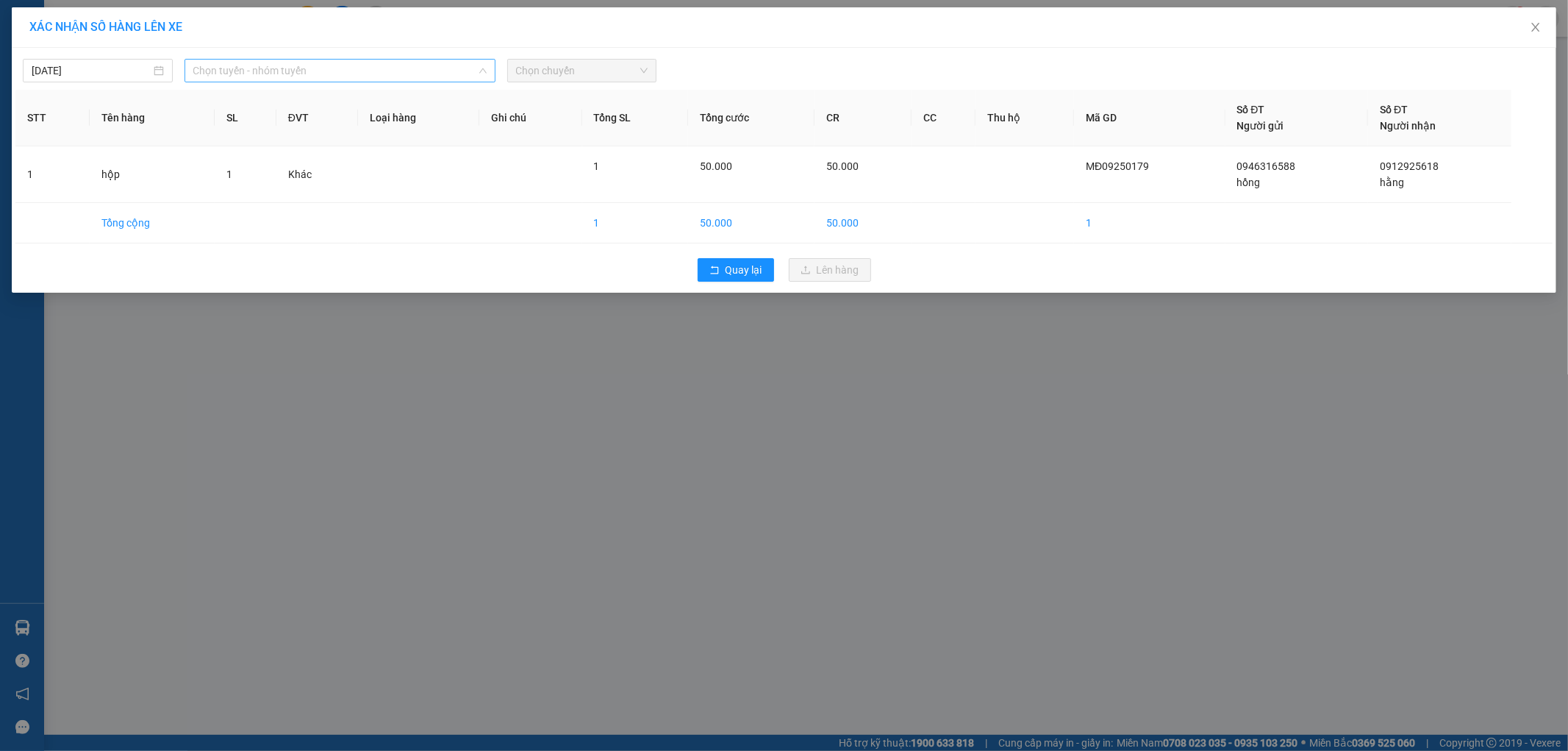
click at [344, 70] on span "Chọn tuyến - nhóm tuyến" at bounding box center [341, 70] width 294 height 22
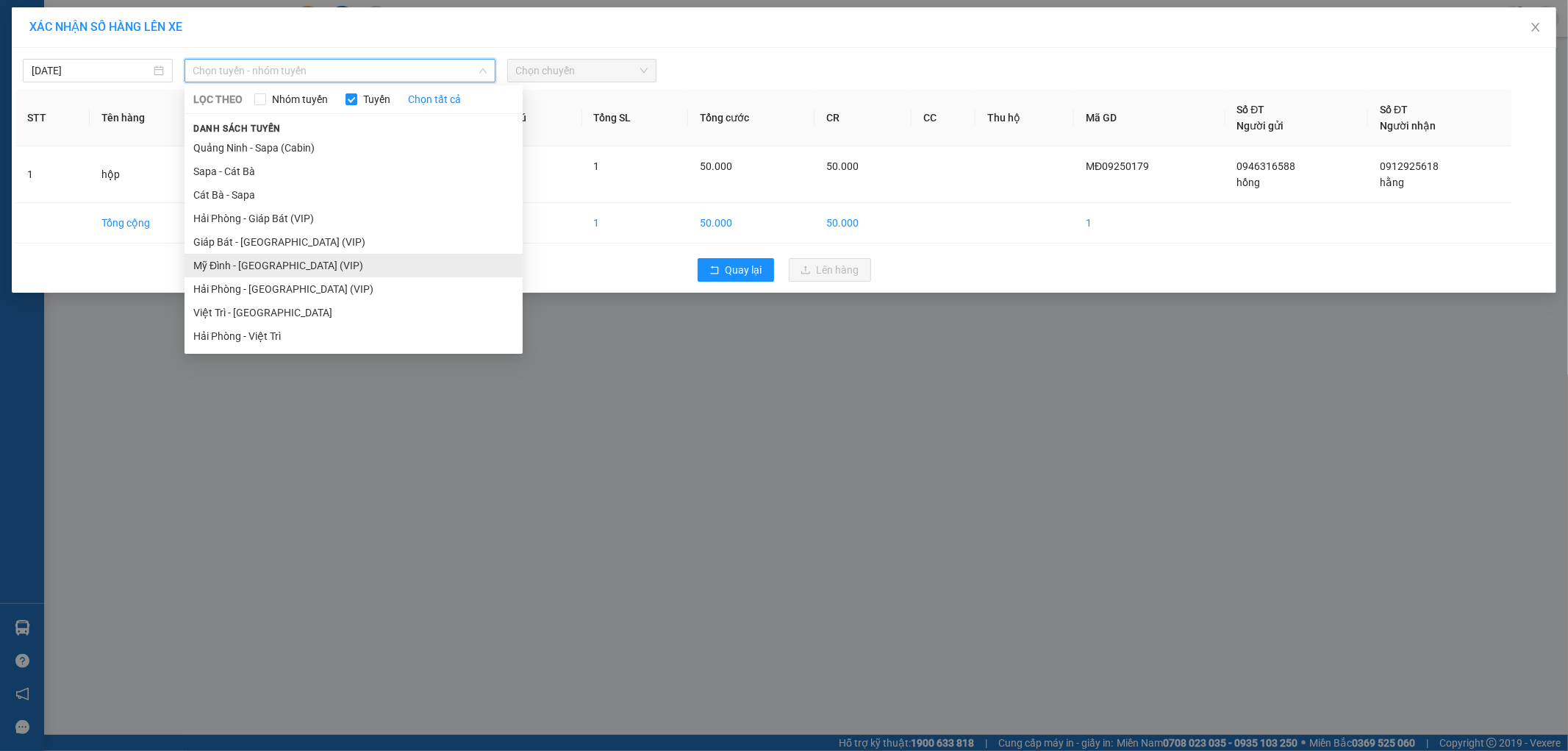
click at [256, 271] on li "Mỹ Đình - [GEOGRAPHIC_DATA] (VIP)" at bounding box center [354, 265] width 338 height 24
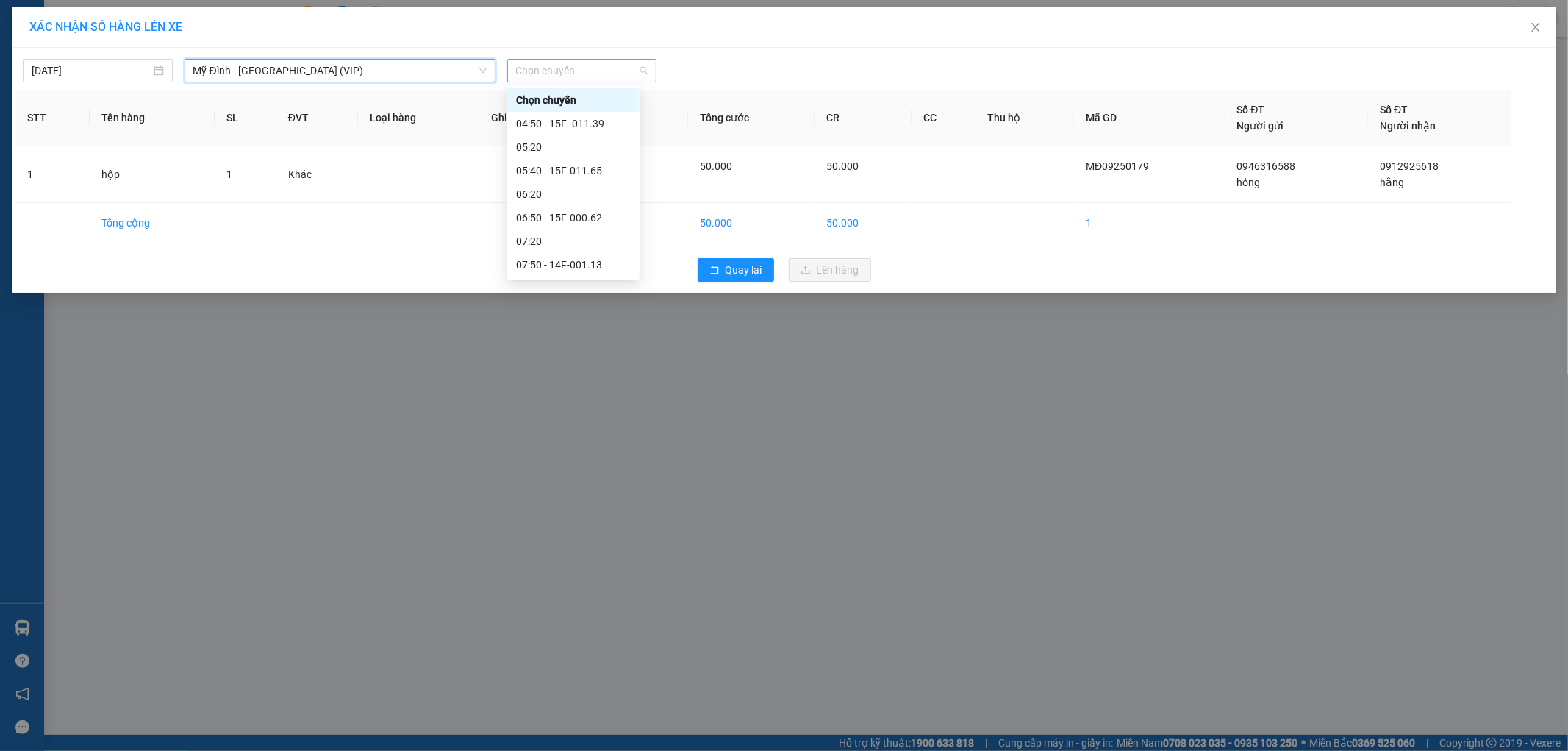
click at [563, 75] on span "Chọn chuyến" at bounding box center [583, 70] width 132 height 22
click at [601, 199] on div "16:50 - 14F-001.13" at bounding box center [573, 198] width 115 height 16
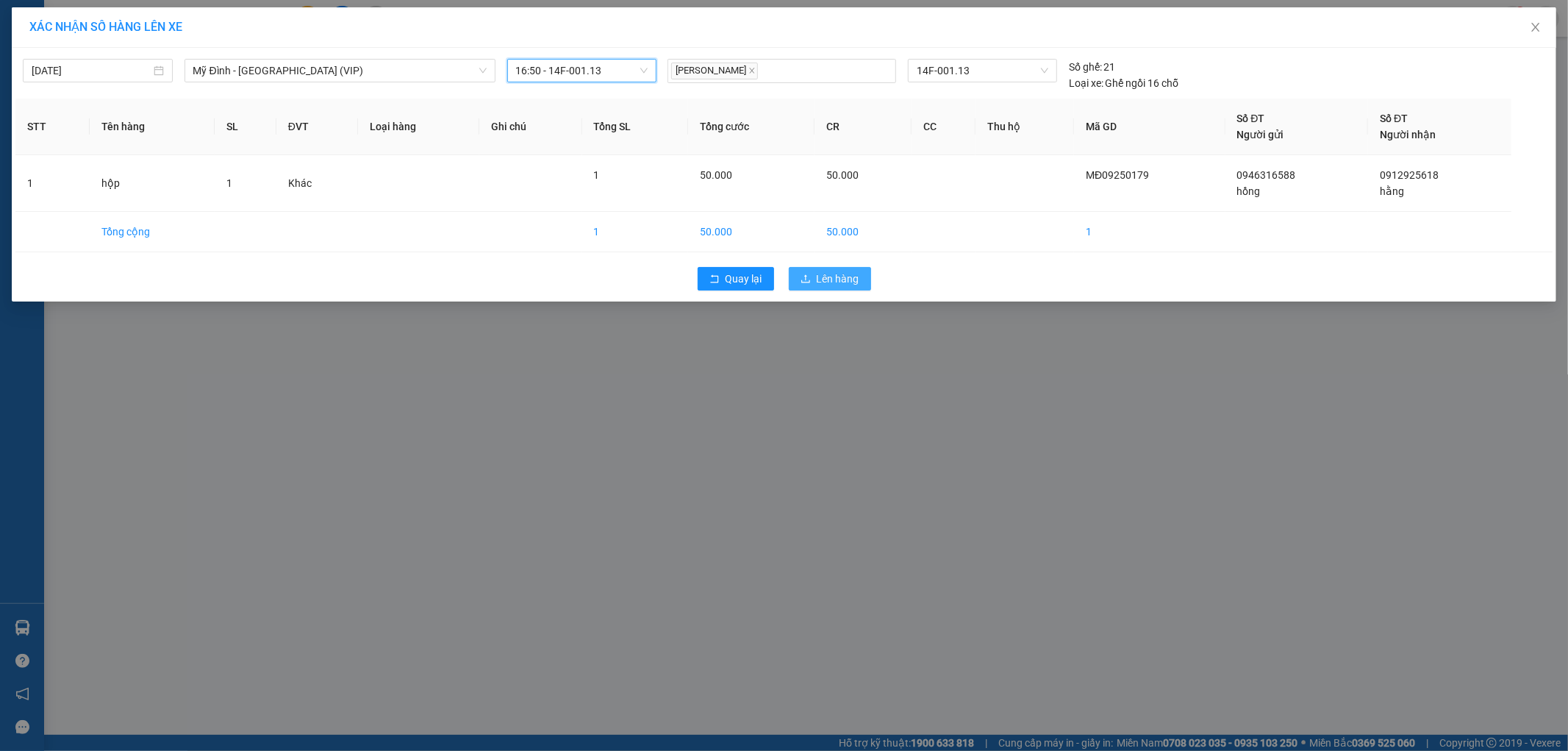
click at [802, 277] on icon "upload" at bounding box center [806, 278] width 10 height 10
click at [802, 277] on icon "loading" at bounding box center [806, 278] width 14 height 14
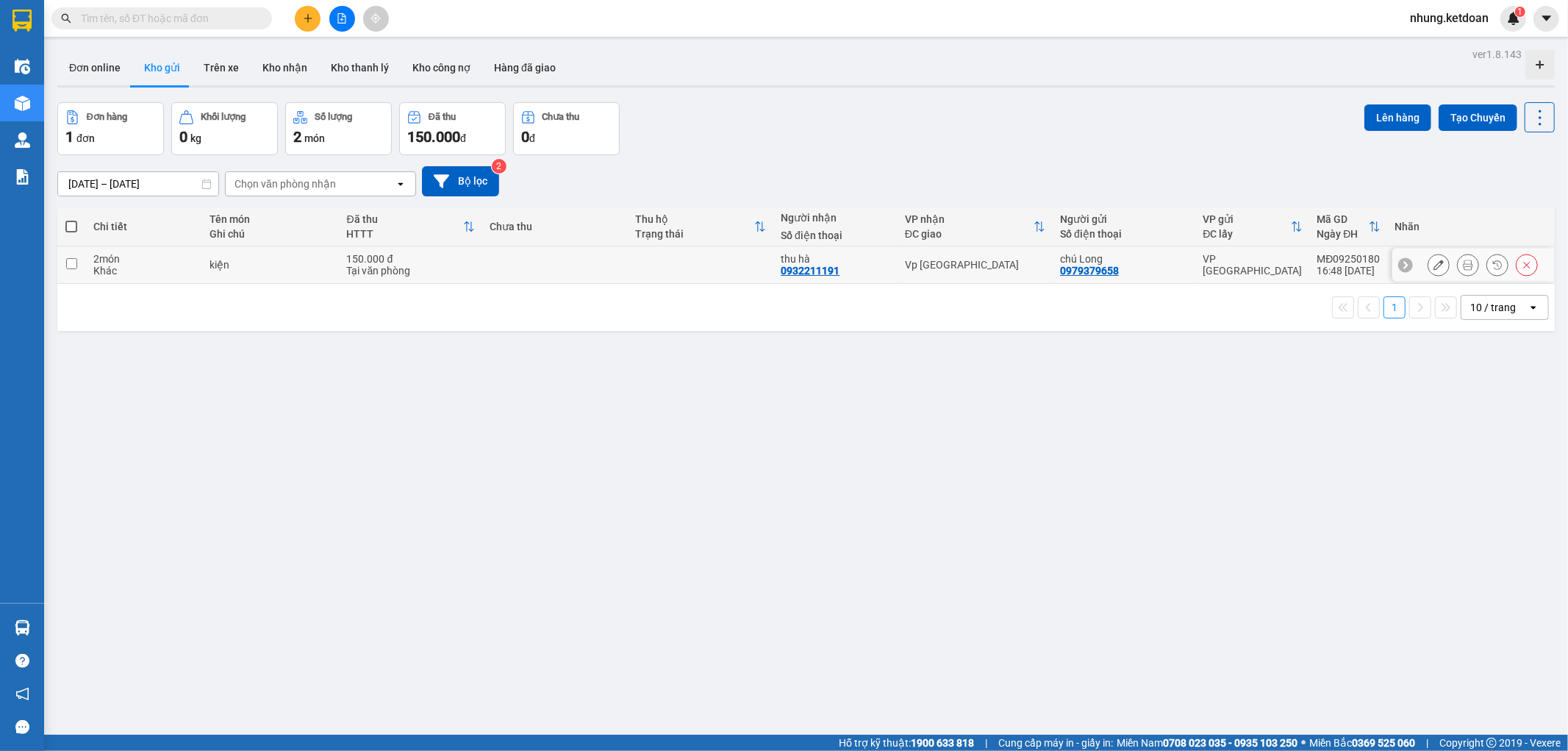
click at [527, 262] on td at bounding box center [555, 264] width 145 height 38
checkbox input "true"
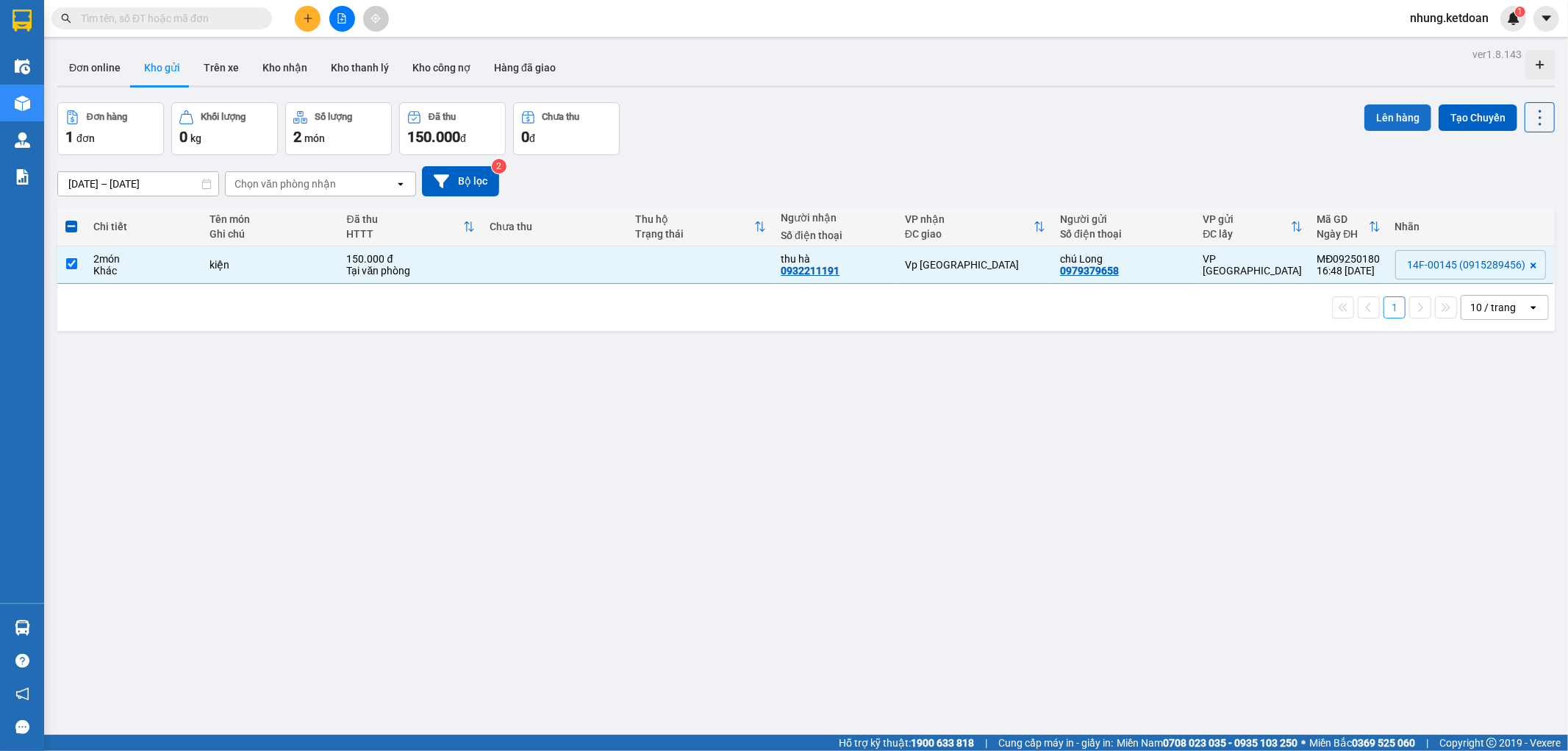
click at [1379, 112] on button "Lên hàng" at bounding box center [1397, 118] width 67 height 26
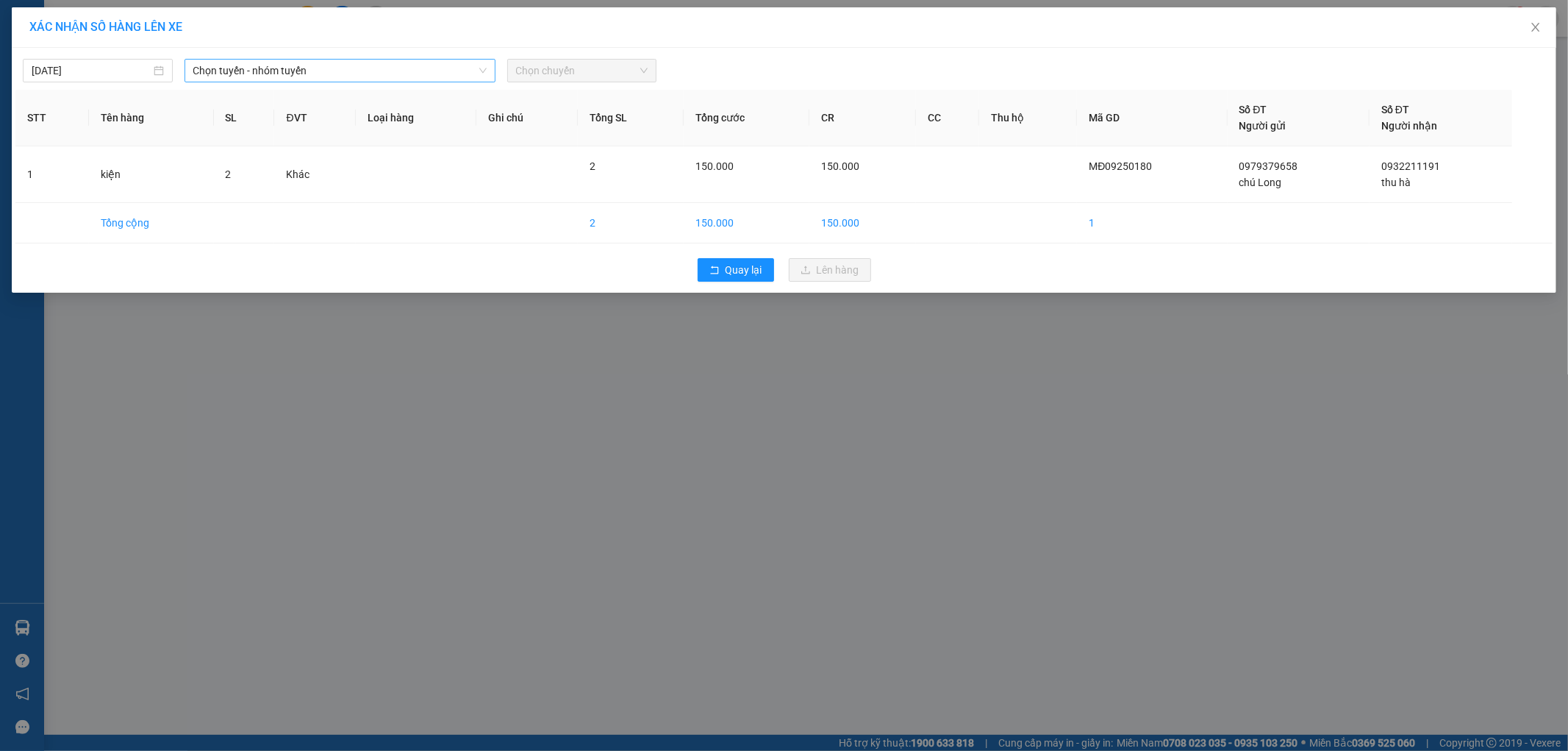
click at [313, 67] on span "Chọn tuyến - nhóm tuyến" at bounding box center [341, 70] width 294 height 22
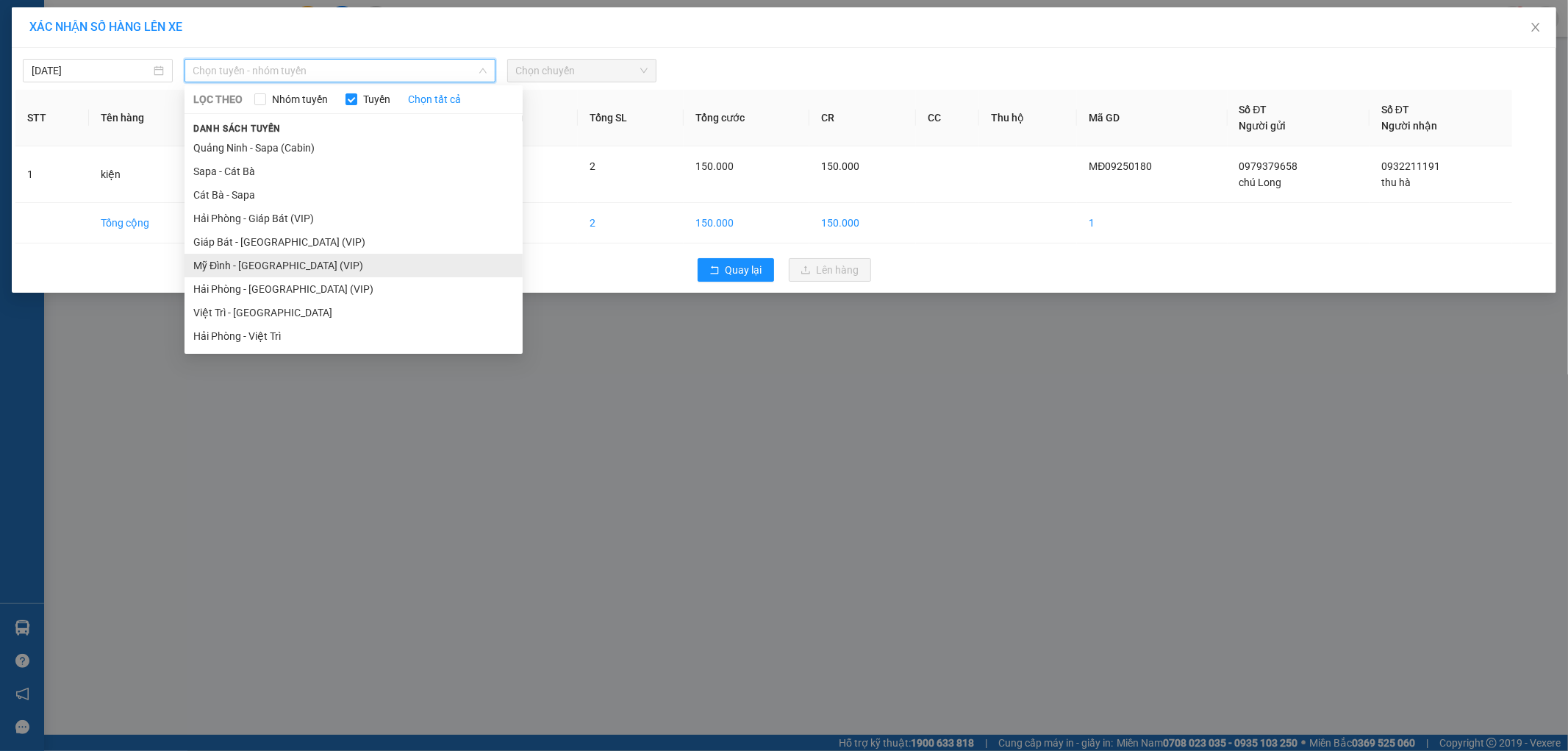
click at [258, 274] on li "Mỹ Đình - [GEOGRAPHIC_DATA] (VIP)" at bounding box center [354, 265] width 338 height 24
click at [258, 274] on div "Quay lại Lên hàng" at bounding box center [784, 270] width 1537 height 38
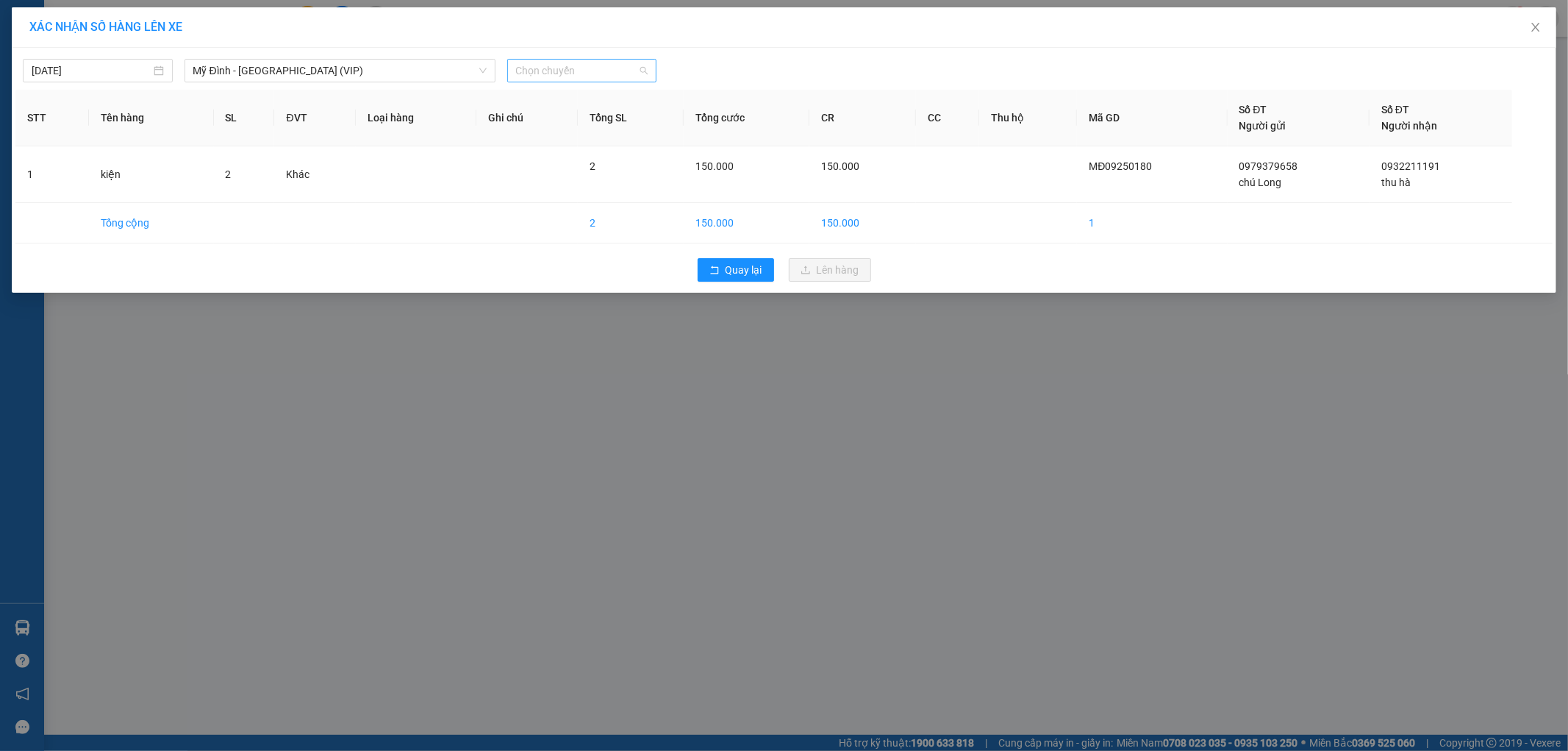
click at [580, 61] on span "Chọn chuyến" at bounding box center [583, 70] width 132 height 22
click at [605, 248] on div "17:40 - 14F-001.45" at bounding box center [573, 245] width 115 height 16
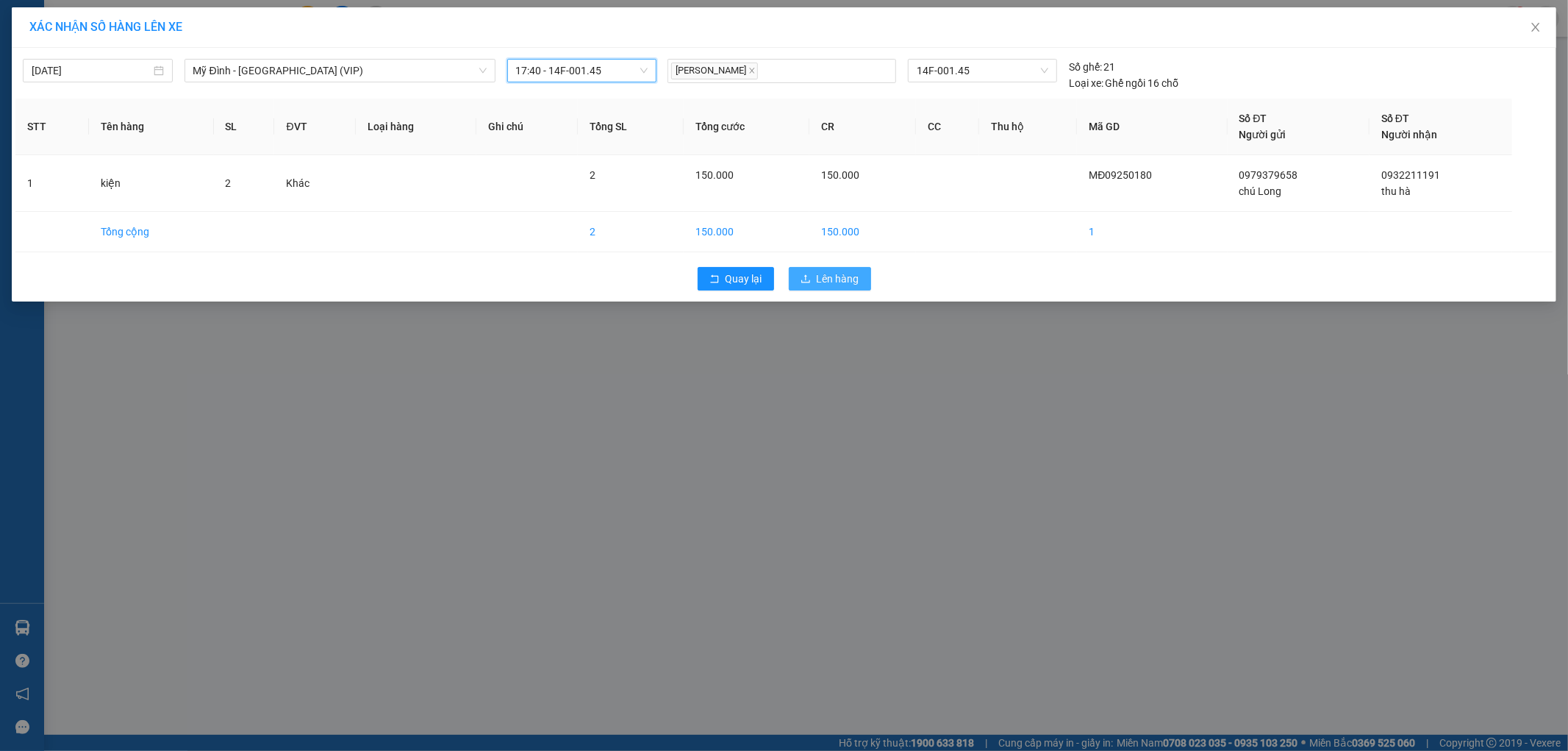
drag, startPoint x: 836, startPoint y: 284, endPoint x: 839, endPoint y: 261, distance: 23.2
click at [836, 284] on span "Lên hàng" at bounding box center [838, 278] width 42 height 16
